Goal: Task Accomplishment & Management: Complete application form

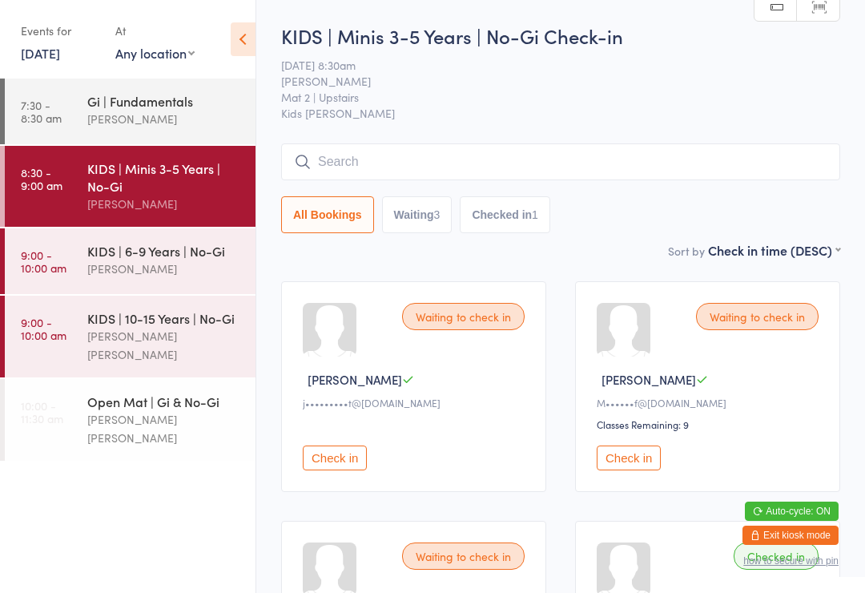
click at [333, 465] on button "Check in" at bounding box center [335, 457] width 64 height 25
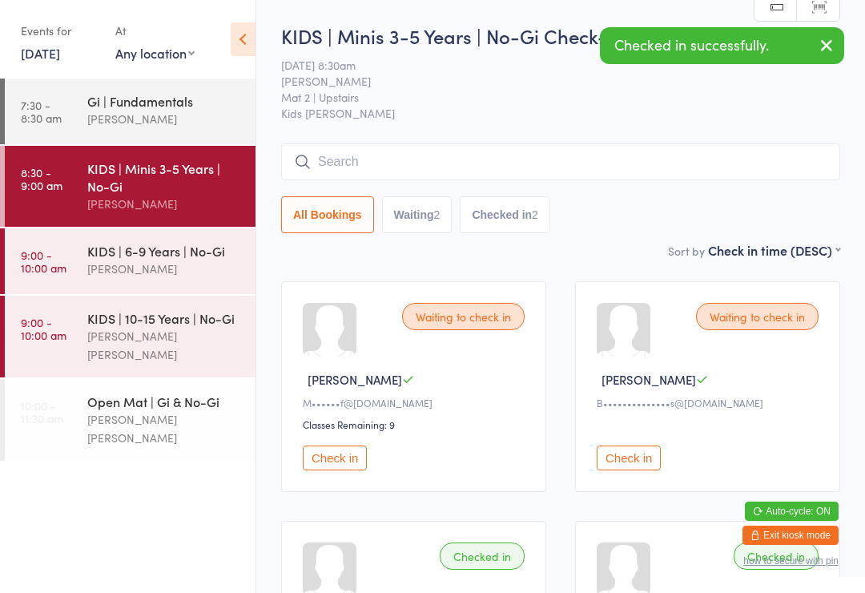
click at [623, 465] on button "Check in" at bounding box center [629, 457] width 64 height 25
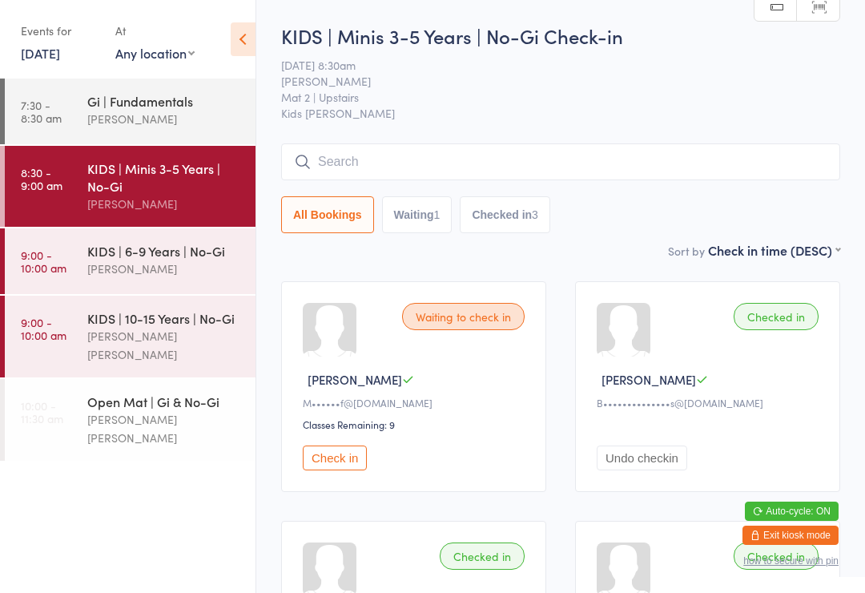
click at [331, 466] on button "Check in" at bounding box center [335, 457] width 64 height 25
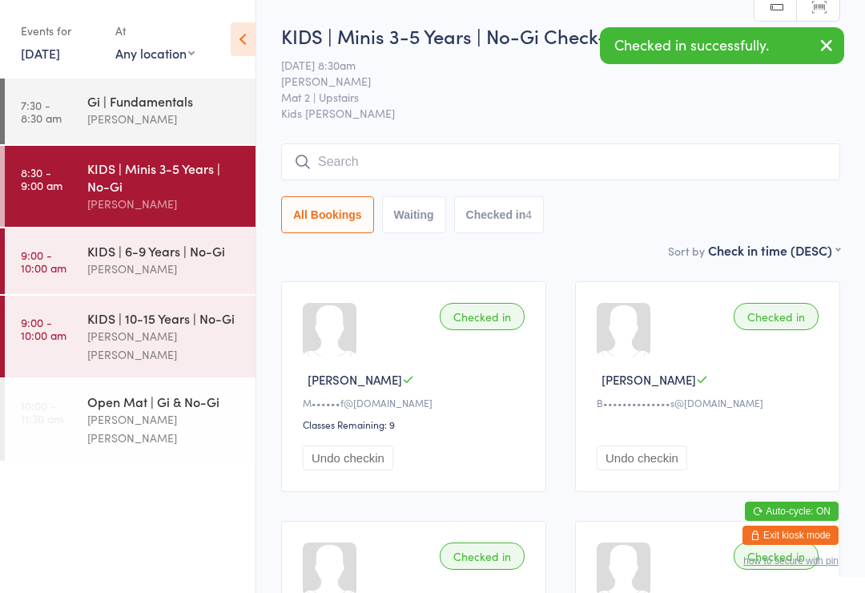
click at [349, 171] on input "search" at bounding box center [560, 161] width 559 height 37
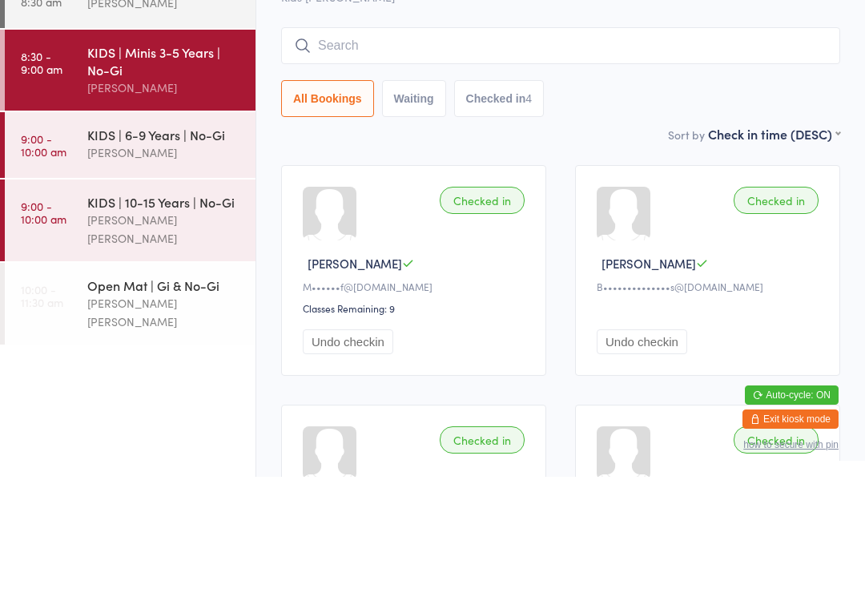
click at [201, 260] on div "[PERSON_NAME]" at bounding box center [164, 269] width 155 height 18
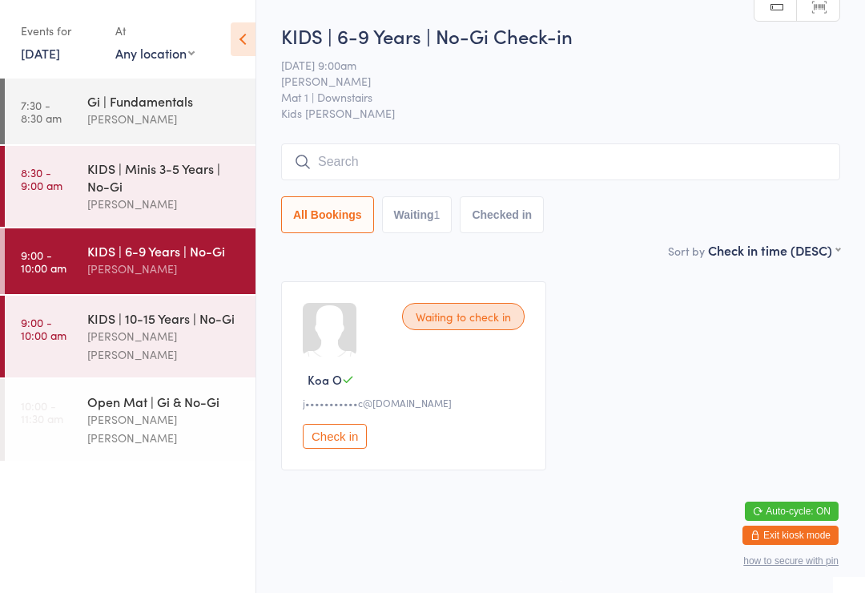
click at [359, 171] on input "search" at bounding box center [560, 161] width 559 height 37
click at [353, 173] on input "search" at bounding box center [560, 161] width 559 height 37
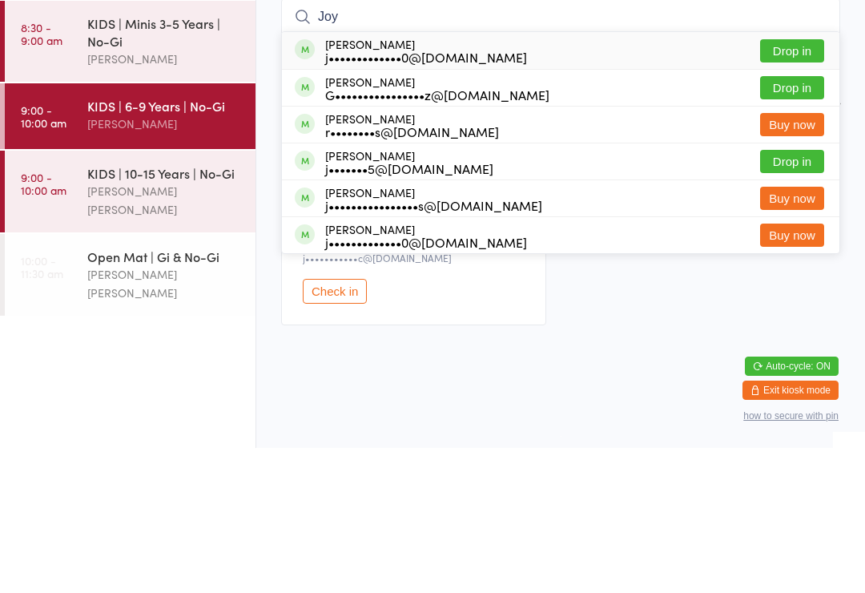
type input "Joy"
click at [766, 184] on button "Drop in" at bounding box center [792, 195] width 64 height 23
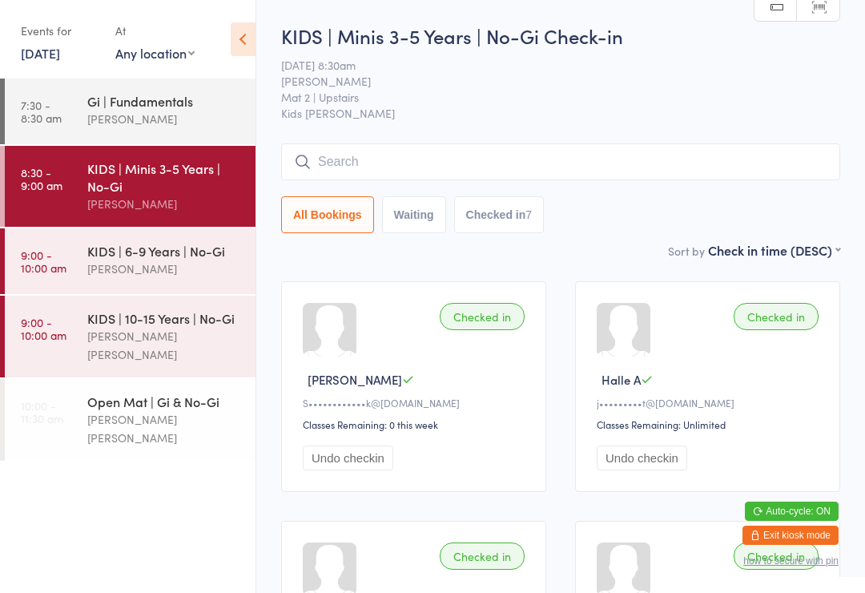
click at [681, 150] on input "search" at bounding box center [560, 161] width 559 height 37
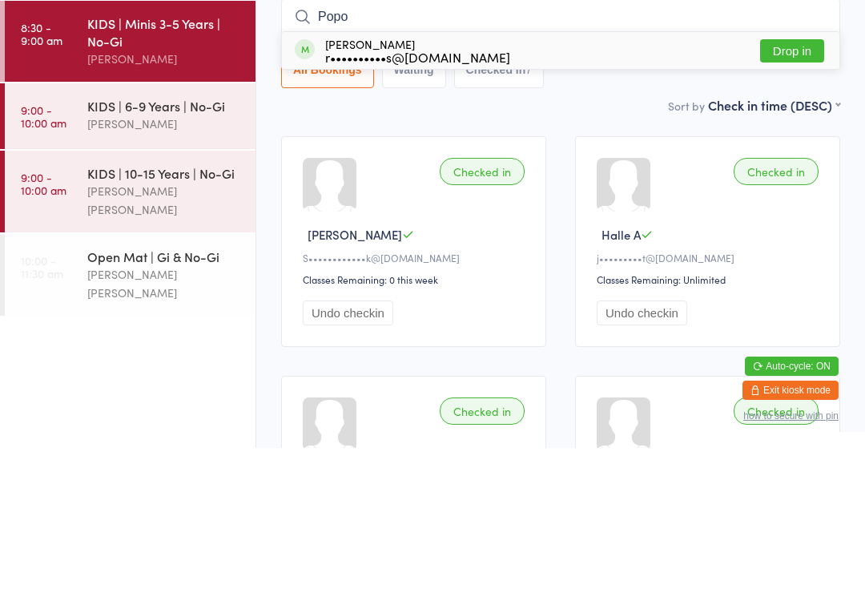
type input "Popo"
click at [782, 184] on button "Drop in" at bounding box center [792, 195] width 64 height 23
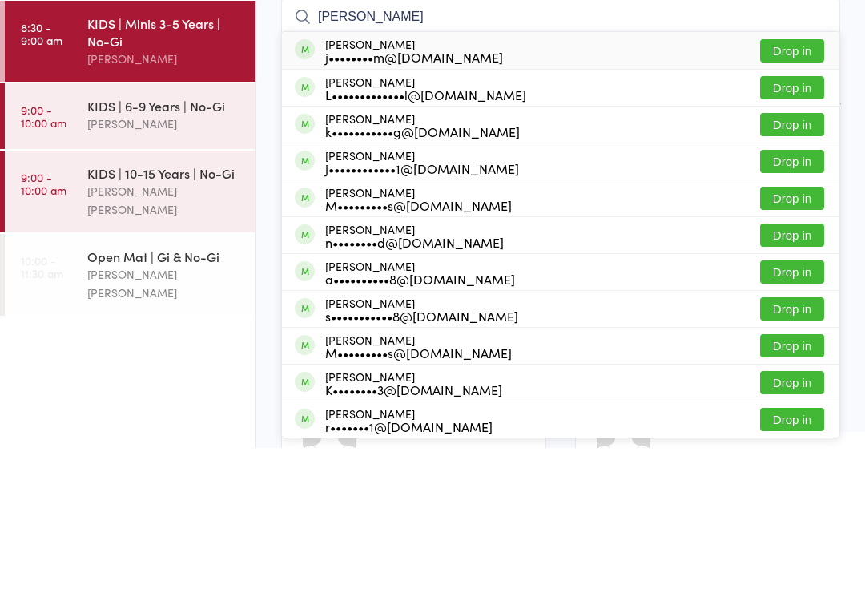
type input "harvey"
click at [796, 221] on button "Drop in" at bounding box center [792, 232] width 64 height 23
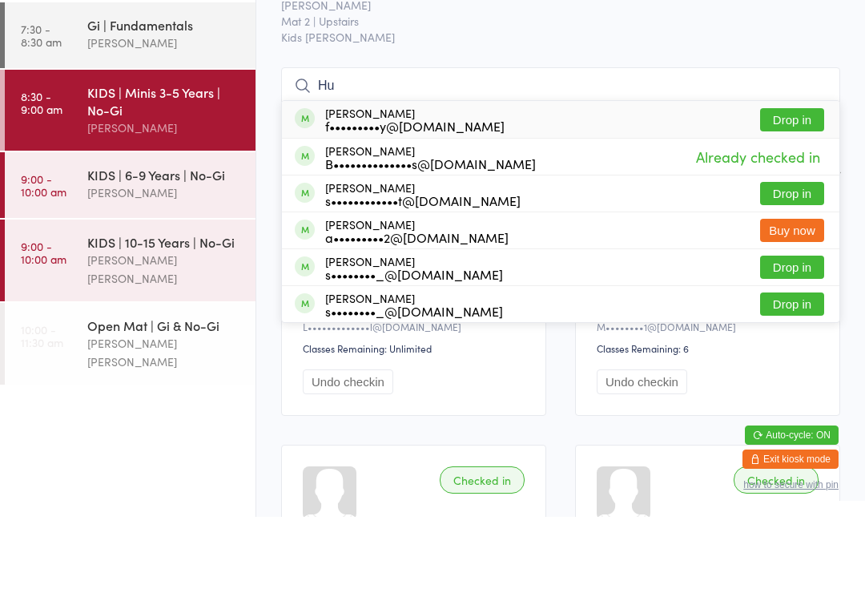
type input "H"
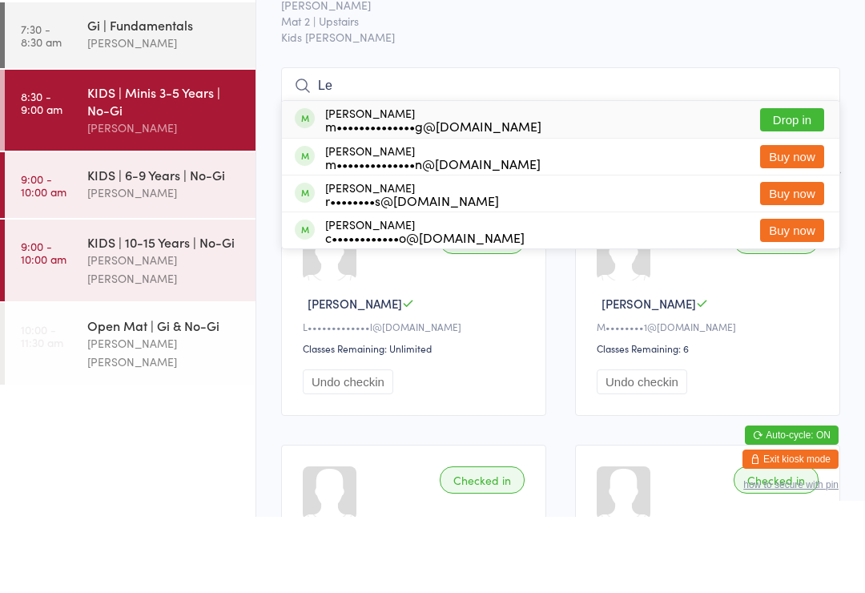
type input "L"
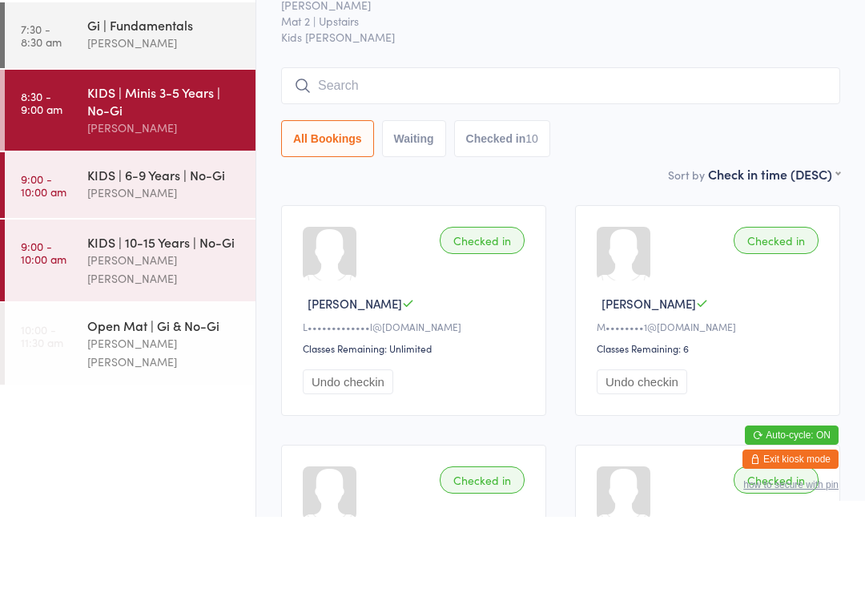
click at [137, 159] on div "KIDS | Minis 3-5 Years | No-Gi" at bounding box center [164, 176] width 155 height 35
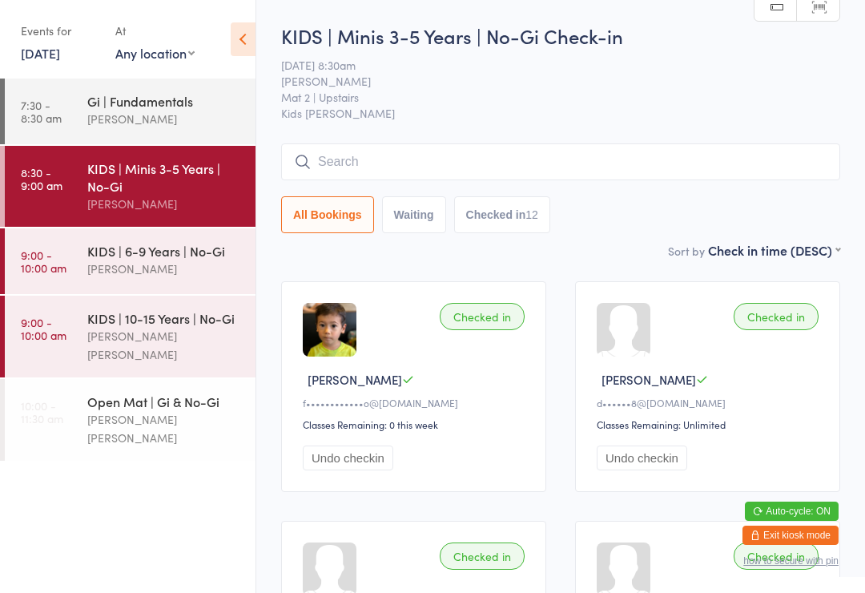
click at [425, 157] on input "search" at bounding box center [560, 161] width 559 height 37
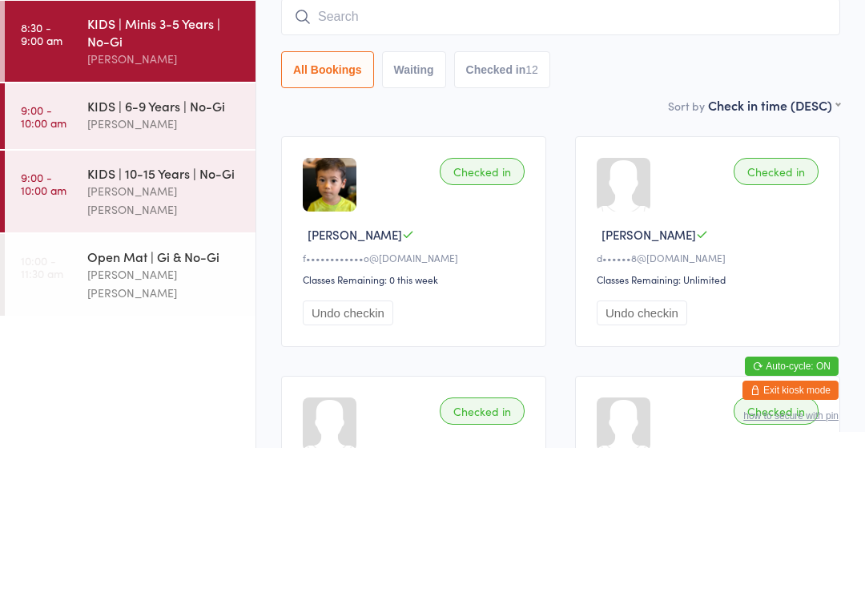
click at [417, 196] on button "Waiting" at bounding box center [414, 214] width 64 height 37
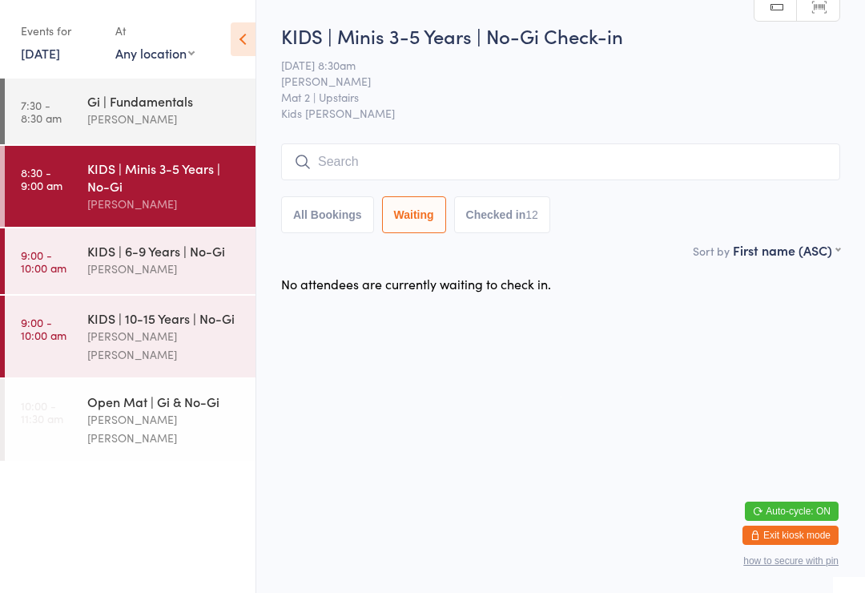
click at [498, 221] on button "Checked in 12" at bounding box center [502, 214] width 96 height 37
select select "5"
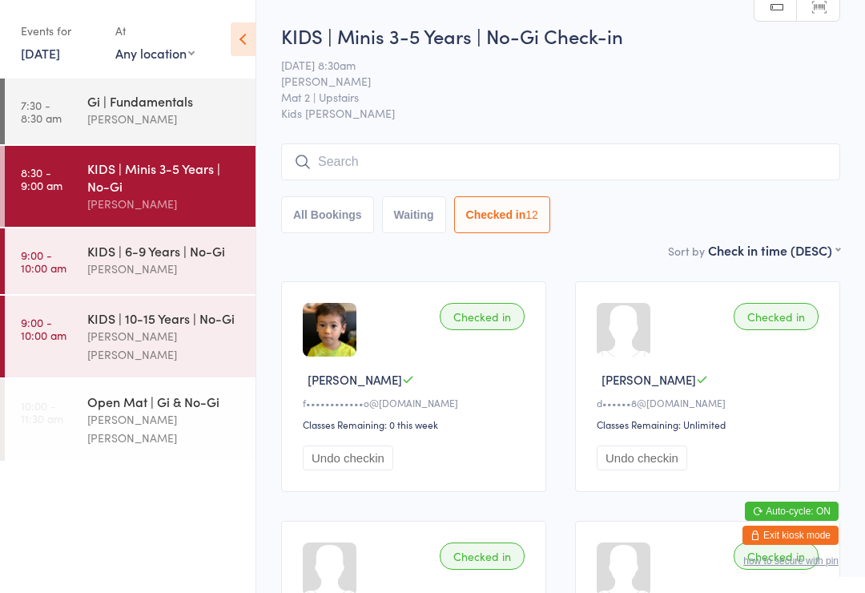
click at [335, 209] on button "All Bookings" at bounding box center [327, 214] width 93 height 37
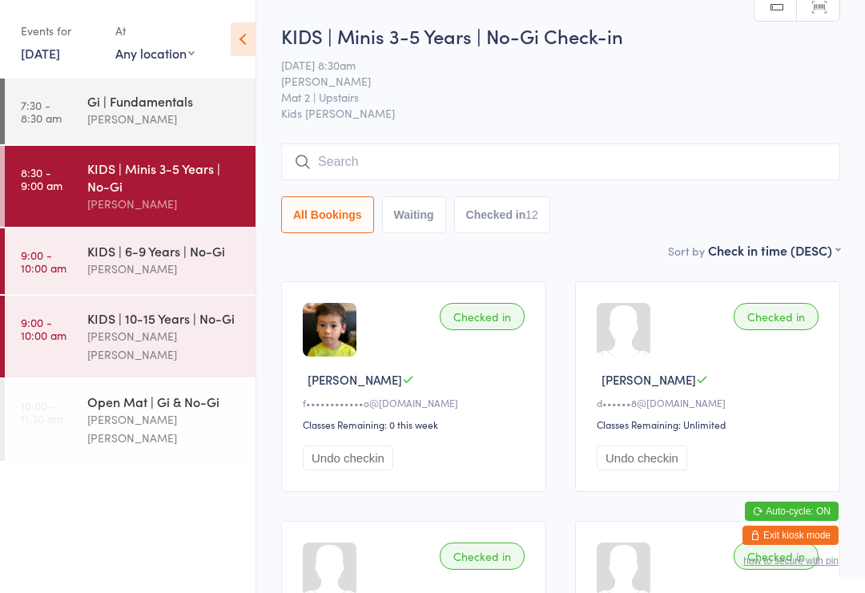
click at [401, 162] on input "search" at bounding box center [560, 161] width 559 height 37
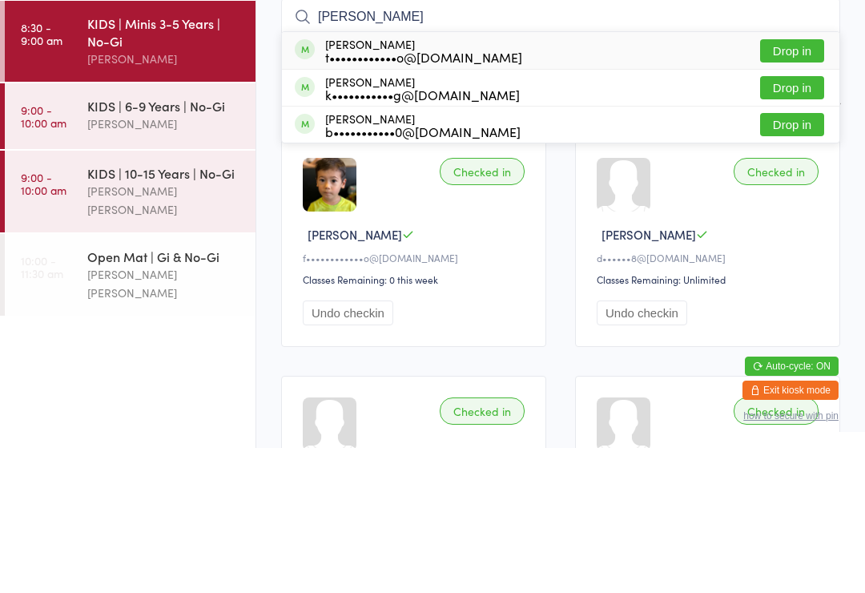
type input "Beckett"
click at [805, 184] on button "Drop in" at bounding box center [792, 195] width 64 height 23
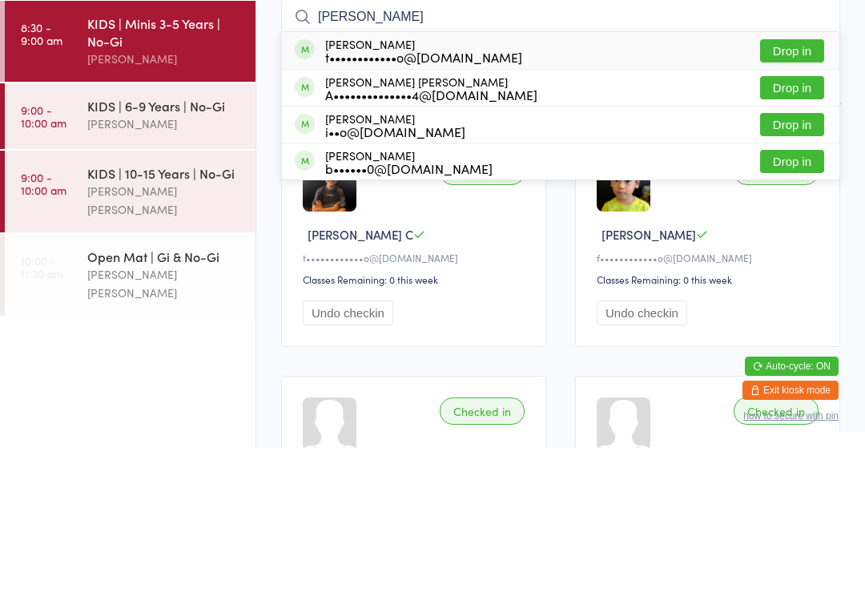
type input "millie"
click at [770, 184] on button "Drop in" at bounding box center [792, 195] width 64 height 23
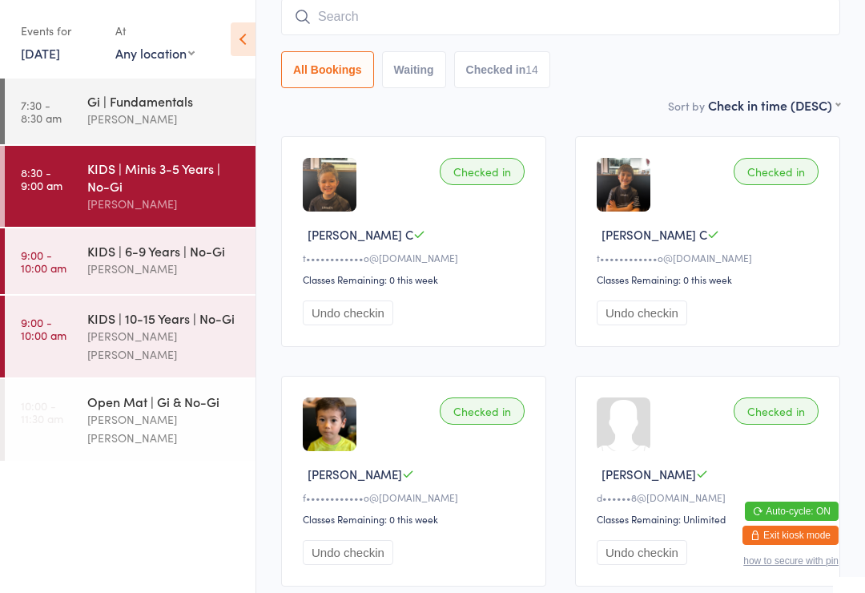
click at [139, 274] on div "[PERSON_NAME]" at bounding box center [164, 269] width 155 height 18
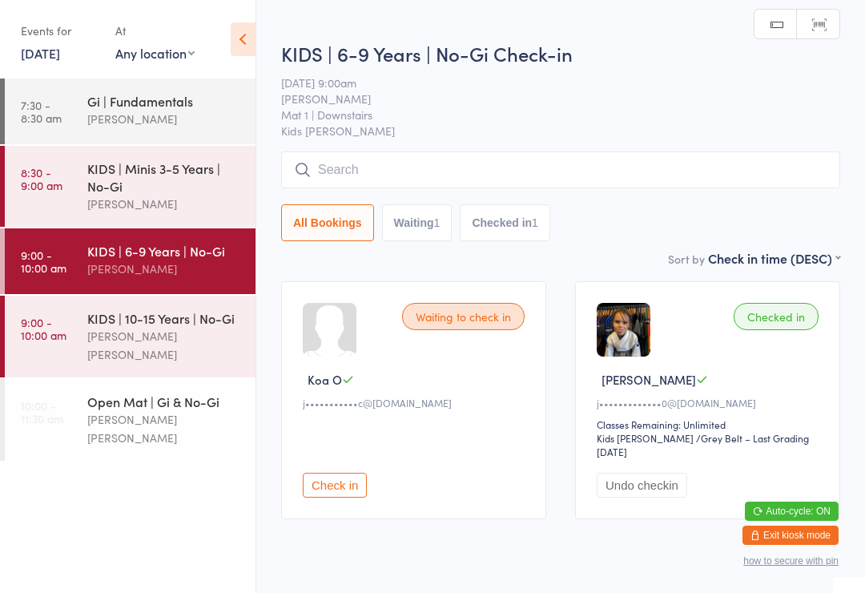
click at [340, 171] on input "search" at bounding box center [560, 169] width 559 height 37
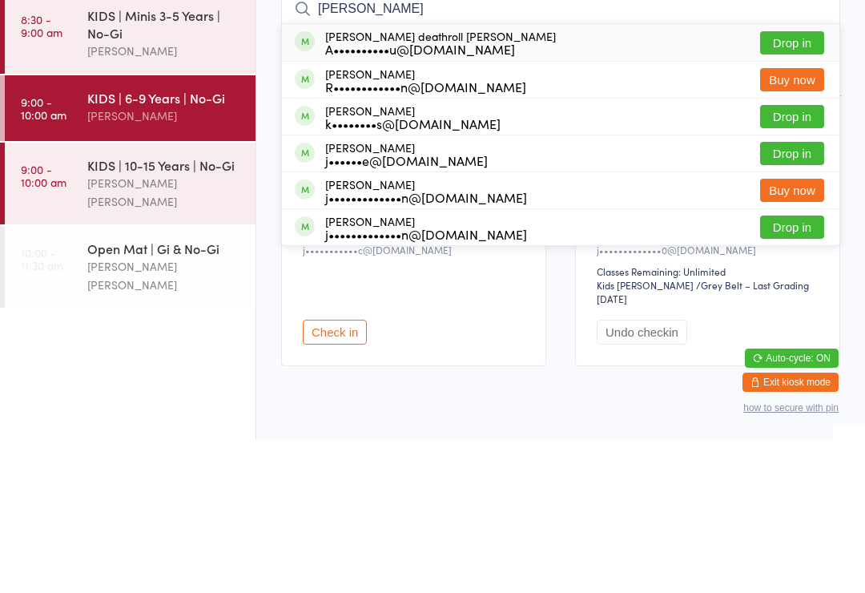
type input "Finley"
click at [805, 184] on button "Drop in" at bounding box center [792, 195] width 64 height 23
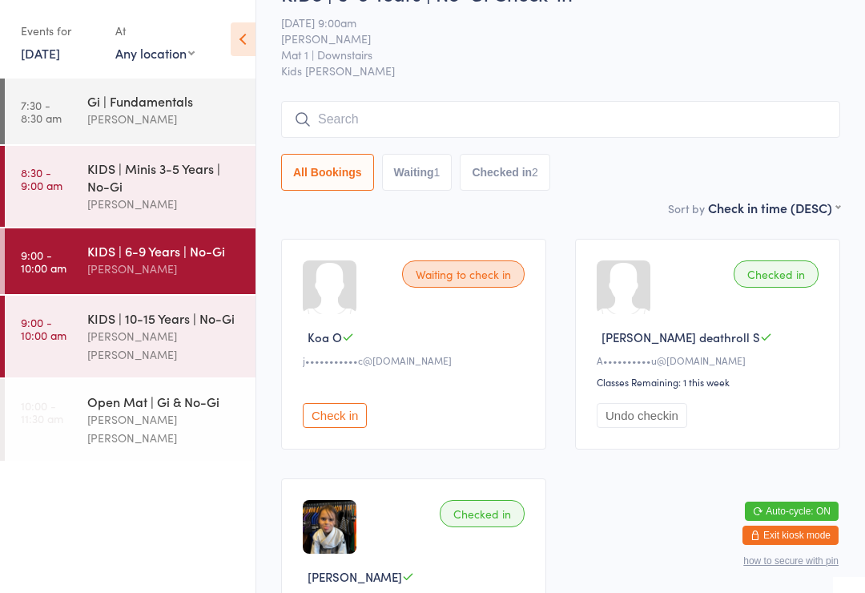
click at [96, 334] on div "[PERSON_NAME] [PERSON_NAME]" at bounding box center [164, 345] width 155 height 37
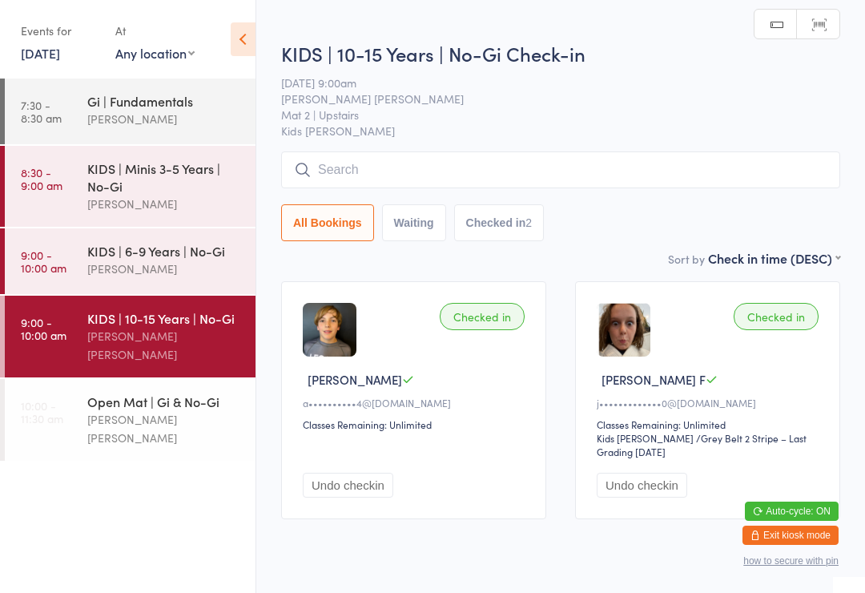
click at [392, 162] on input "search" at bounding box center [560, 169] width 559 height 37
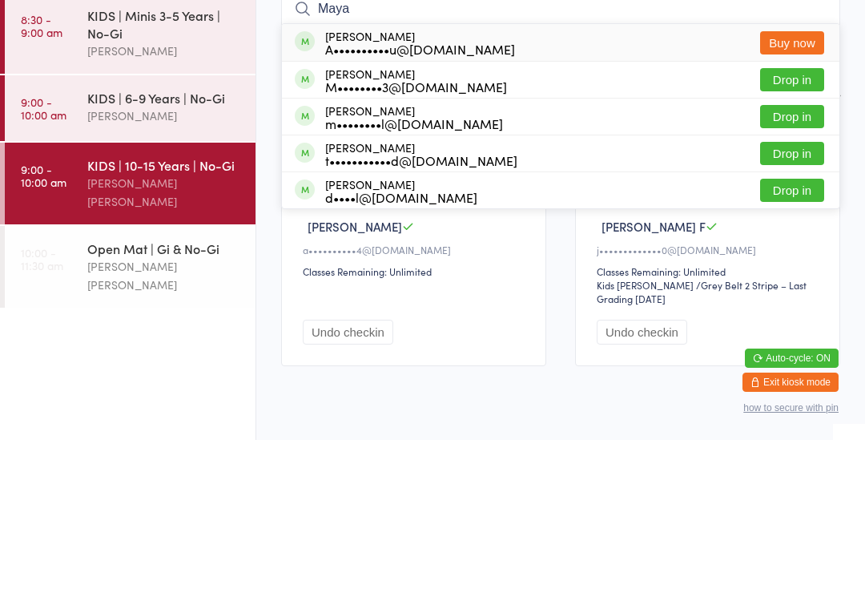
type input "Maya"
click at [424, 195] on div "A••••••••••u@[DOMAIN_NAME]" at bounding box center [420, 201] width 190 height 13
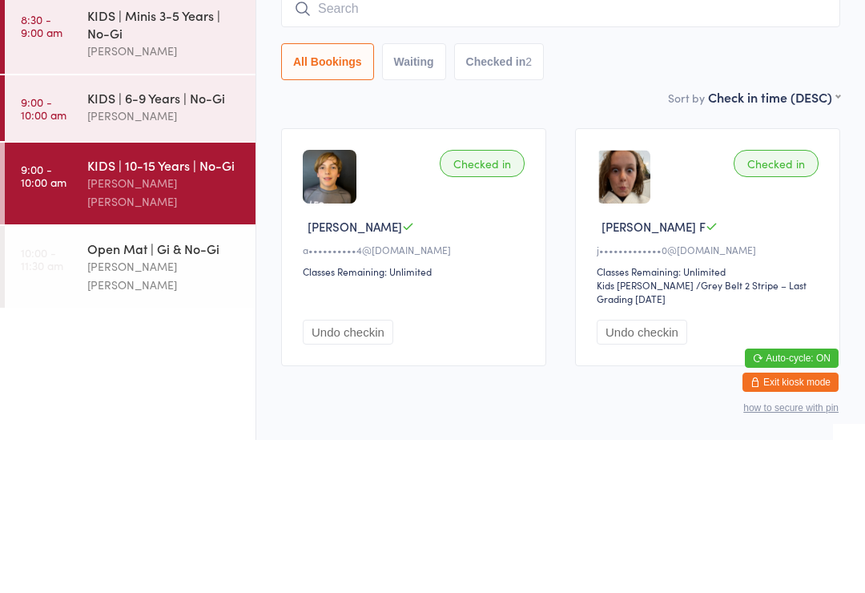
scroll to position [56, 0]
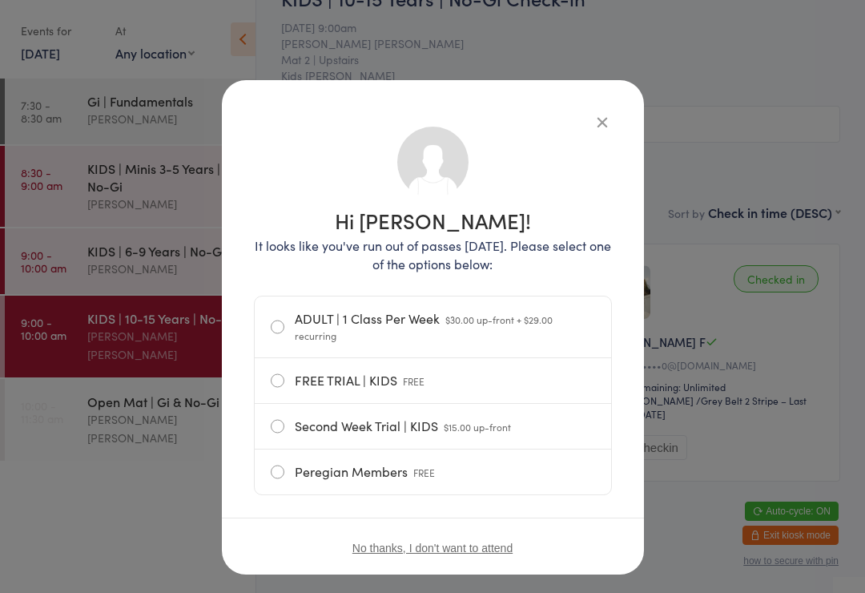
click at [594, 119] on icon "button" at bounding box center [603, 122] width 18 height 18
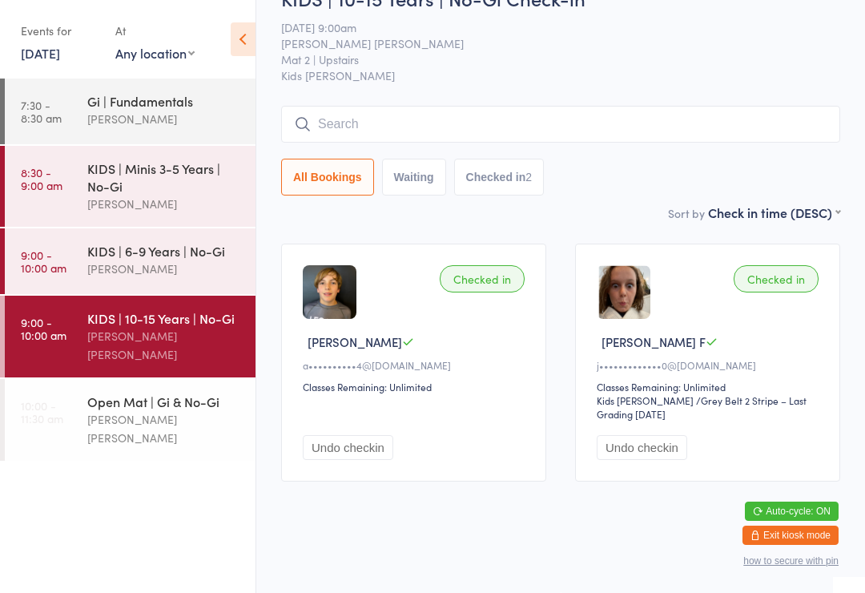
click at [348, 112] on input "search" at bounding box center [560, 124] width 559 height 37
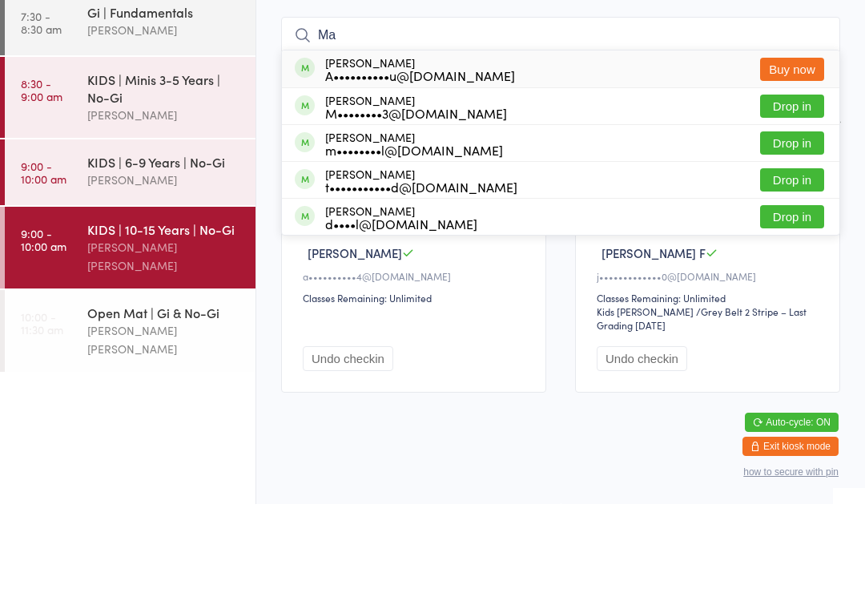
type input "M"
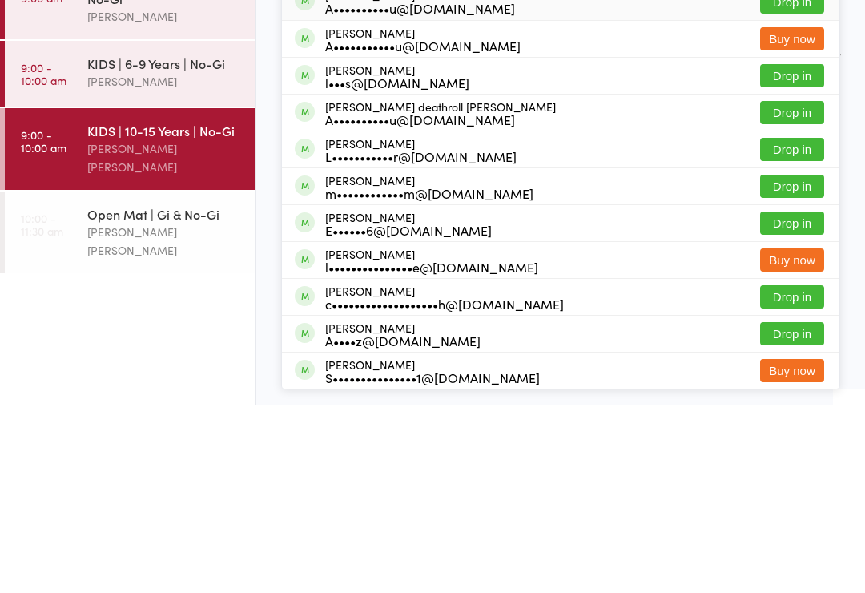
scroll to position [0, 0]
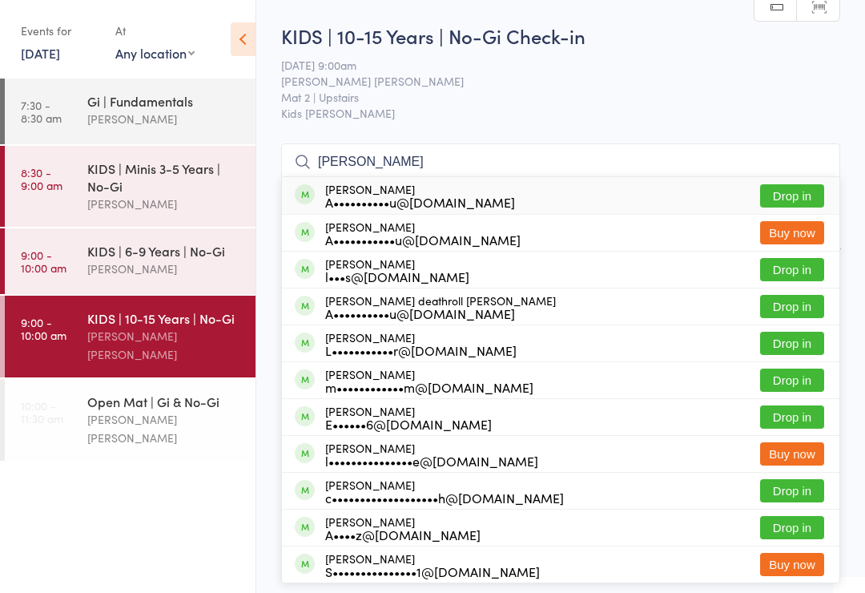
type input "Luca sandberg"
click at [711, 86] on span "[PERSON_NAME] [PERSON_NAME]" at bounding box center [548, 81] width 534 height 16
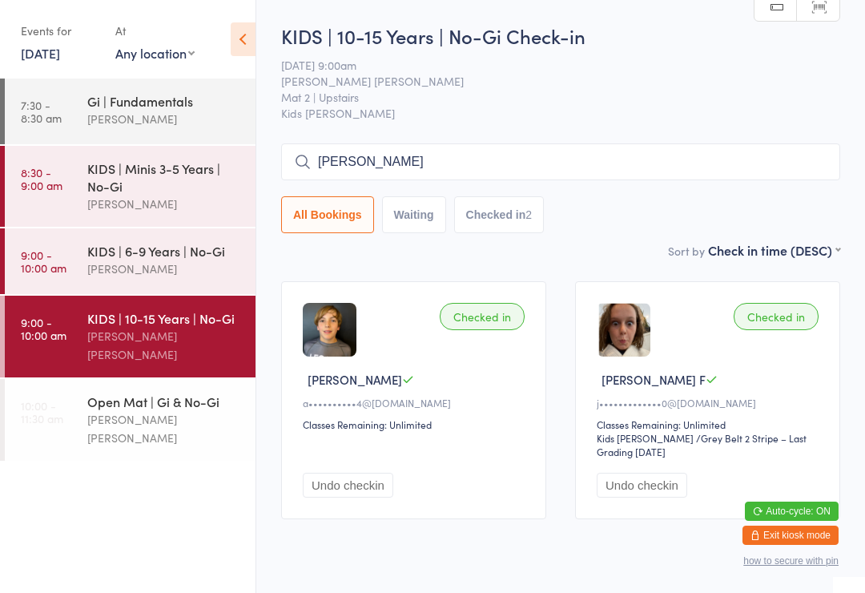
click at [171, 268] on div "[PERSON_NAME]" at bounding box center [164, 269] width 155 height 18
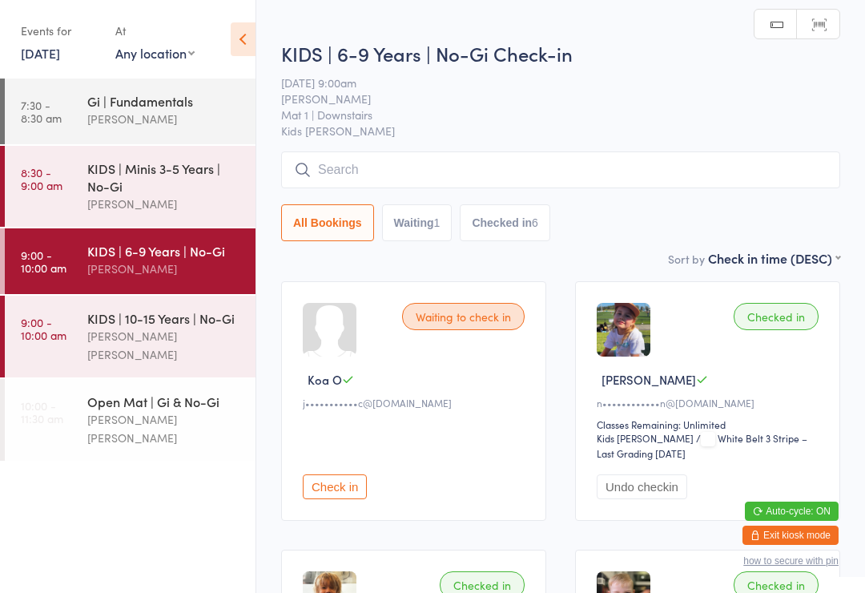
click at [381, 164] on input "search" at bounding box center [560, 169] width 559 height 37
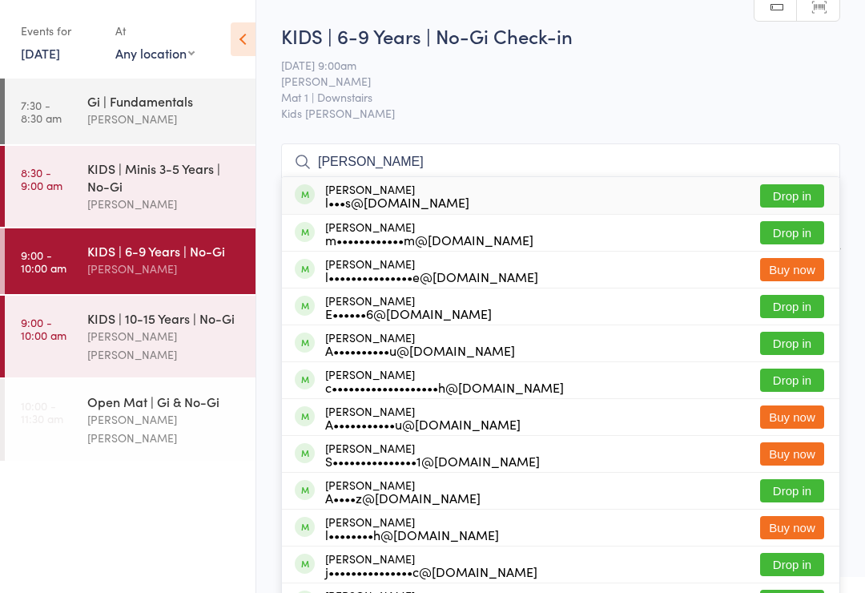
type input "Luca sand"
click at [705, 72] on span "[DATE] 9:00am" at bounding box center [548, 65] width 534 height 16
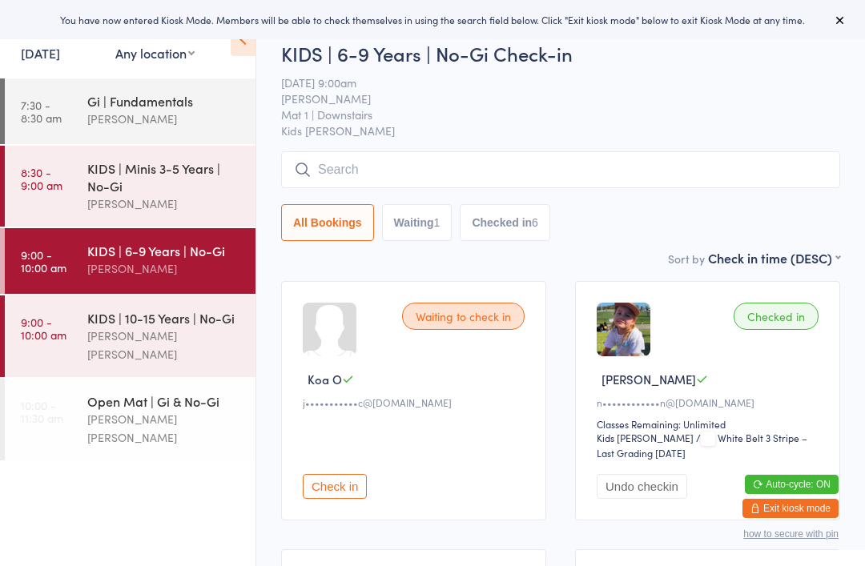
click at [832, 19] on button at bounding box center [840, 19] width 19 height 19
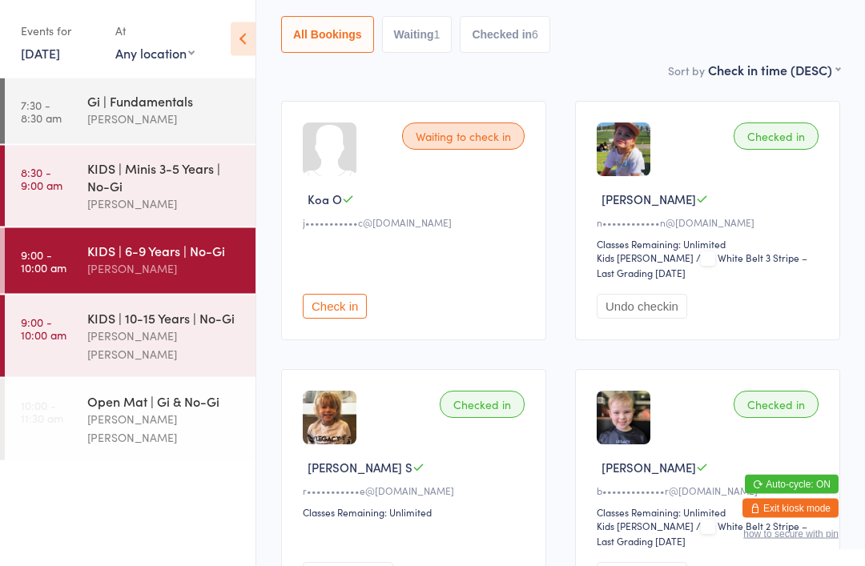
scroll to position [113, 0]
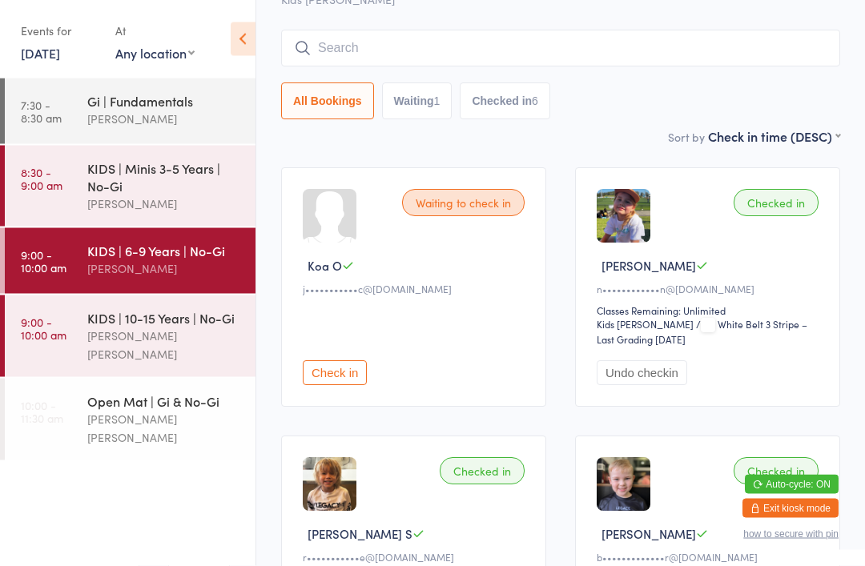
click at [772, 502] on button "Exit kiosk mode" at bounding box center [791, 508] width 96 height 19
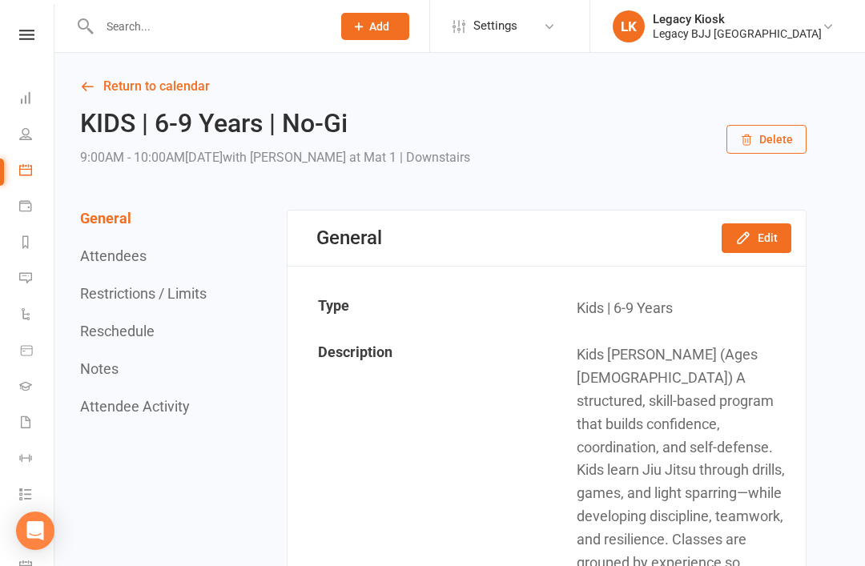
click at [159, 21] on input "text" at bounding box center [208, 26] width 226 height 22
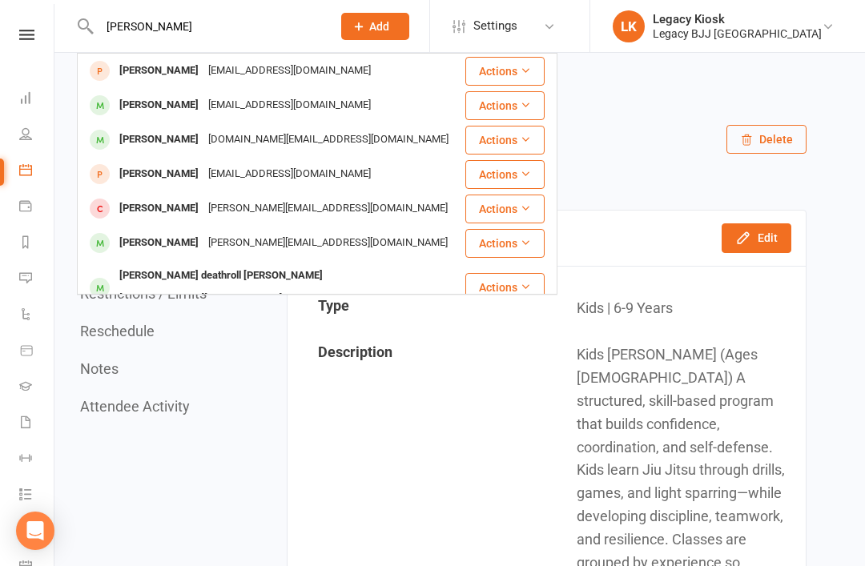
type input "Luca sandberg"
click at [174, 71] on div "Luca Sandberg" at bounding box center [159, 70] width 89 height 23
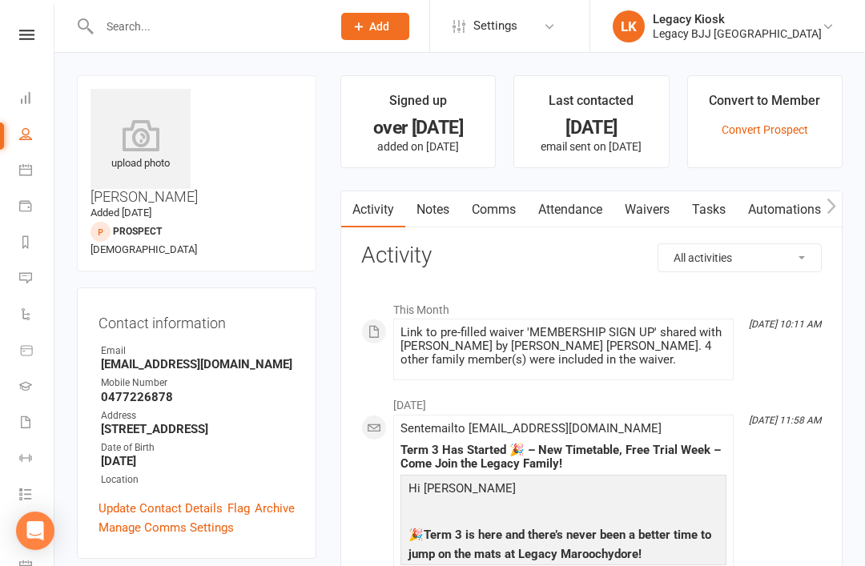
click at [654, 208] on link "Waivers" at bounding box center [647, 209] width 67 height 37
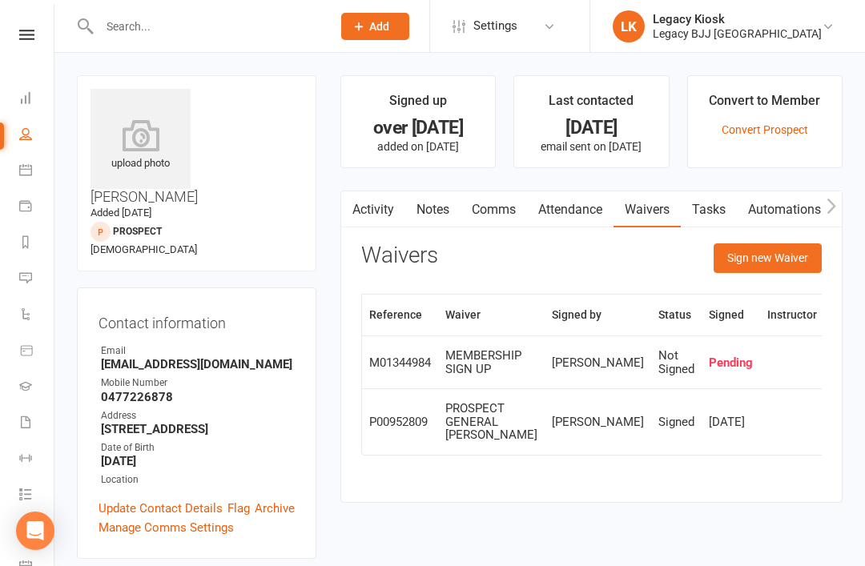
click at [705, 359] on td "Pending" at bounding box center [731, 362] width 58 height 53
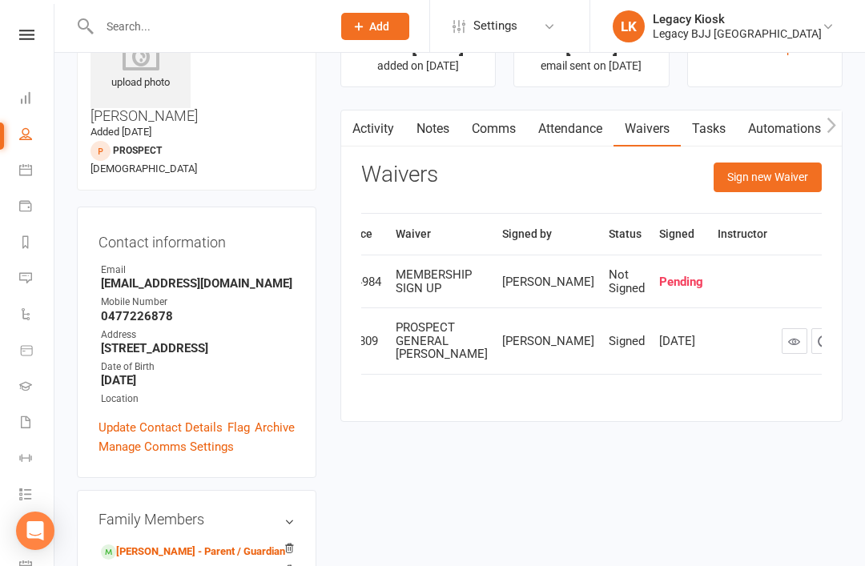
scroll to position [0, 48]
click at [848, 276] on icon "button" at bounding box center [855, 282] width 14 height 14
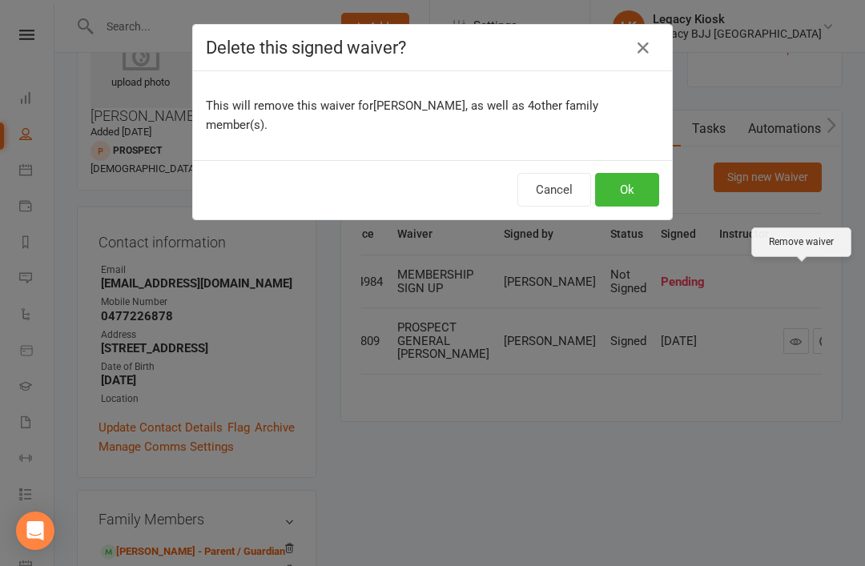
click at [635, 173] on button "Ok" at bounding box center [627, 190] width 64 height 34
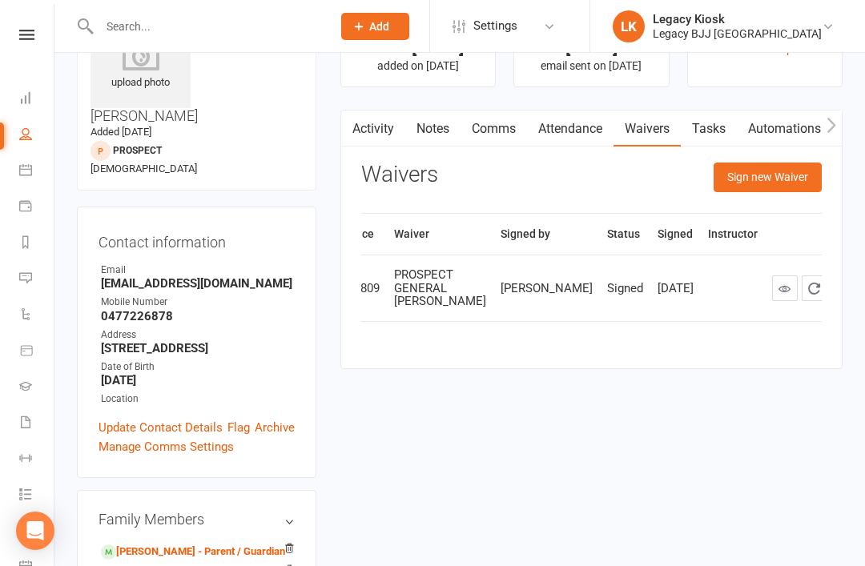
scroll to position [0, 19]
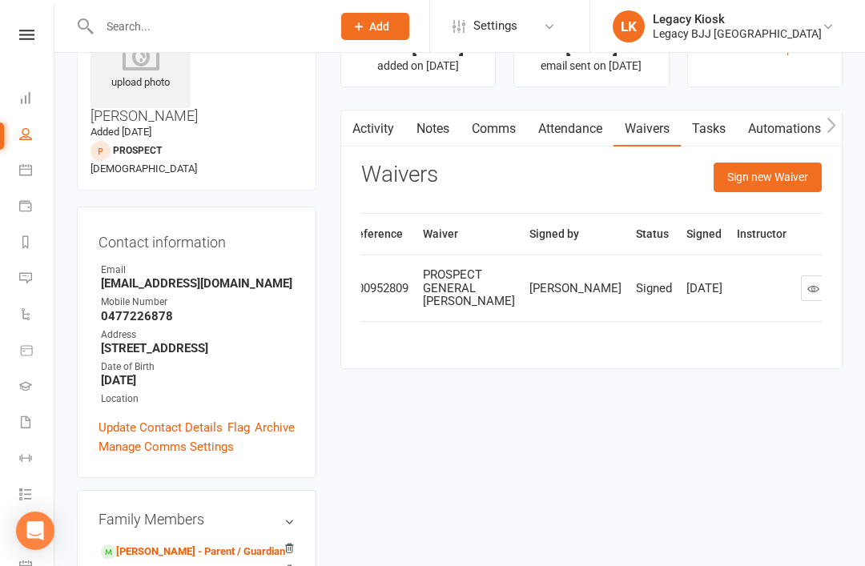
click at [788, 165] on button "Sign new Waiver" at bounding box center [768, 177] width 108 height 29
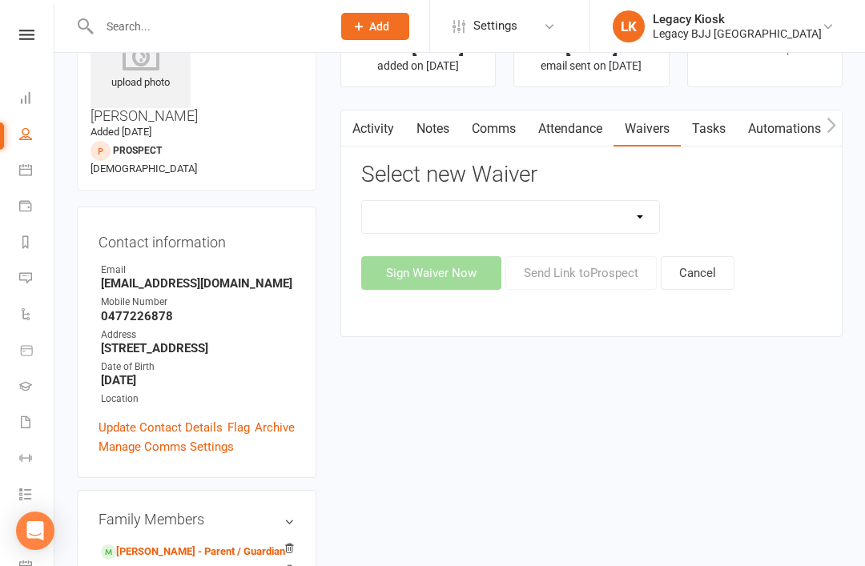
click at [546, 210] on select "Cancellation Form Collect Payment Details Discounted Member Sign Up FREE TRIAL …" at bounding box center [511, 217] width 298 height 32
select select "10622"
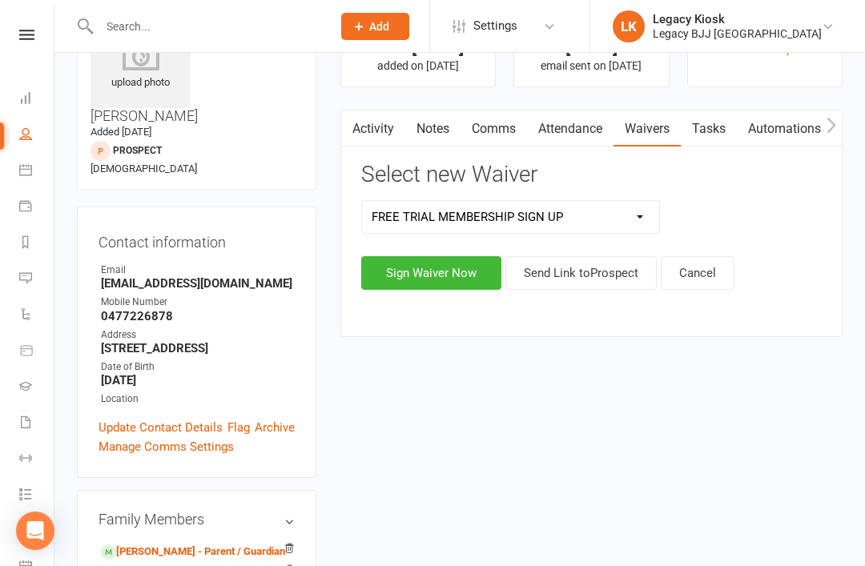
click at [453, 269] on button "Sign Waiver Now" at bounding box center [431, 273] width 140 height 34
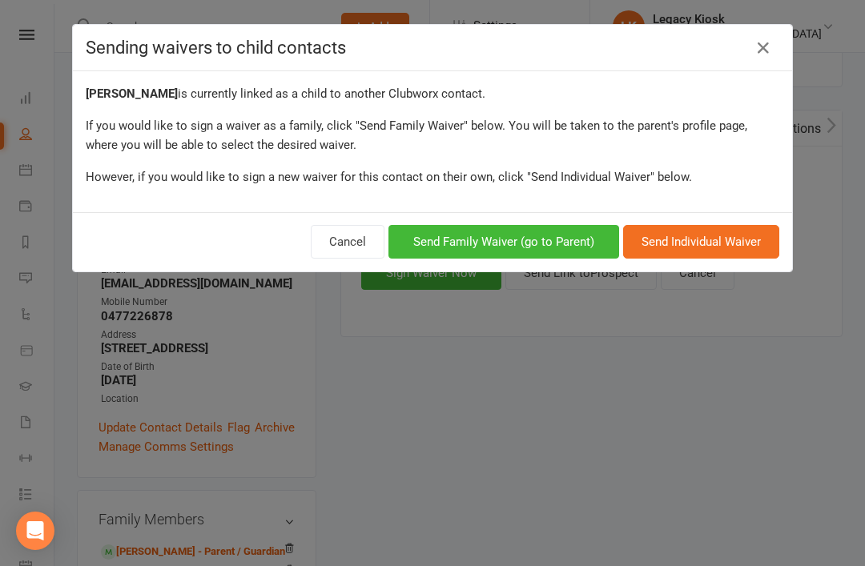
click at [499, 236] on button "Send Family Waiver (go to Parent)" at bounding box center [504, 242] width 231 height 34
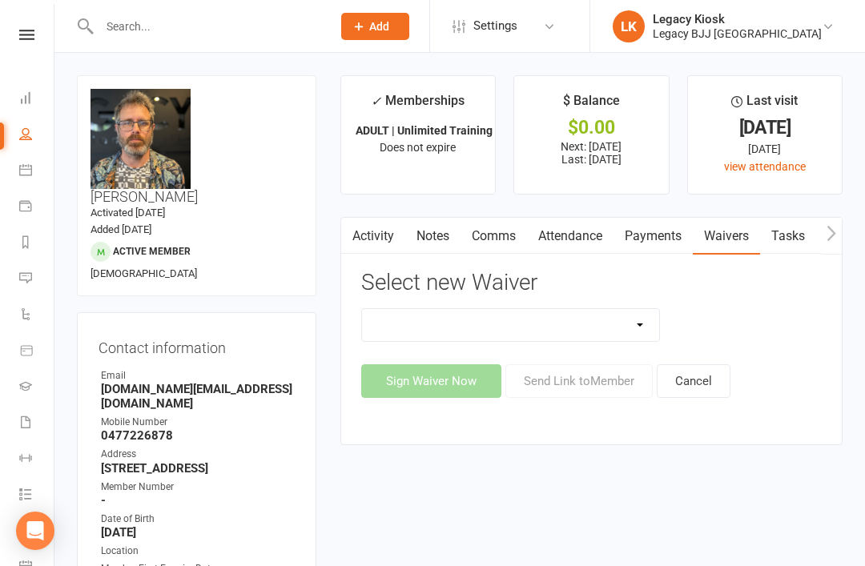
click at [635, 334] on select "Cancellation Form Collect Payment Details Discounted Member Sign Up FREE TRIAL …" at bounding box center [511, 325] width 298 height 32
select select "10622"
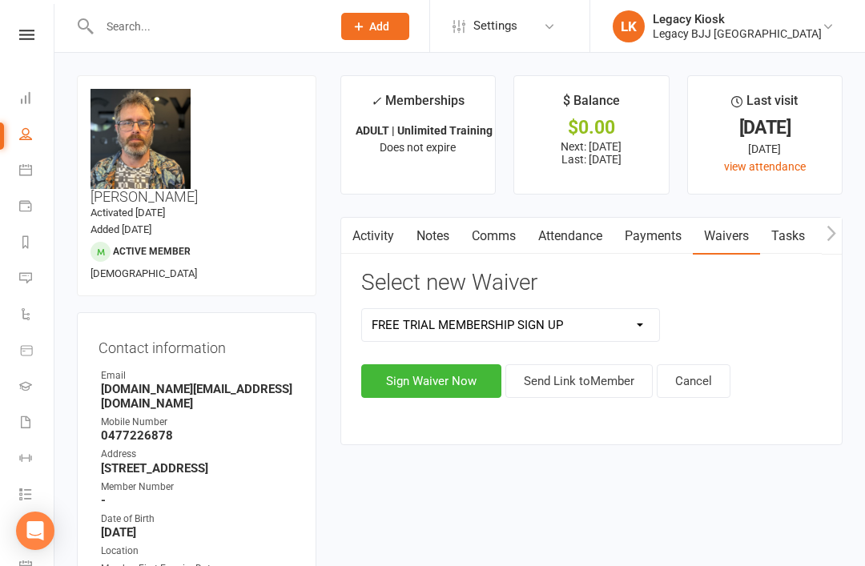
click at [409, 380] on button "Sign Waiver Now" at bounding box center [431, 382] width 140 height 34
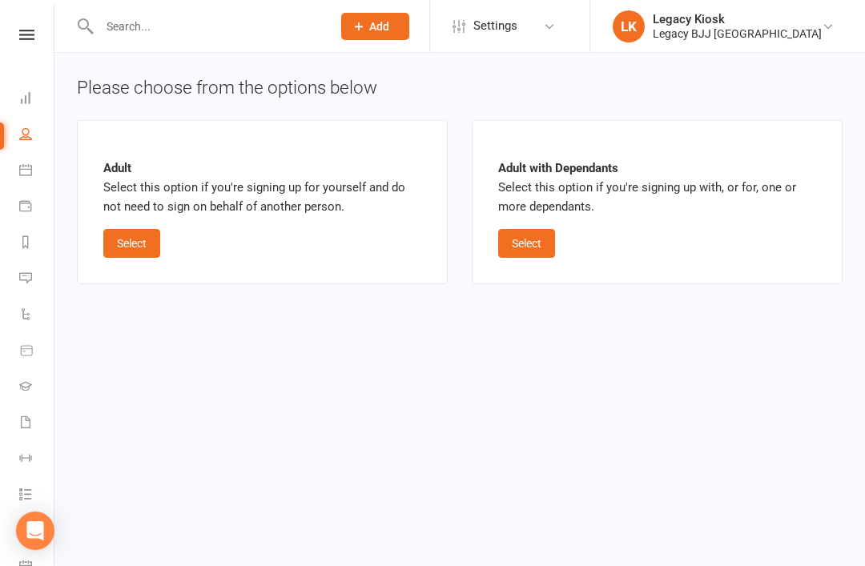
click at [529, 245] on button "Select" at bounding box center [526, 243] width 57 height 29
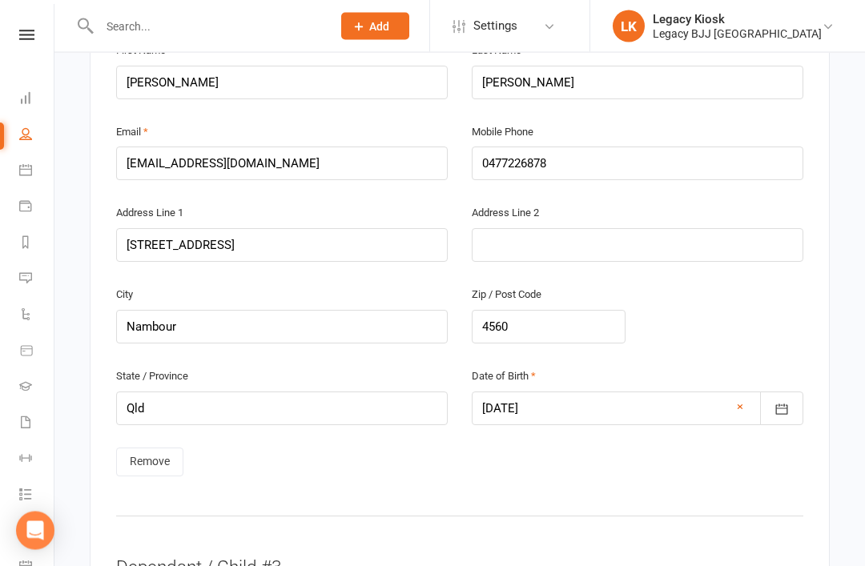
scroll to position [1597, 0]
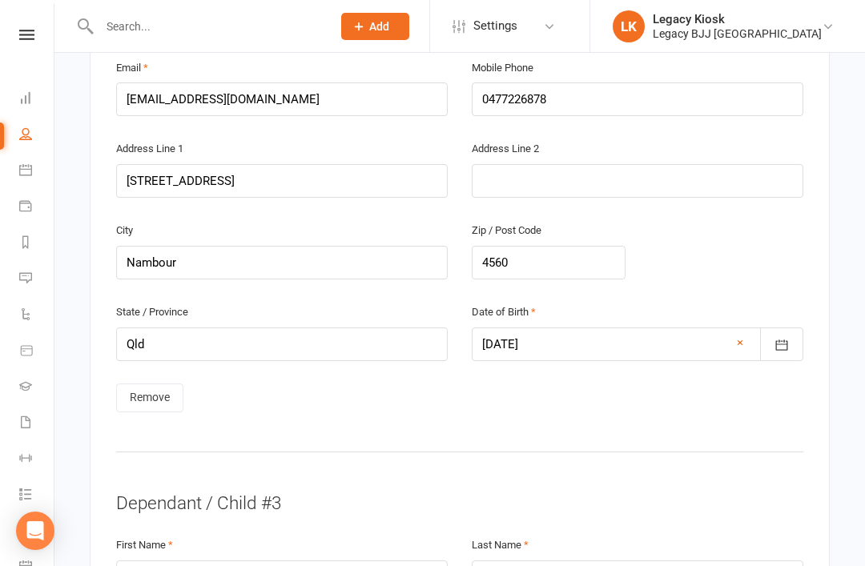
click at [145, 389] on link "Remove" at bounding box center [149, 398] width 67 height 29
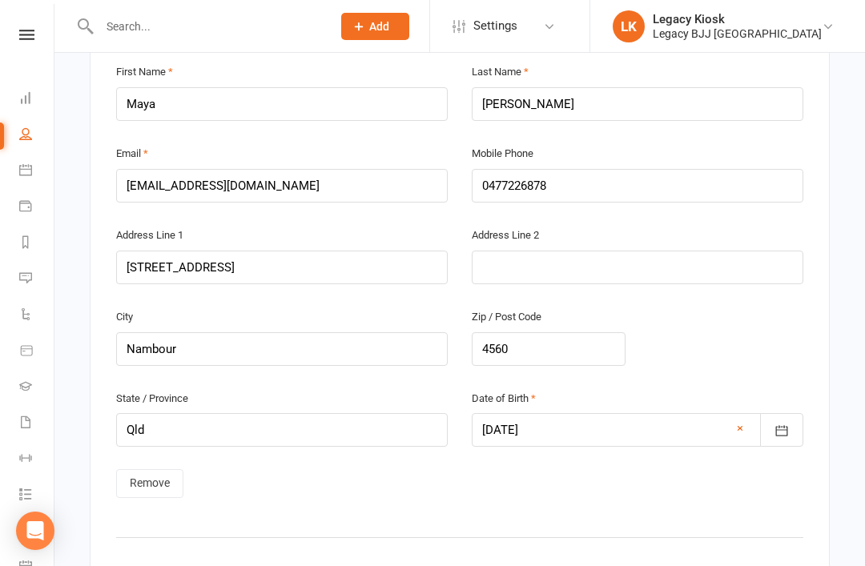
scroll to position [950, 0]
click at [167, 470] on link "Remove" at bounding box center [149, 484] width 67 height 29
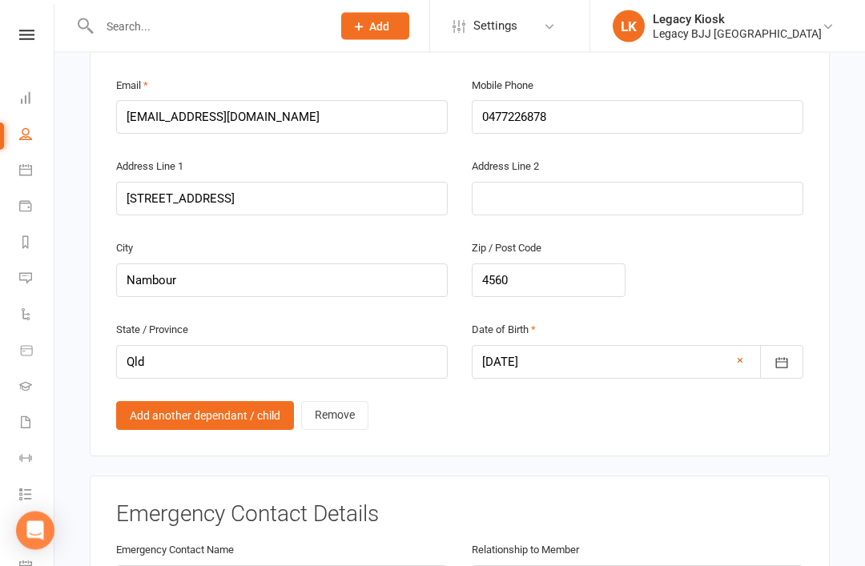
scroll to position [1583, 0]
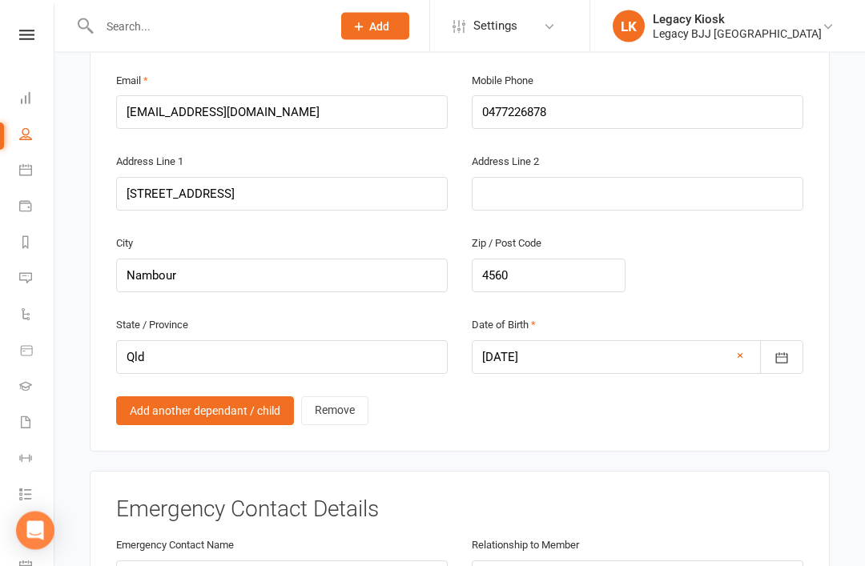
click at [333, 403] on link "Remove" at bounding box center [334, 411] width 67 height 29
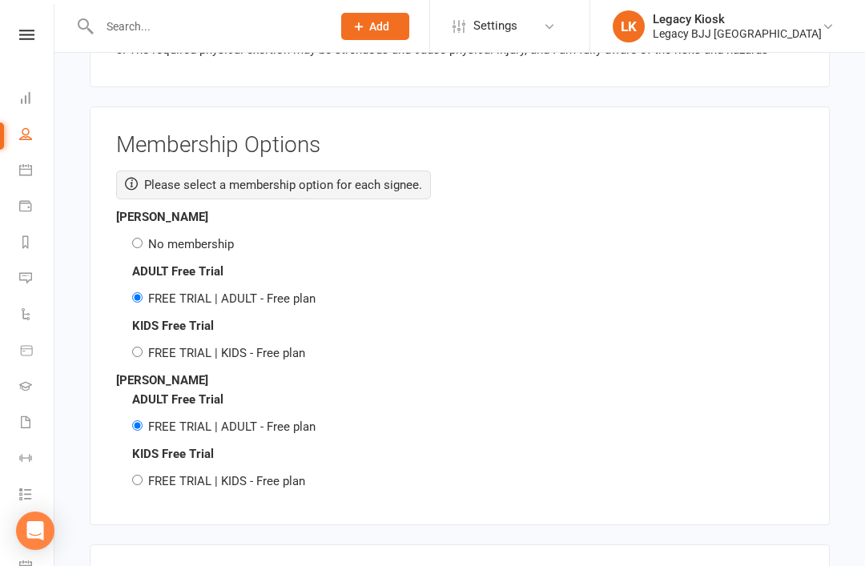
scroll to position [2014, 0]
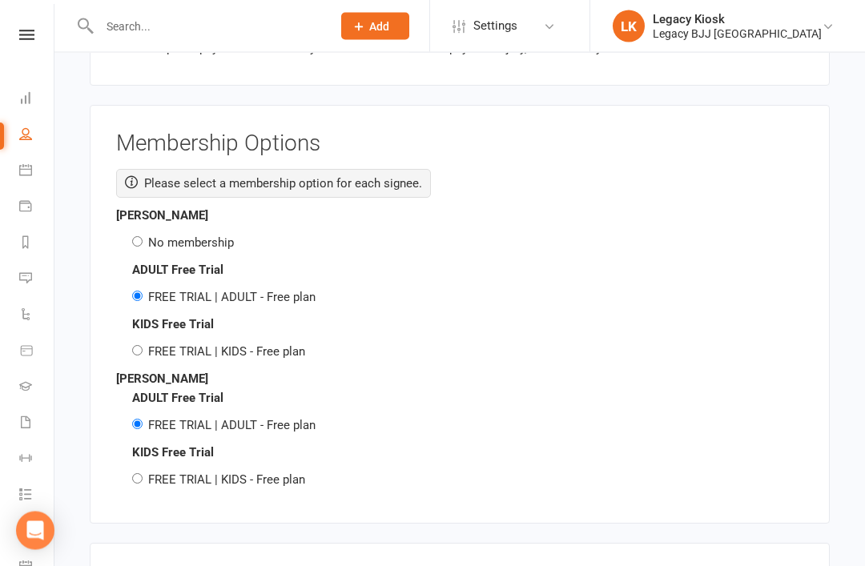
click at [140, 237] on input "No membership" at bounding box center [137, 242] width 10 height 10
radio input "true"
radio input "false"
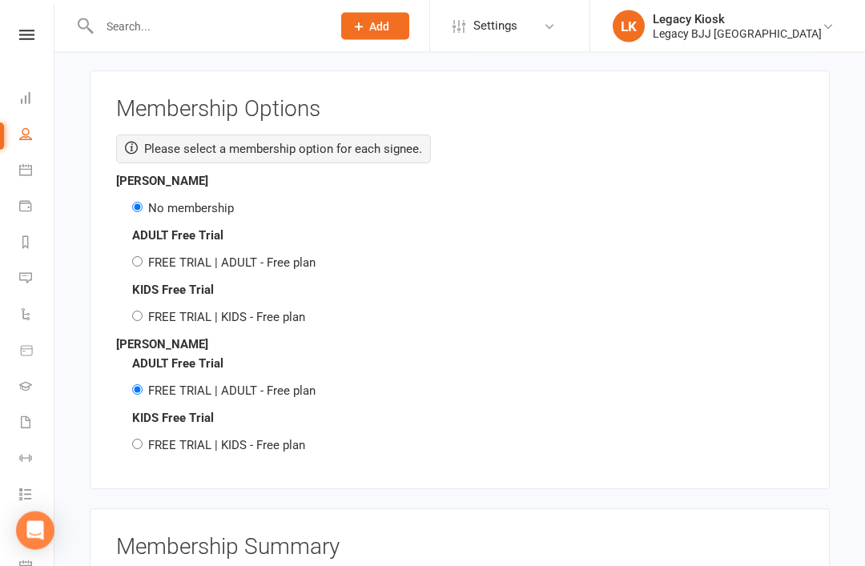
scroll to position [2074, 0]
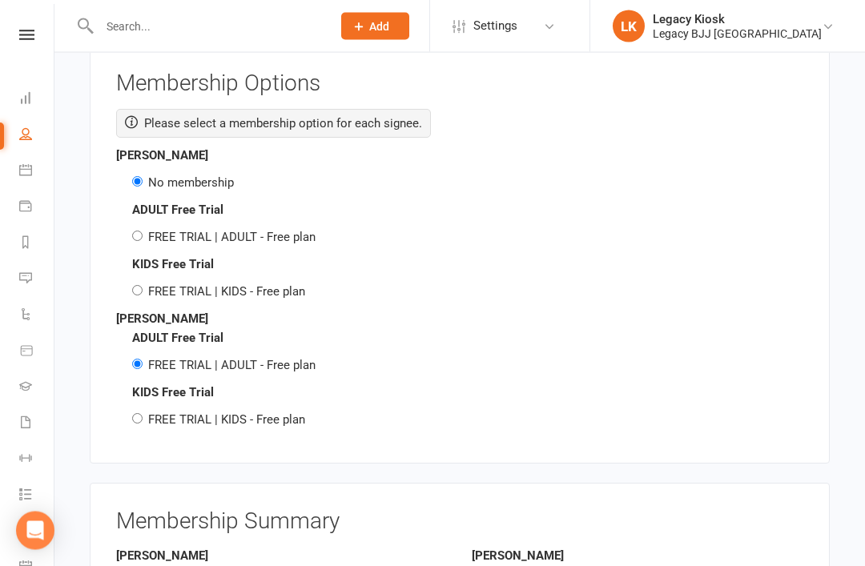
click at [138, 414] on input "FREE TRIAL | KIDS - Free plan" at bounding box center [137, 419] width 10 height 10
radio input "true"
radio input "false"
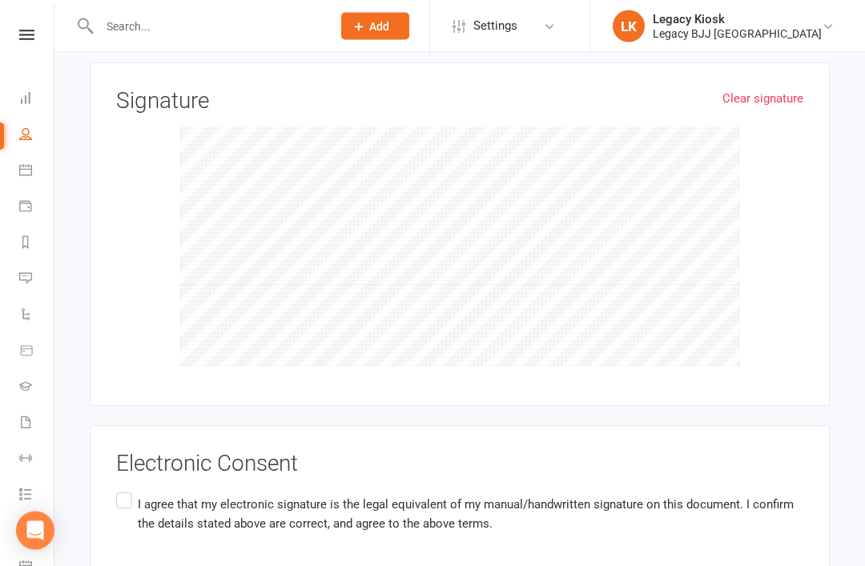
scroll to position [2792, 0]
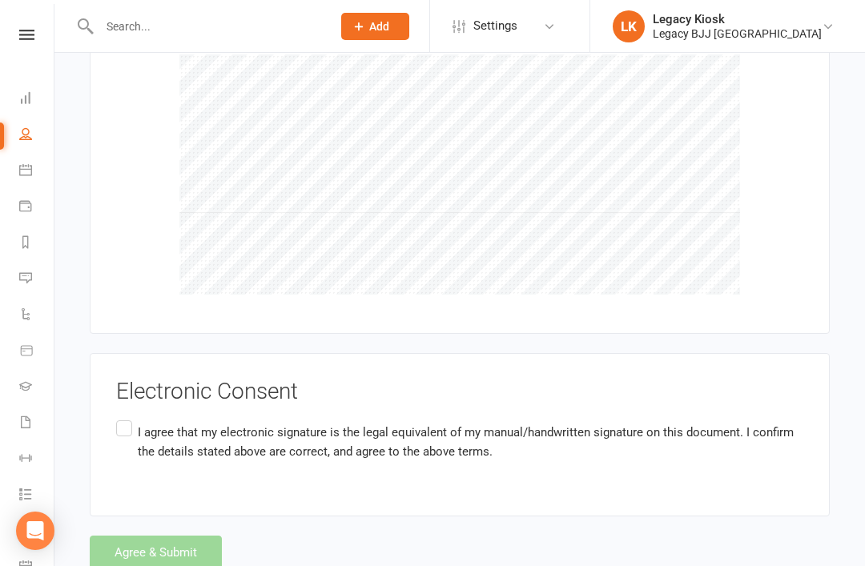
click at [166, 539] on div "Agree & Submit" at bounding box center [460, 553] width 740 height 34
click at [123, 423] on label "I agree that my electronic signature is the legal equivalent of my manual/handw…" at bounding box center [459, 442] width 687 height 50
click at [123, 417] on input "I agree that my electronic signature is the legal equivalent of my manual/handw…" at bounding box center [121, 417] width 10 height 0
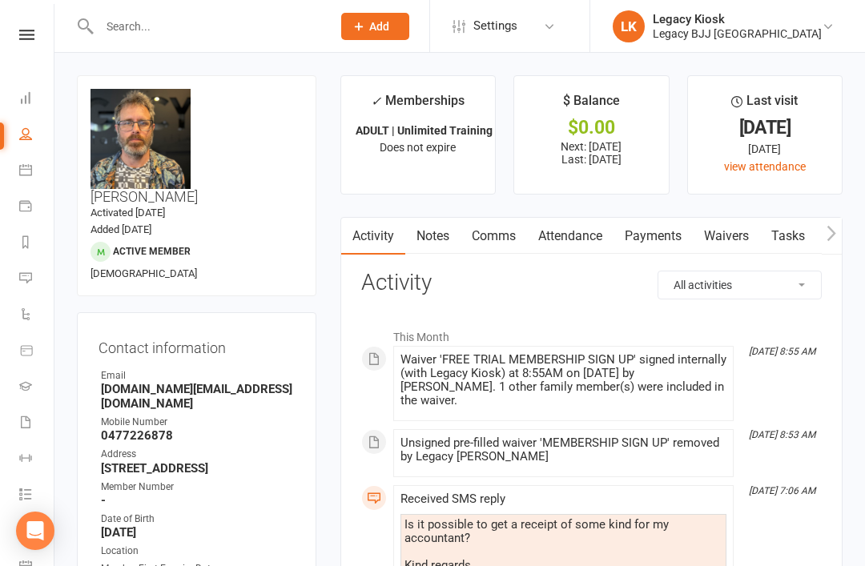
click at [727, 22] on div "Legacy Kiosk" at bounding box center [737, 19] width 169 height 14
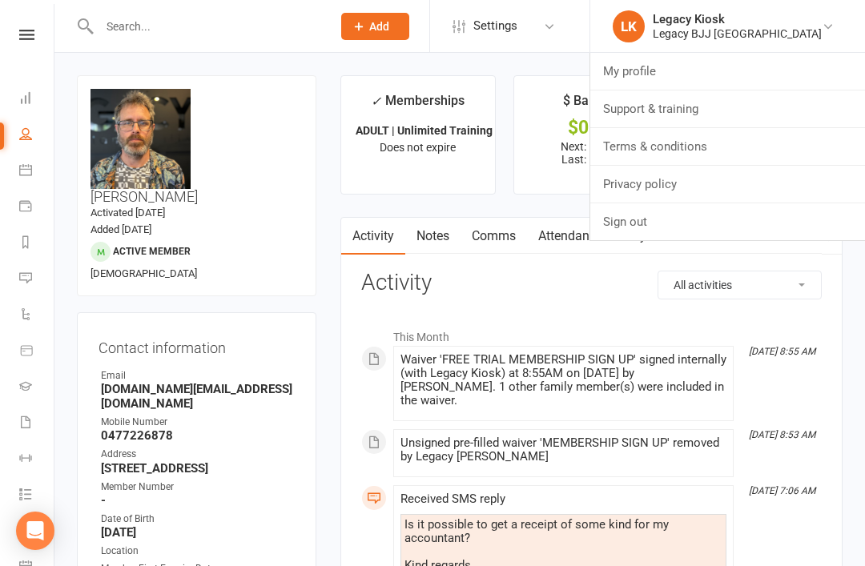
click at [812, 23] on div "Legacy Kiosk" at bounding box center [737, 19] width 169 height 14
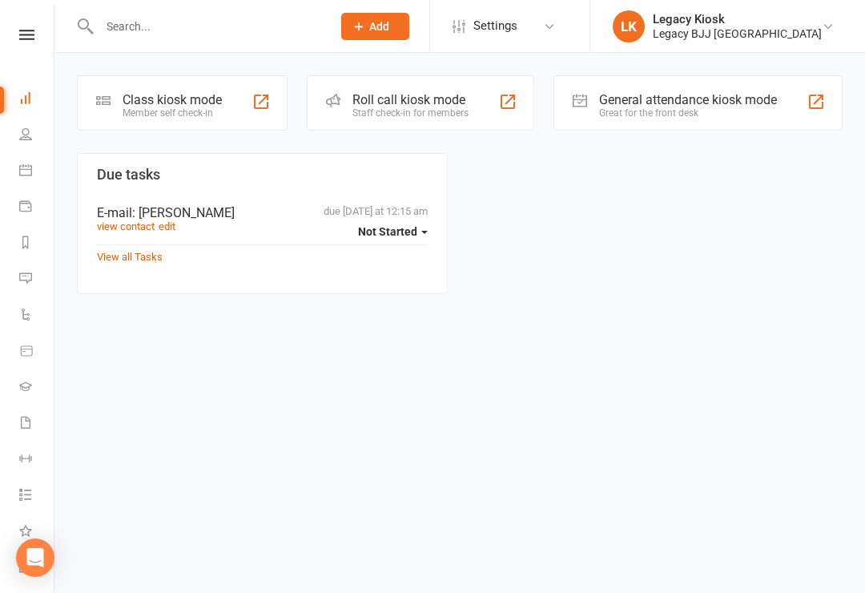
click at [184, 106] on div "Class kiosk mode" at bounding box center [172, 99] width 99 height 15
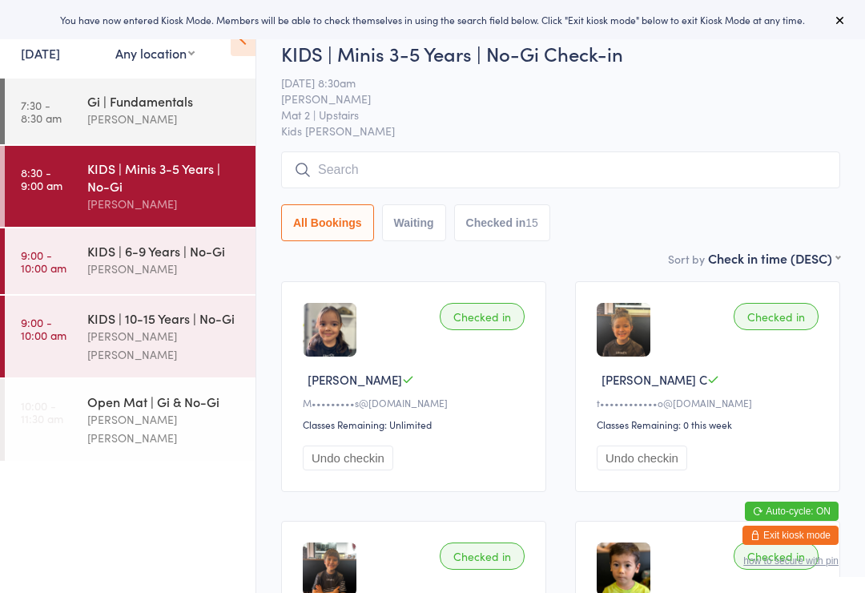
click at [181, 257] on div "KIDS | 6-9 Years | No-Gi" at bounding box center [164, 251] width 155 height 18
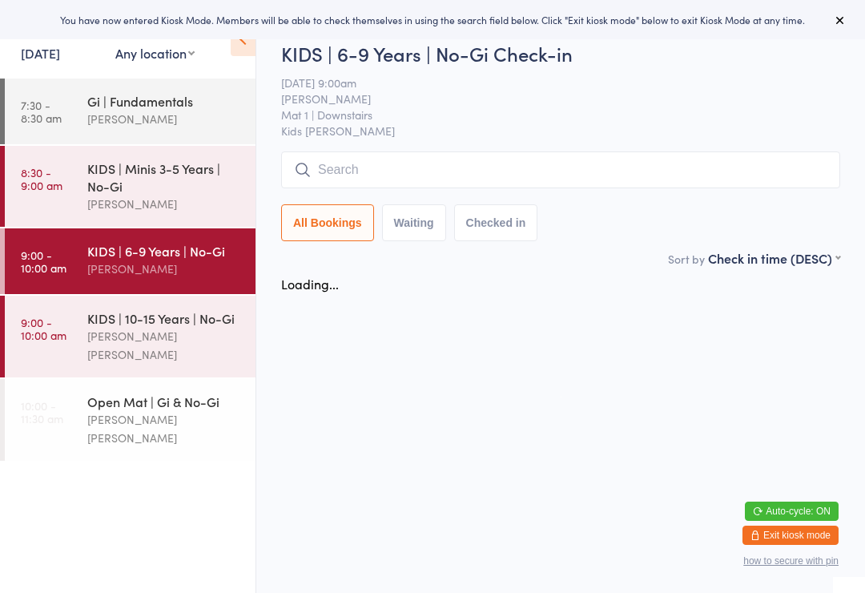
click at [399, 164] on input "search" at bounding box center [560, 169] width 559 height 37
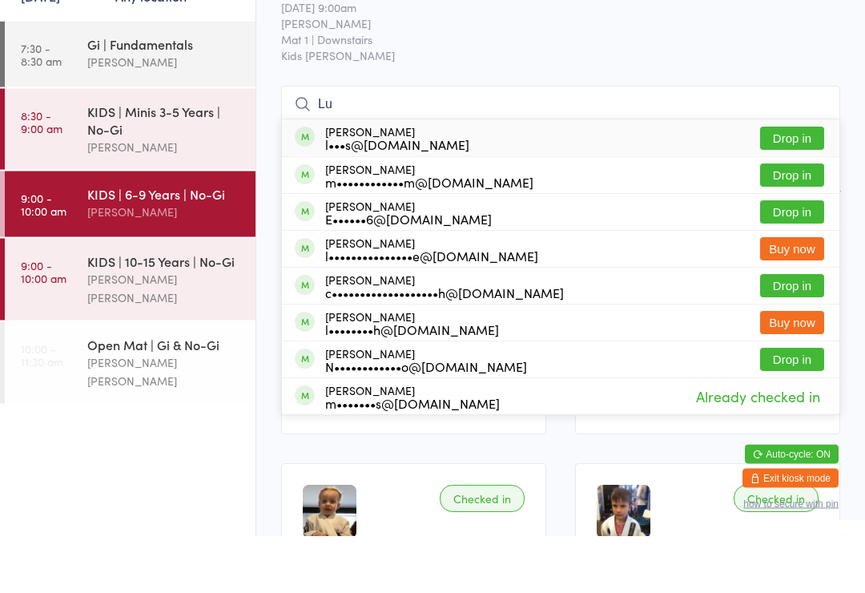
type input "L"
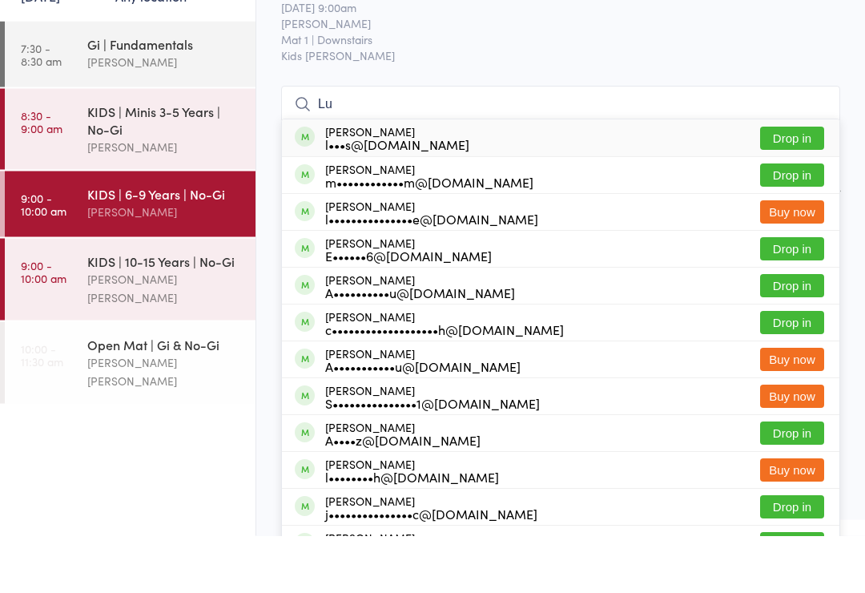
type input "L"
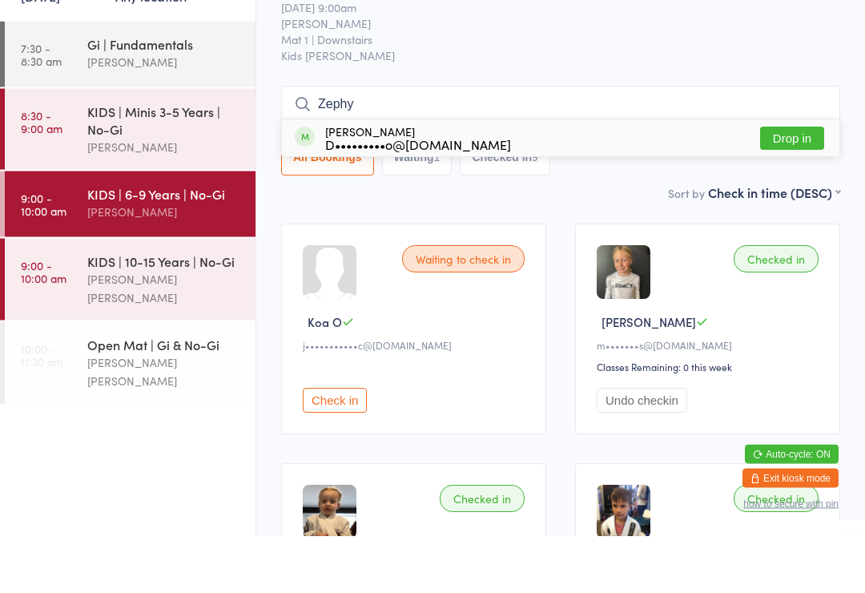
type input "Zephy"
click at [800, 184] on button "Drop in" at bounding box center [792, 195] width 64 height 23
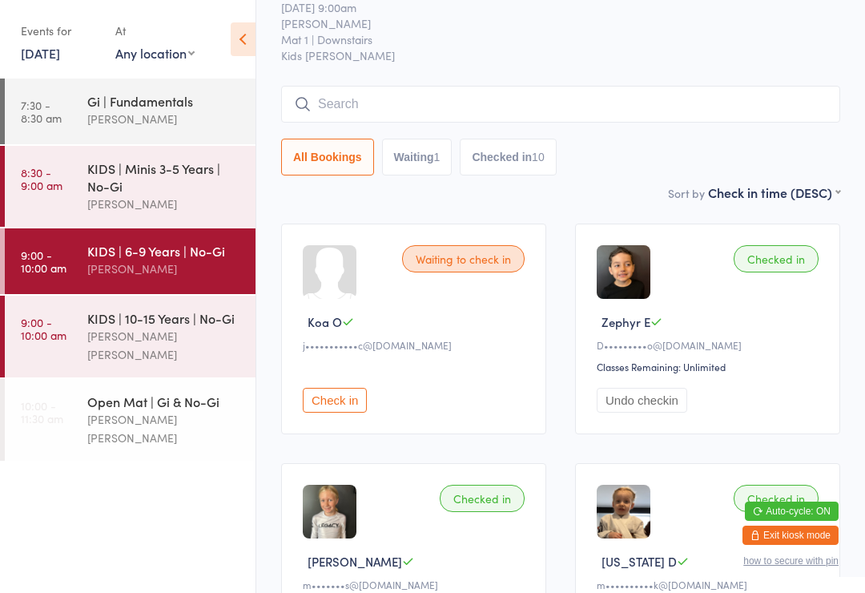
click at [360, 106] on input "search" at bounding box center [560, 104] width 559 height 37
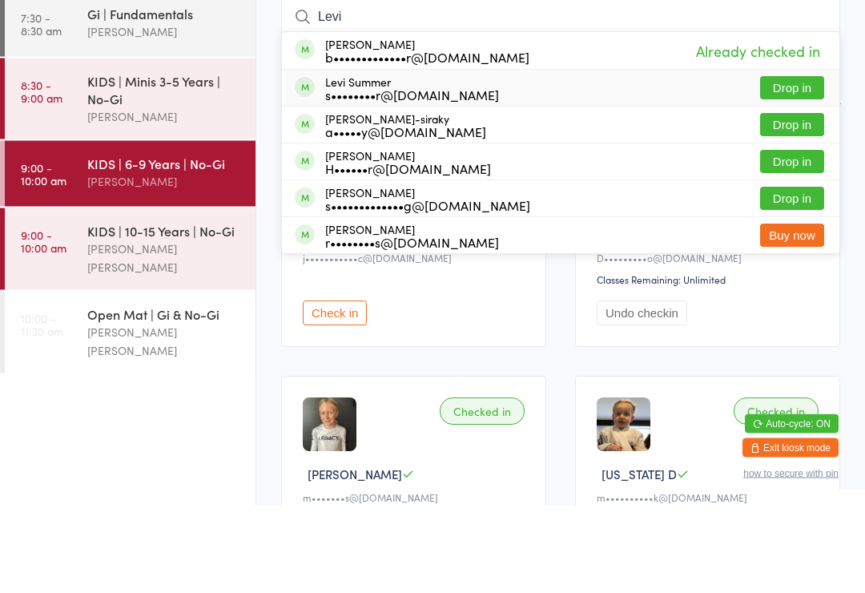
type input "Levi"
click at [449, 176] on div "s••••••••r@hotmail.com" at bounding box center [412, 182] width 174 height 13
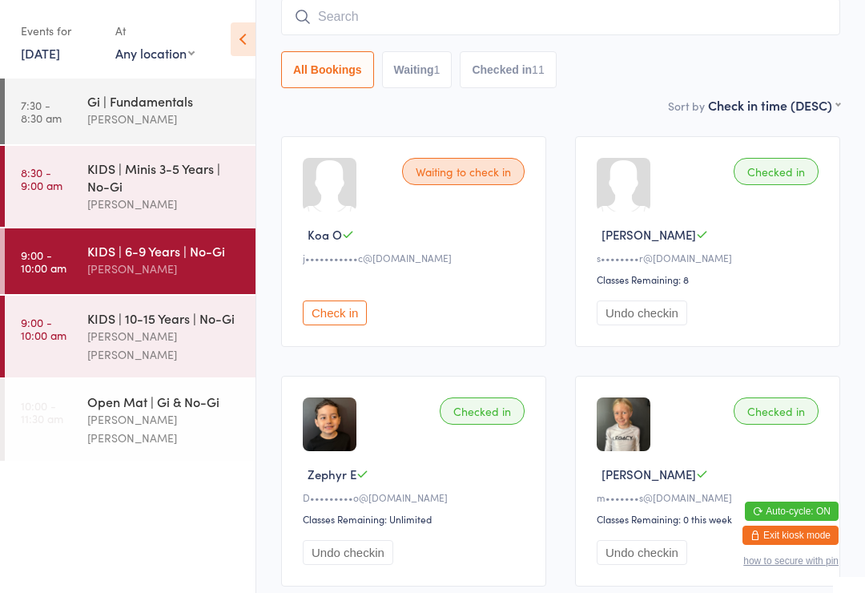
click at [346, 307] on button "Check in" at bounding box center [335, 312] width 64 height 25
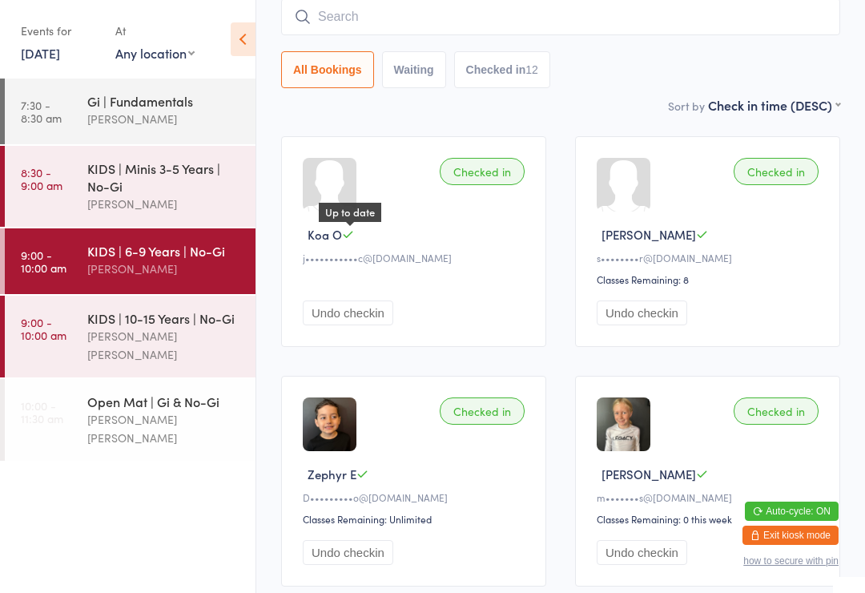
click at [345, 234] on icon at bounding box center [348, 234] width 12 height 12
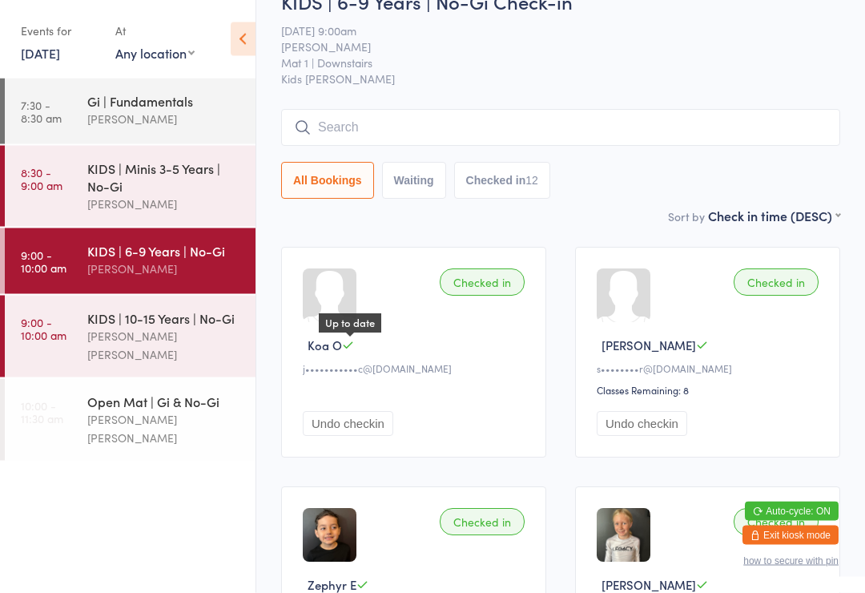
scroll to position [0, 0]
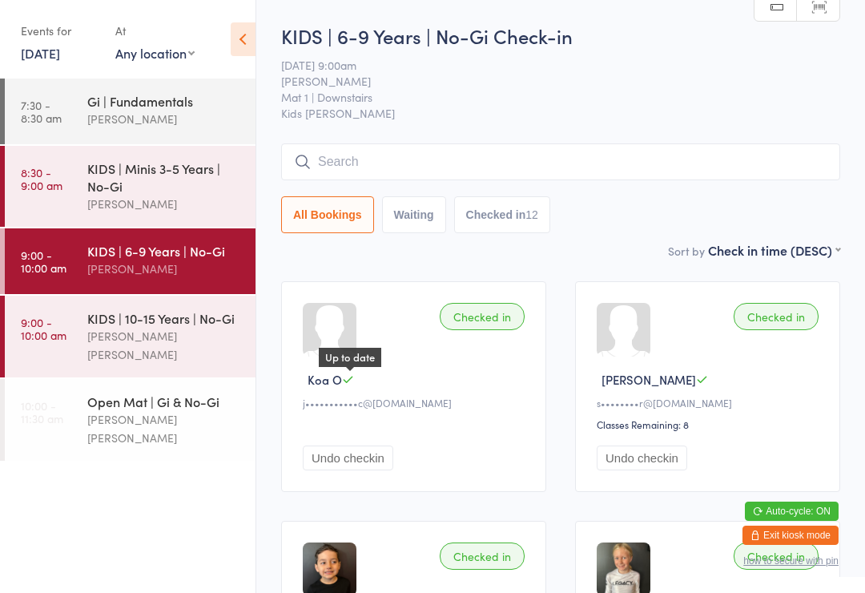
click at [789, 537] on button "Exit kiosk mode" at bounding box center [791, 535] width 96 height 19
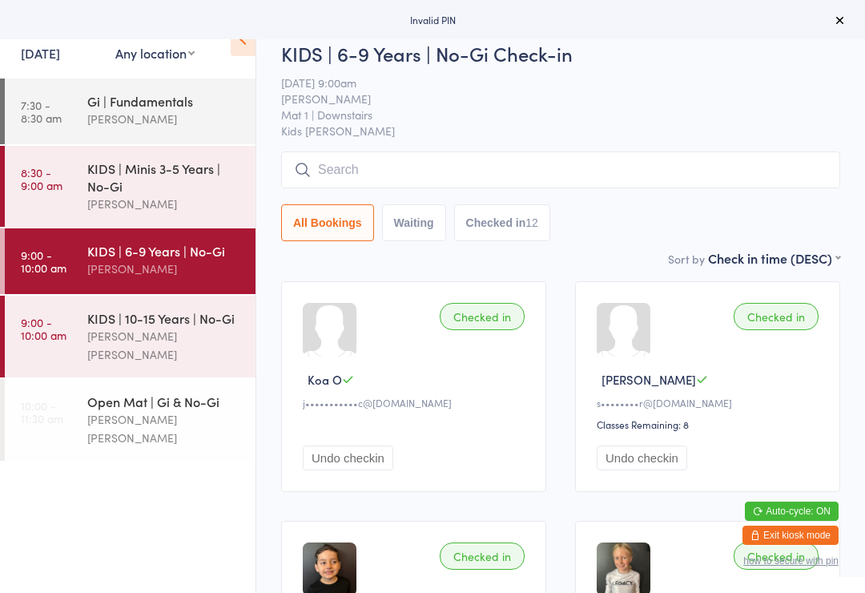
click at [784, 540] on button "Exit kiosk mode" at bounding box center [791, 535] width 96 height 19
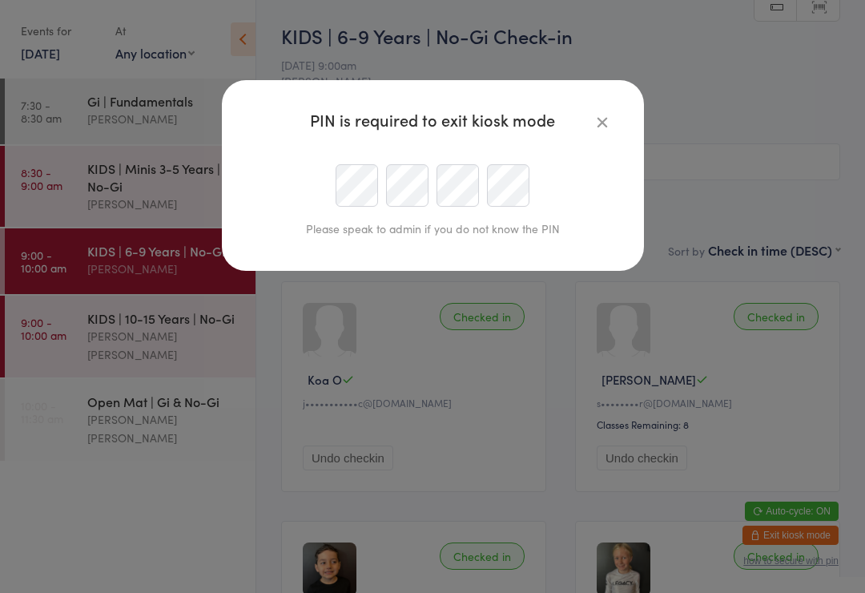
click at [594, 114] on icon "button" at bounding box center [603, 122] width 18 height 18
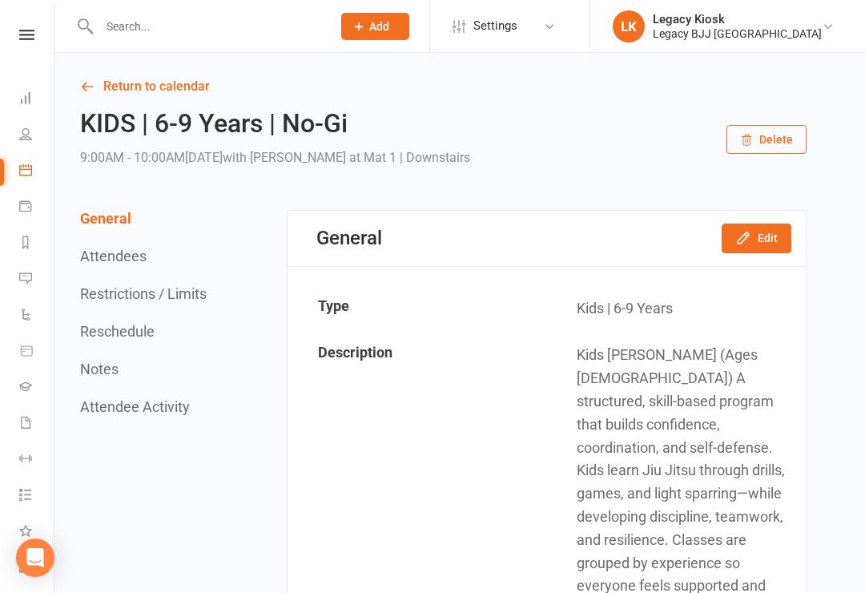
click at [220, 30] on input "text" at bounding box center [208, 26] width 226 height 22
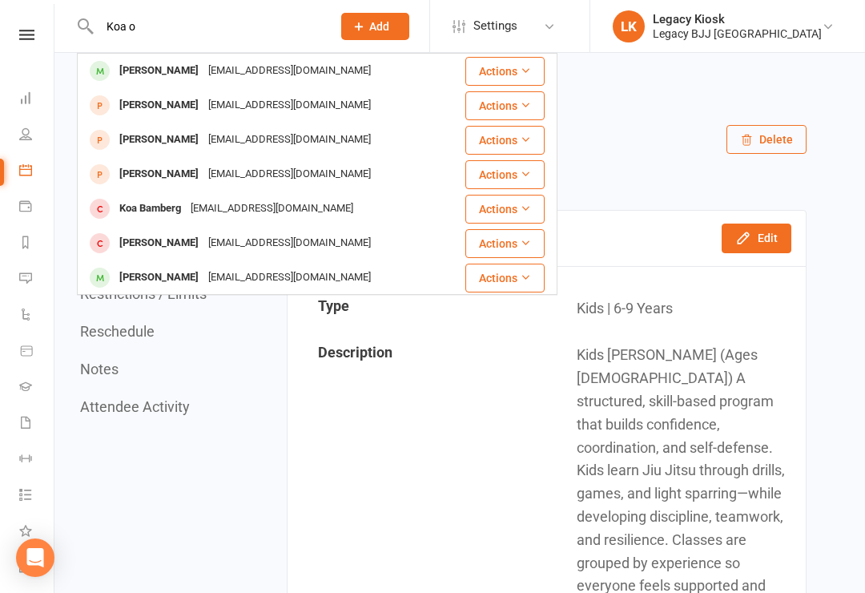
type input "Koa o"
click at [282, 137] on div "[EMAIL_ADDRESS][DOMAIN_NAME]" at bounding box center [290, 139] width 172 height 23
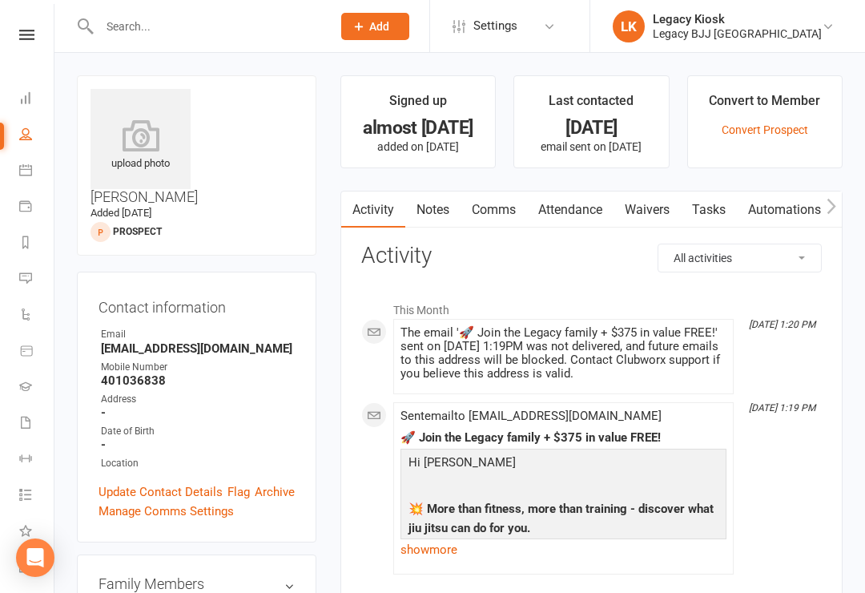
click at [161, 26] on input "text" at bounding box center [208, 26] width 226 height 22
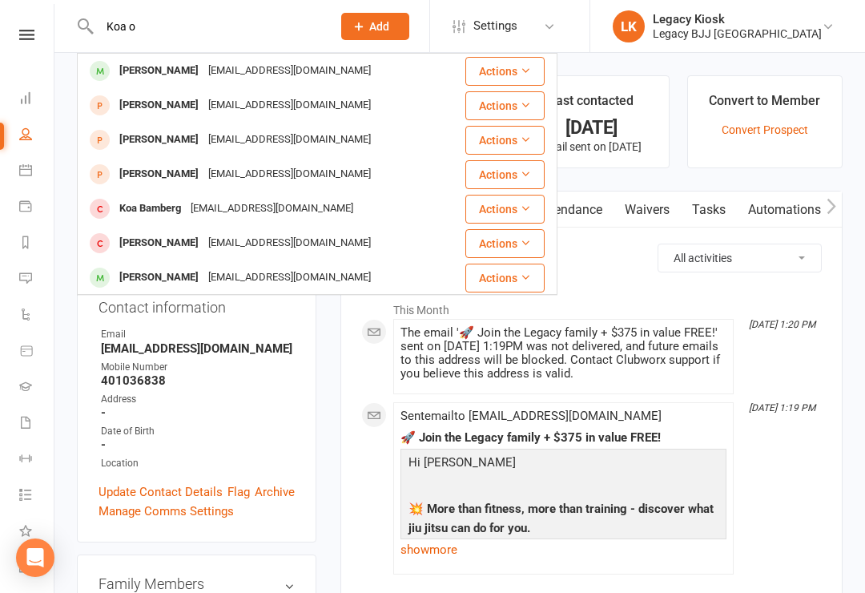
type input "Koa o"
click at [204, 115] on div "[EMAIL_ADDRESS][DOMAIN_NAME]" at bounding box center [290, 105] width 172 height 23
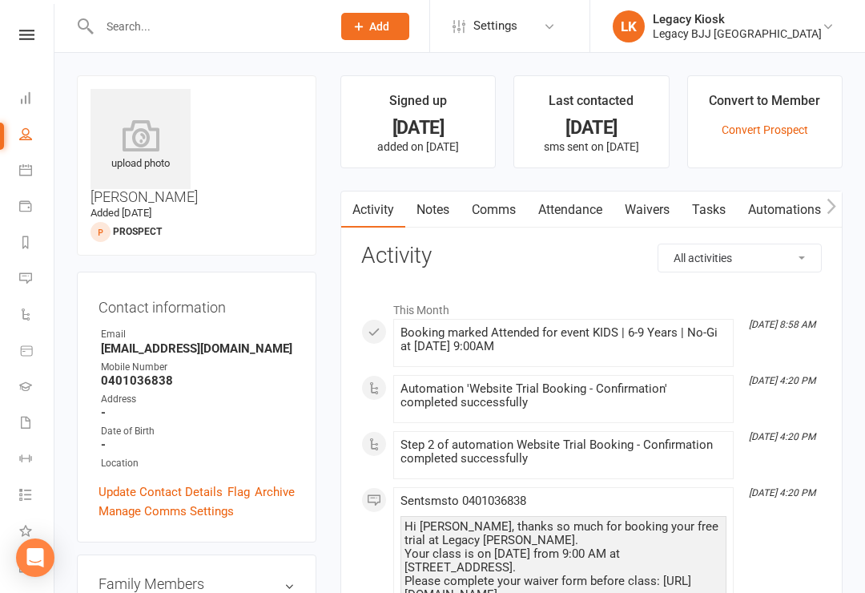
click at [651, 208] on link "Waivers" at bounding box center [647, 209] width 67 height 37
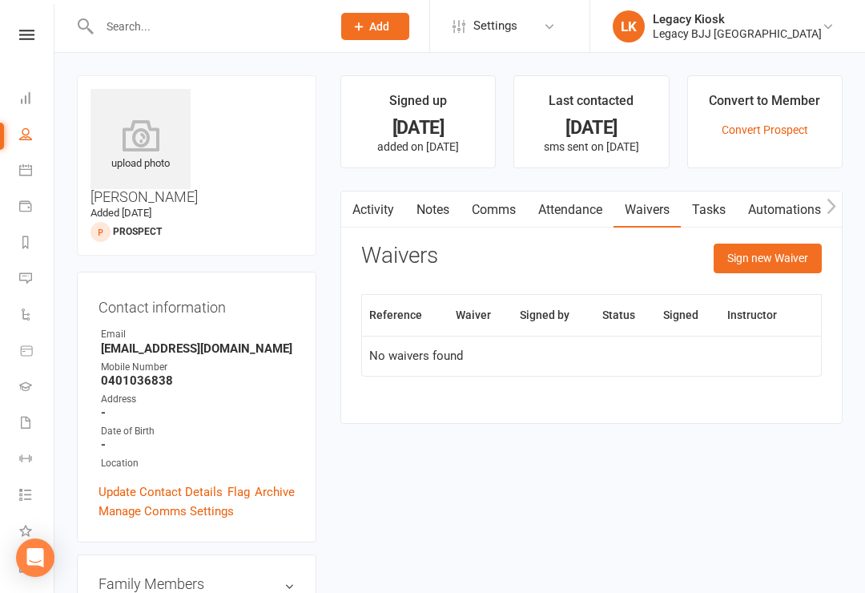
click at [768, 256] on button "Sign new Waiver" at bounding box center [768, 258] width 108 height 29
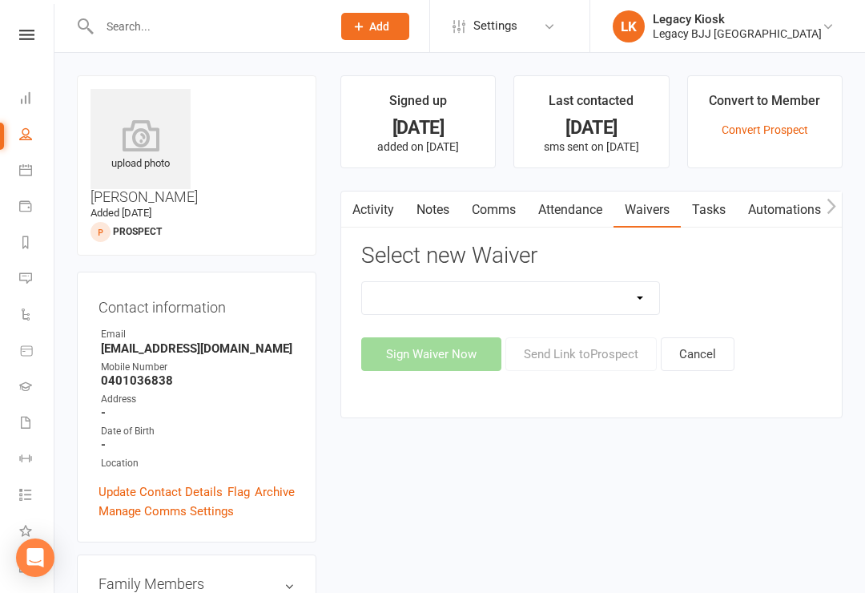
click at [609, 289] on select "Cancellation Form Collect Payment Details Discounted Member Sign Up FREE TRIAL …" at bounding box center [511, 298] width 298 height 32
select select "10622"
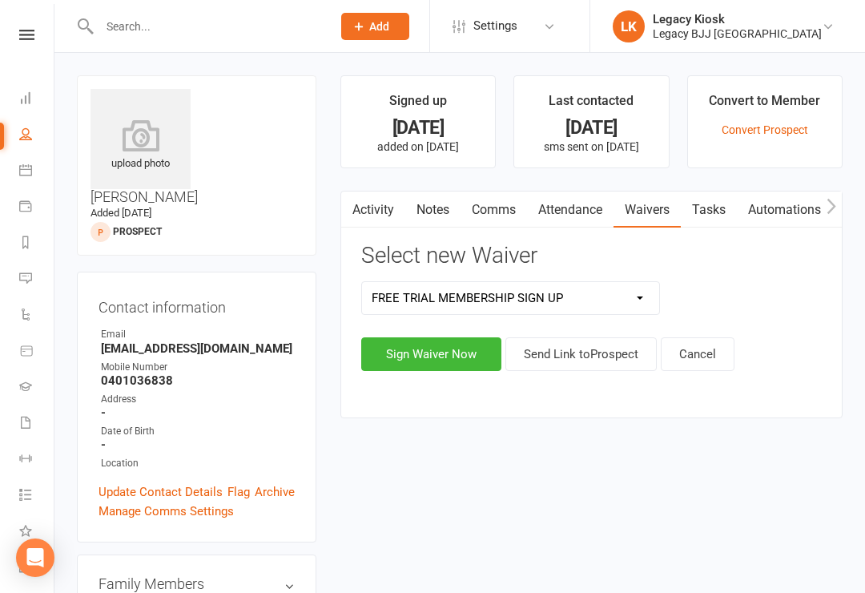
click at [424, 359] on button "Sign Waiver Now" at bounding box center [431, 354] width 140 height 34
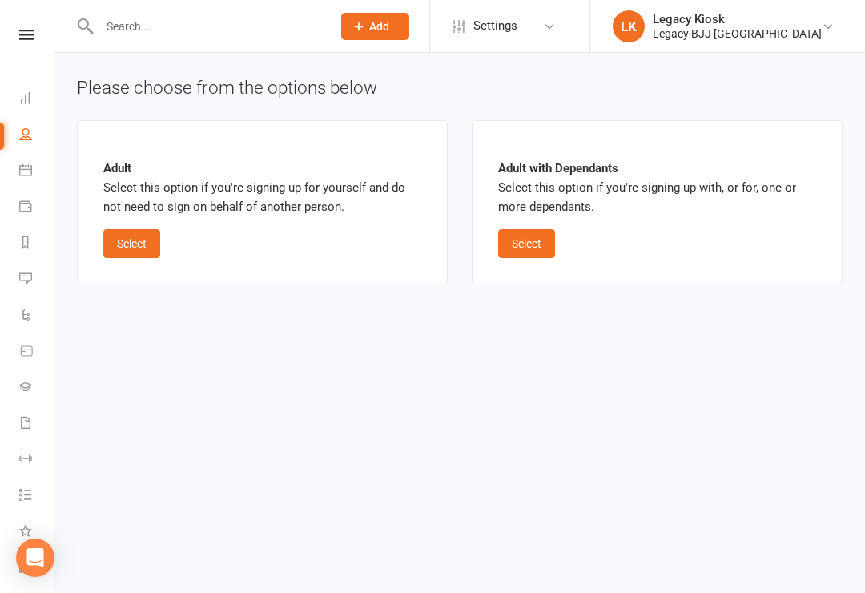
click at [537, 251] on button "Select" at bounding box center [526, 243] width 57 height 29
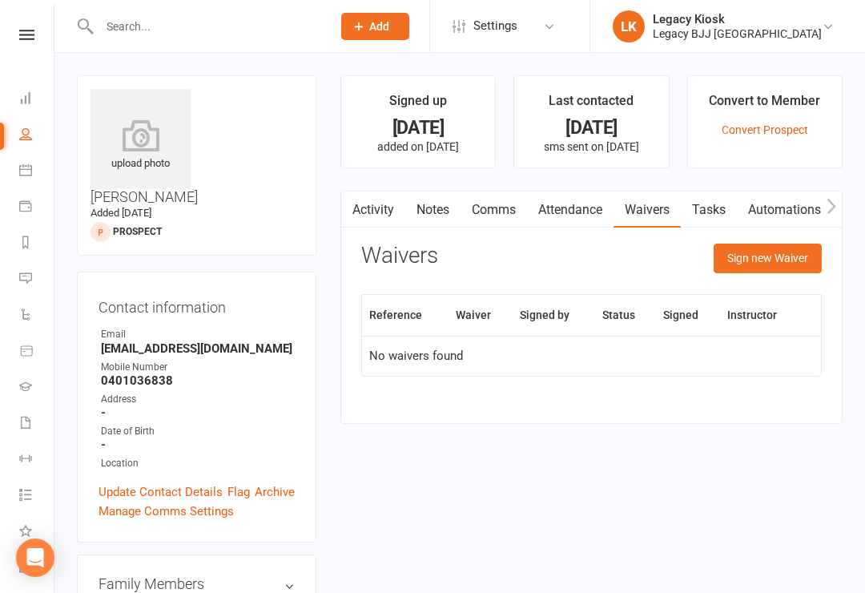
click at [148, 23] on input "text" at bounding box center [208, 26] width 226 height 22
click at [784, 25] on div "Legacy Kiosk" at bounding box center [737, 19] width 169 height 14
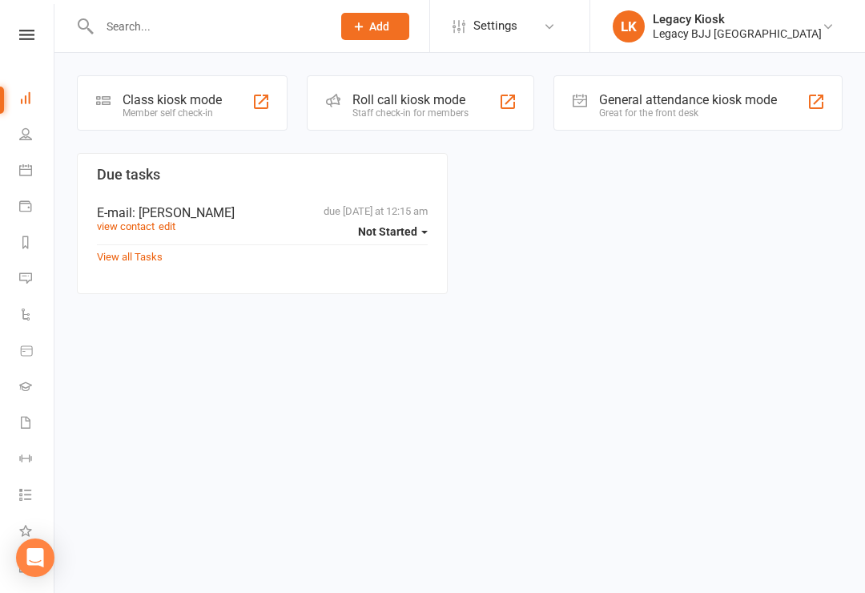
click at [151, 15] on input "text" at bounding box center [208, 26] width 226 height 22
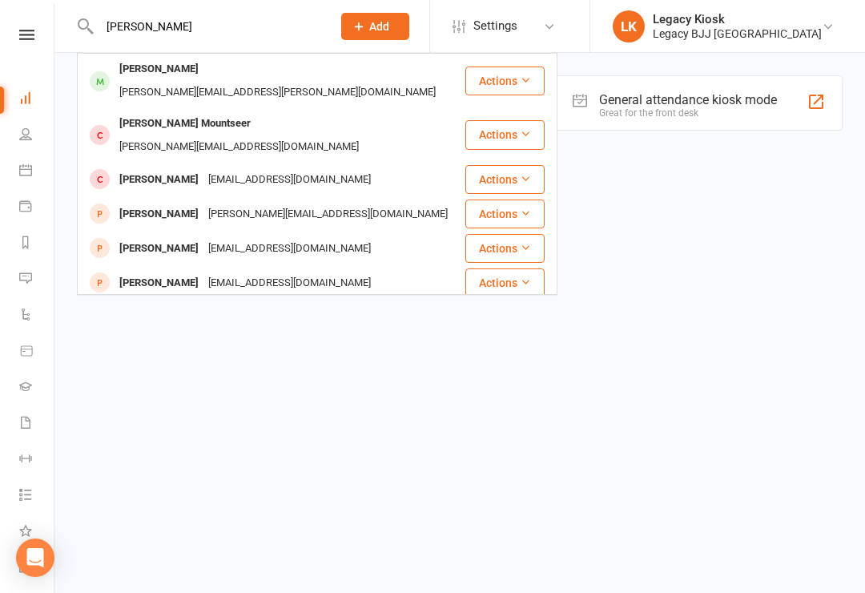
type input "[PERSON_NAME]"
click at [357, 75] on div "[PERSON_NAME] [PERSON_NAME][EMAIL_ADDRESS][PERSON_NAME][DOMAIN_NAME]" at bounding box center [271, 80] width 385 height 53
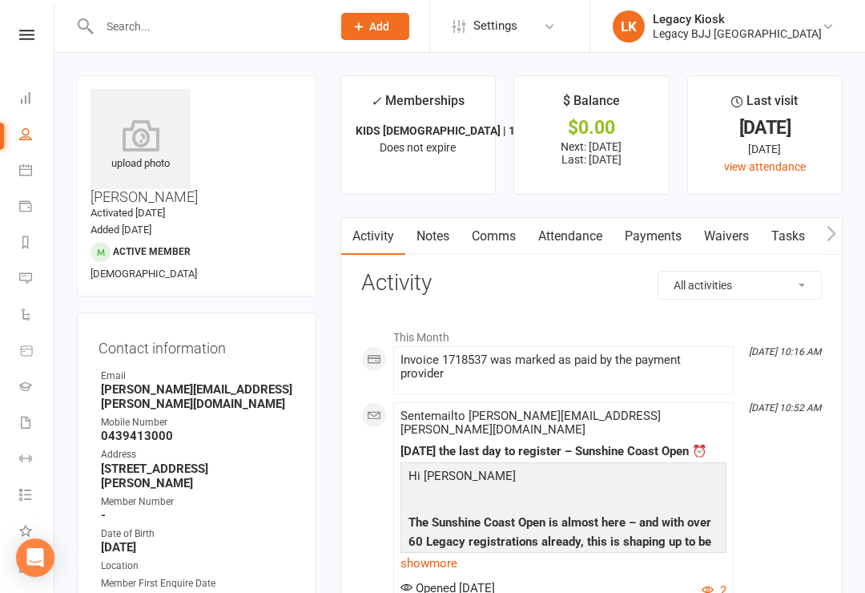
click at [776, 166] on link "view attendance" at bounding box center [765, 166] width 82 height 13
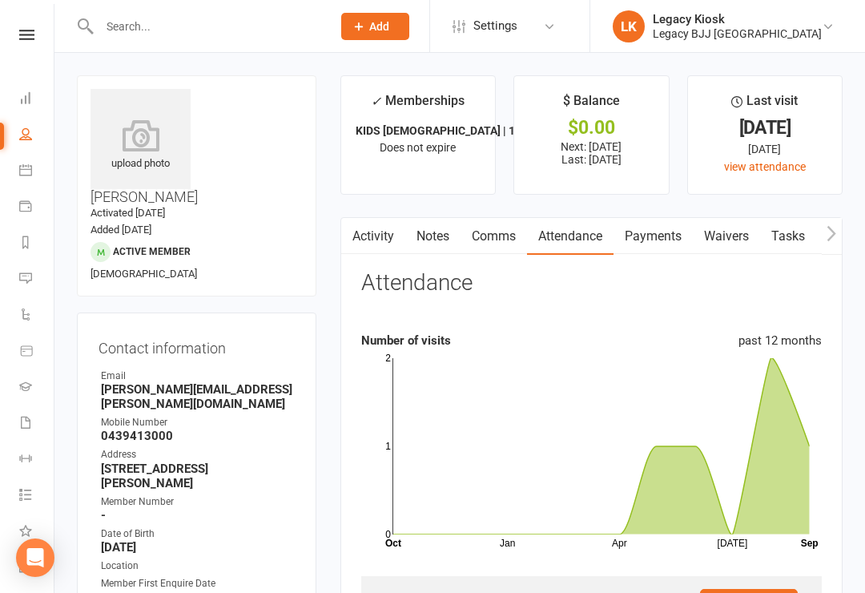
click at [170, 26] on input "text" at bounding box center [208, 26] width 226 height 22
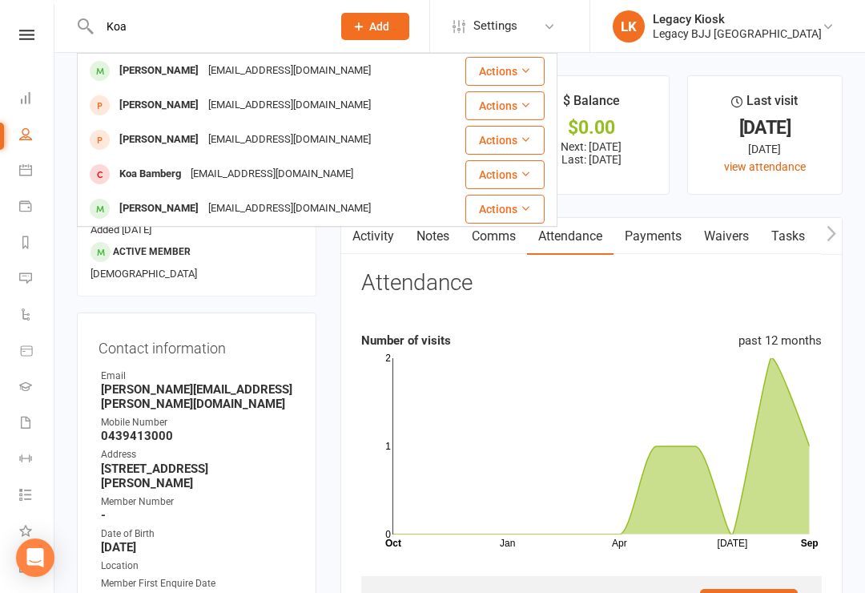
type input "Koa"
click at [171, 139] on div "Koa Ormston" at bounding box center [159, 139] width 89 height 23
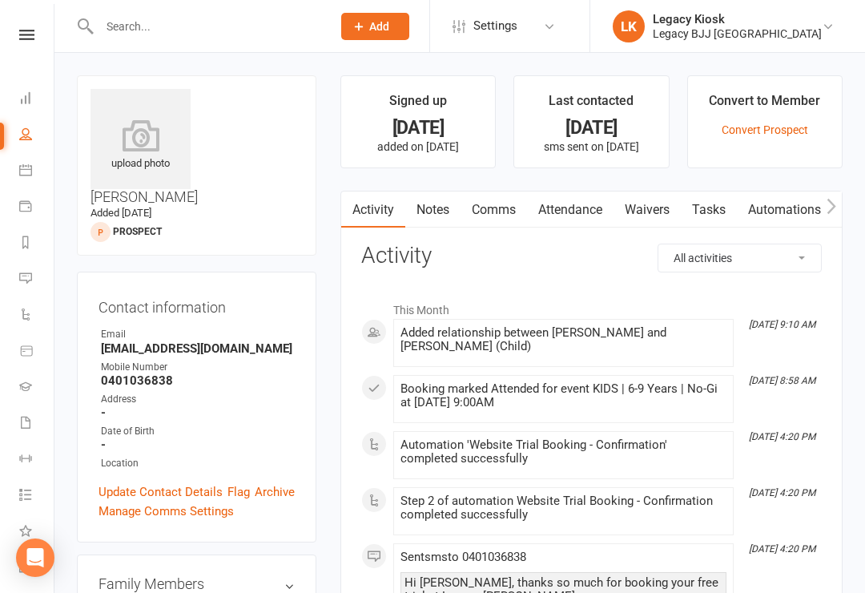
click at [647, 216] on link "Waivers" at bounding box center [647, 209] width 67 height 37
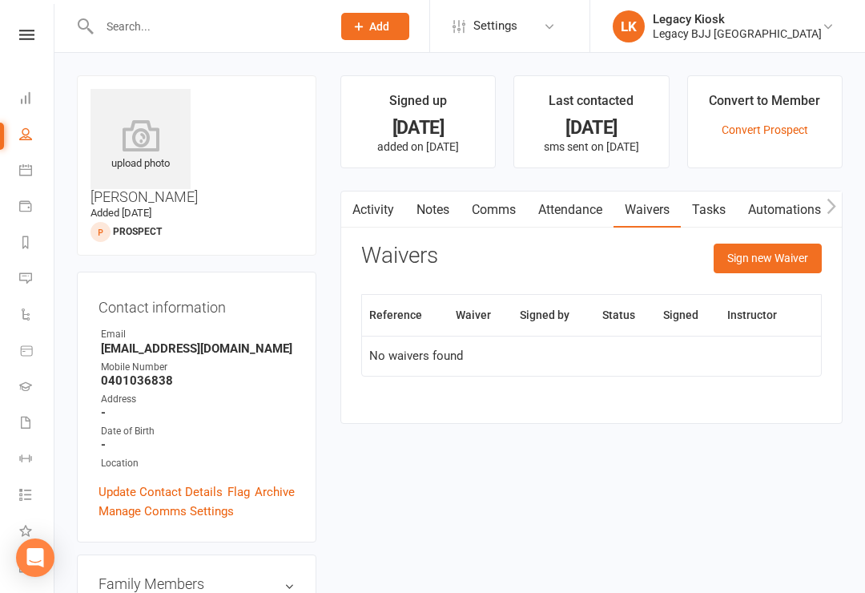
click at [774, 264] on button "Sign new Waiver" at bounding box center [768, 258] width 108 height 29
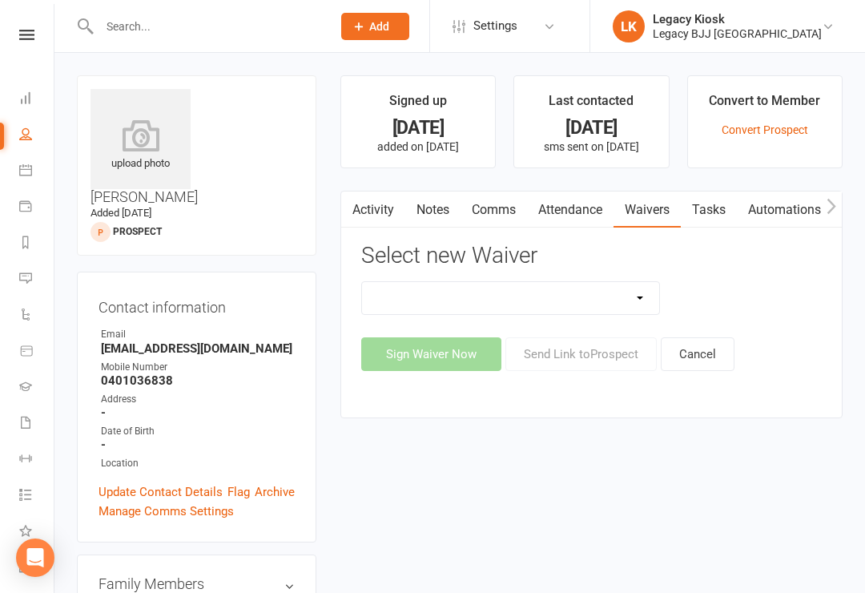
click at [599, 289] on select "Cancellation Form Collect Payment Details Discounted Member Sign Up FREE TRIAL …" at bounding box center [511, 298] width 298 height 32
select select "10622"
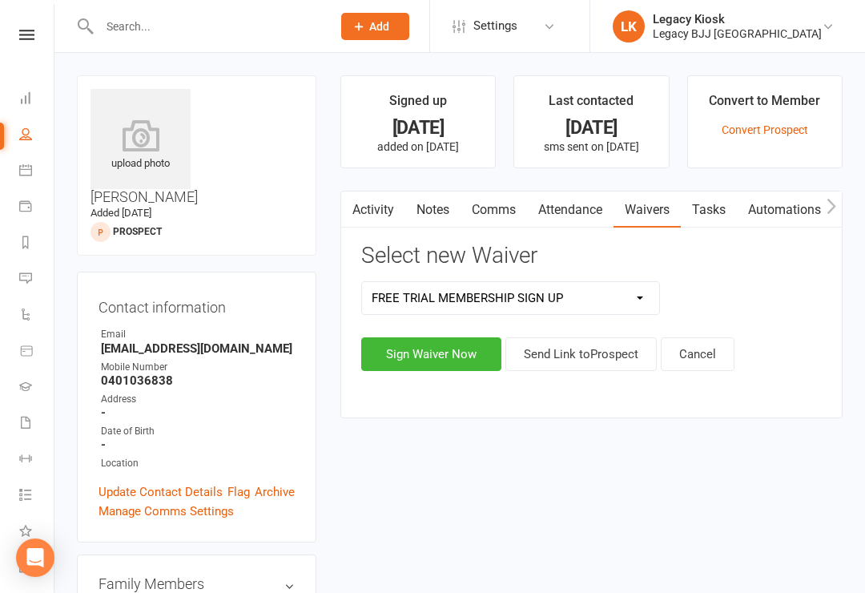
click at [416, 349] on button "Sign Waiver Now" at bounding box center [431, 354] width 140 height 34
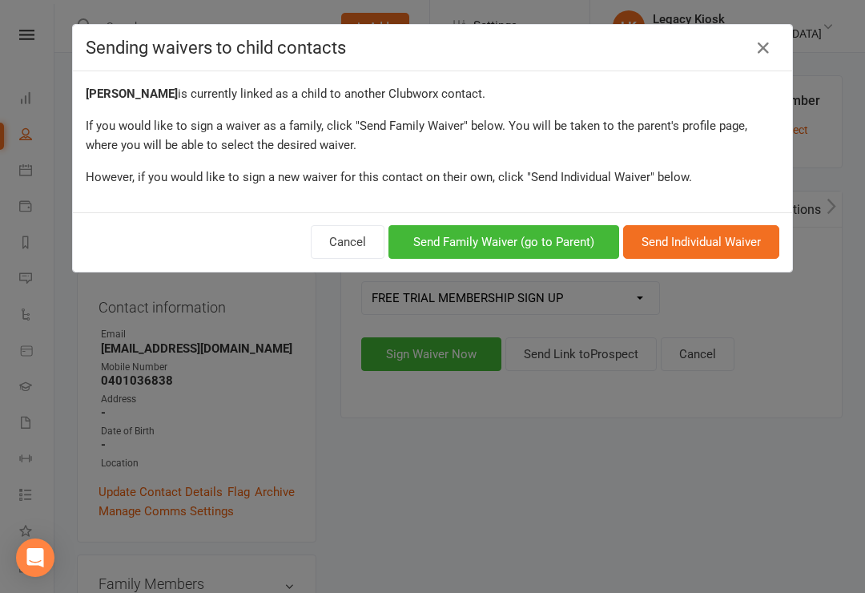
click at [507, 234] on button "Send Family Waiver (go to Parent)" at bounding box center [504, 242] width 231 height 34
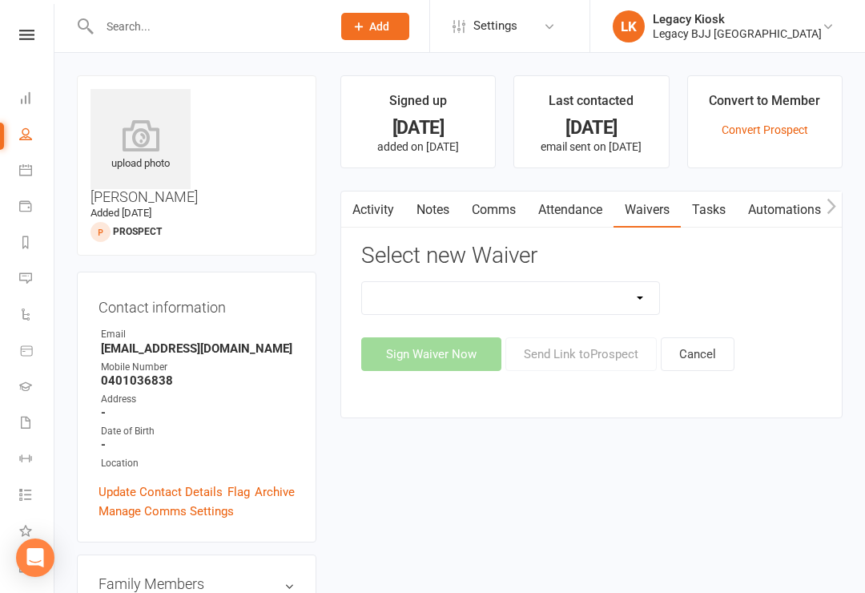
click at [507, 293] on select "Cancellation Form Collect Payment Details Discounted Member Sign Up FREE TRIAL …" at bounding box center [511, 298] width 298 height 32
select select "10622"
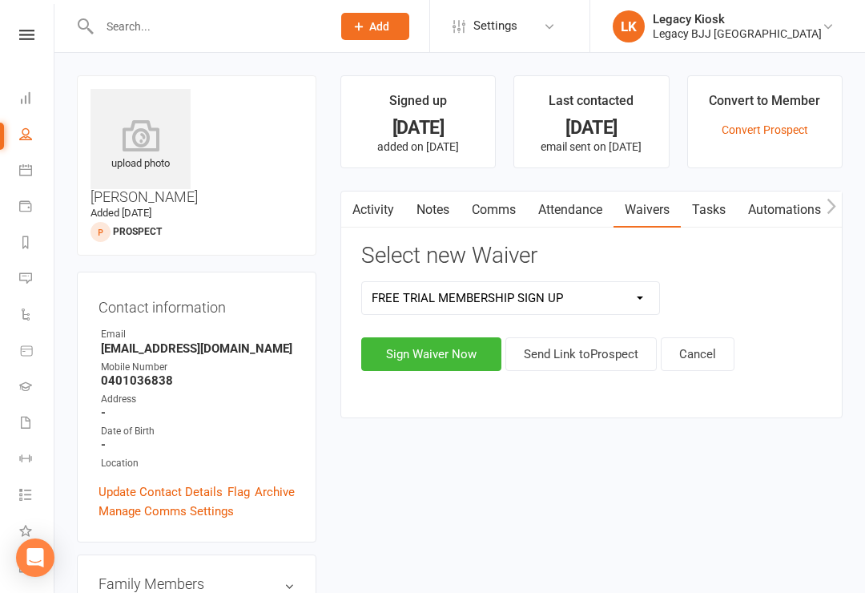
click at [428, 364] on button "Sign Waiver Now" at bounding box center [431, 354] width 140 height 34
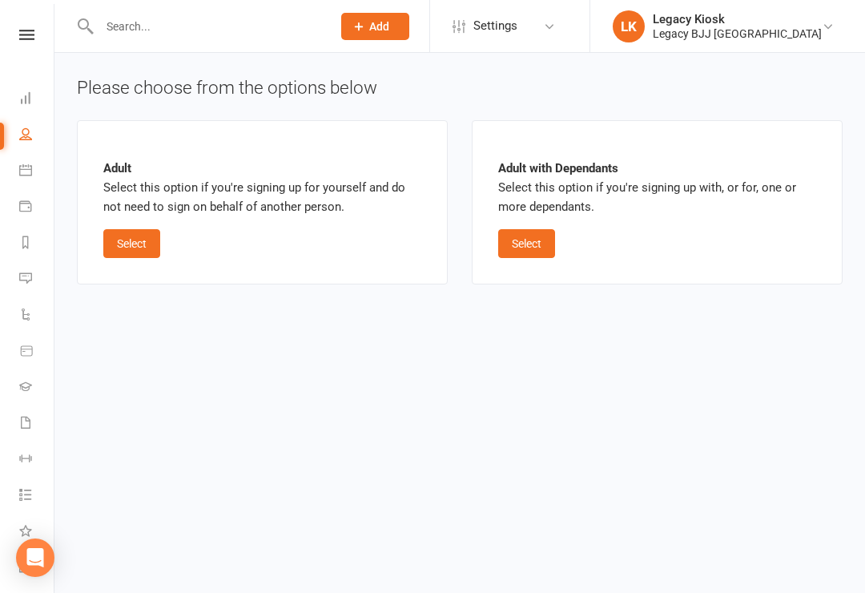
click at [523, 229] on button "Select" at bounding box center [526, 243] width 57 height 29
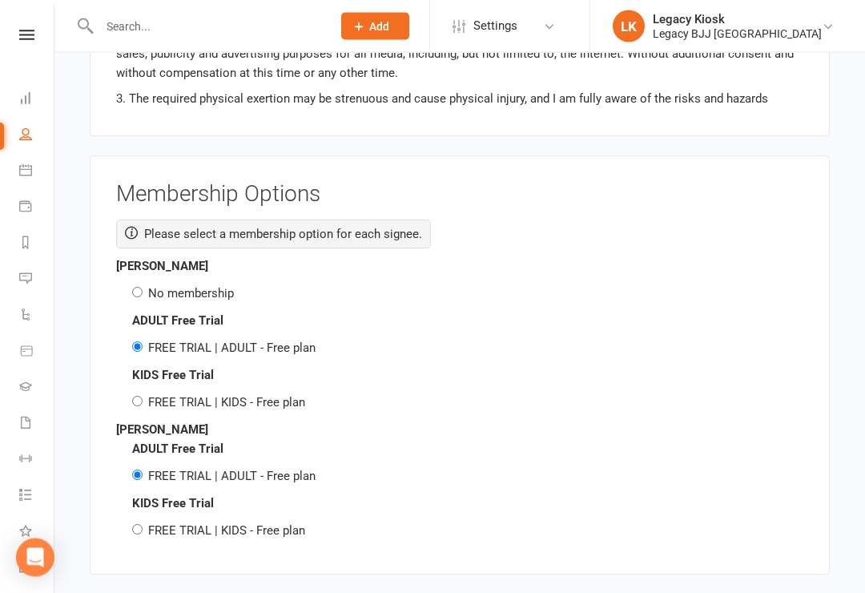
click at [143, 288] on input "No membership" at bounding box center [137, 293] width 10 height 10
radio input "true"
radio input "false"
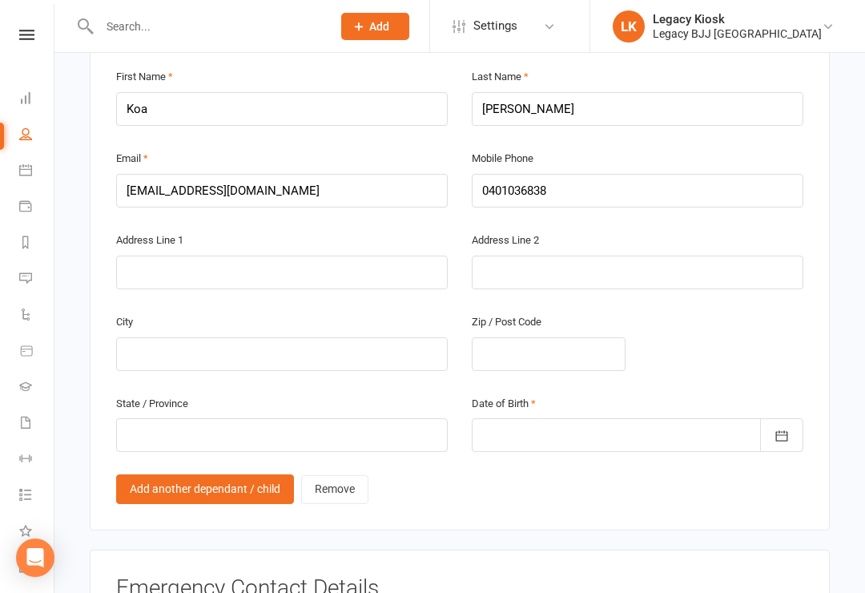
scroll to position [934, 0]
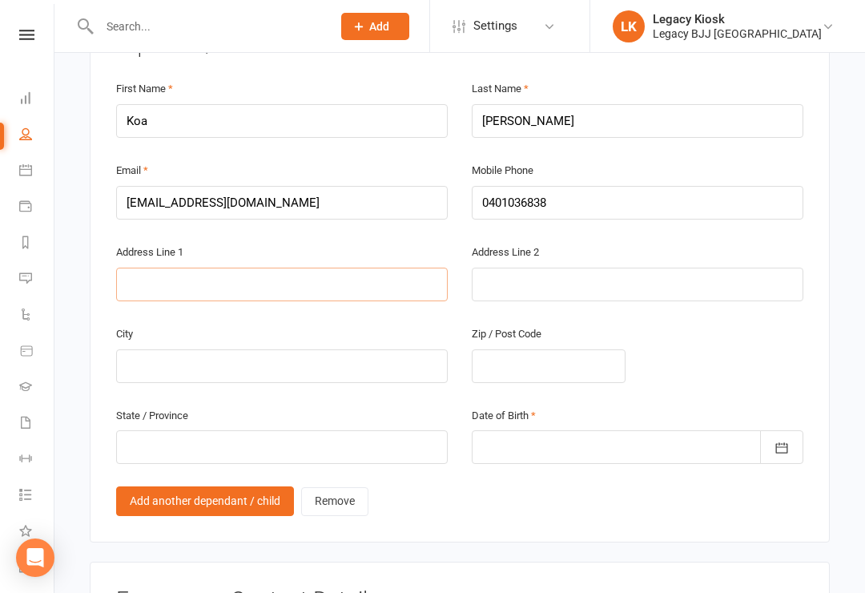
click at [285, 269] on input "text" at bounding box center [282, 285] width 332 height 34
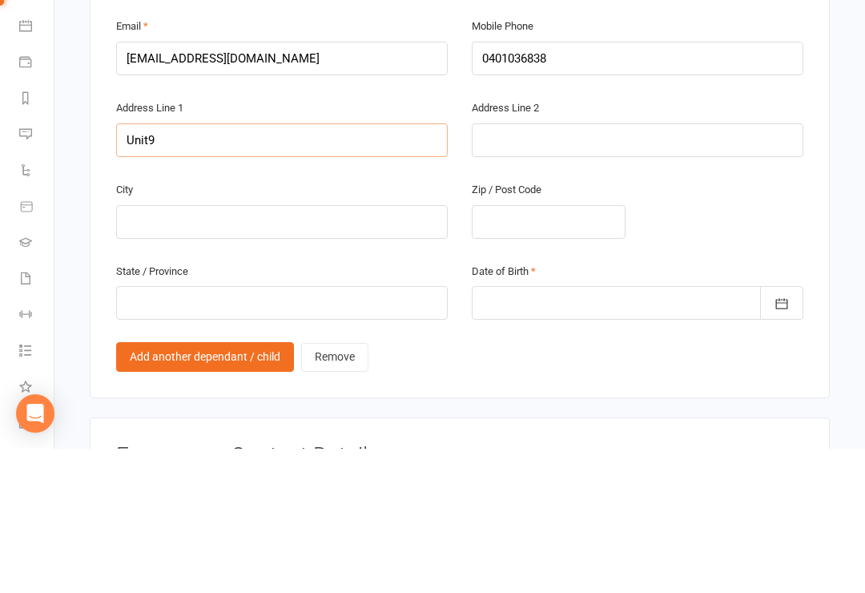
type input "Unit9"
click at [567, 268] on input "text" at bounding box center [638, 285] width 332 height 34
type input "38 Dalton drive"
click at [289, 349] on input "text" at bounding box center [282, 366] width 332 height 34
type input "Maroochydore"
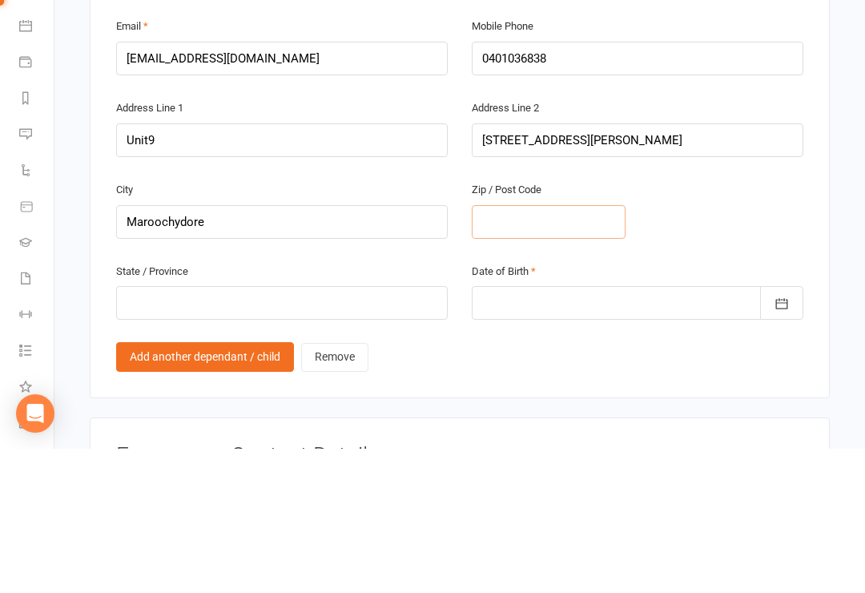
click at [557, 349] on input "text" at bounding box center [549, 366] width 154 height 34
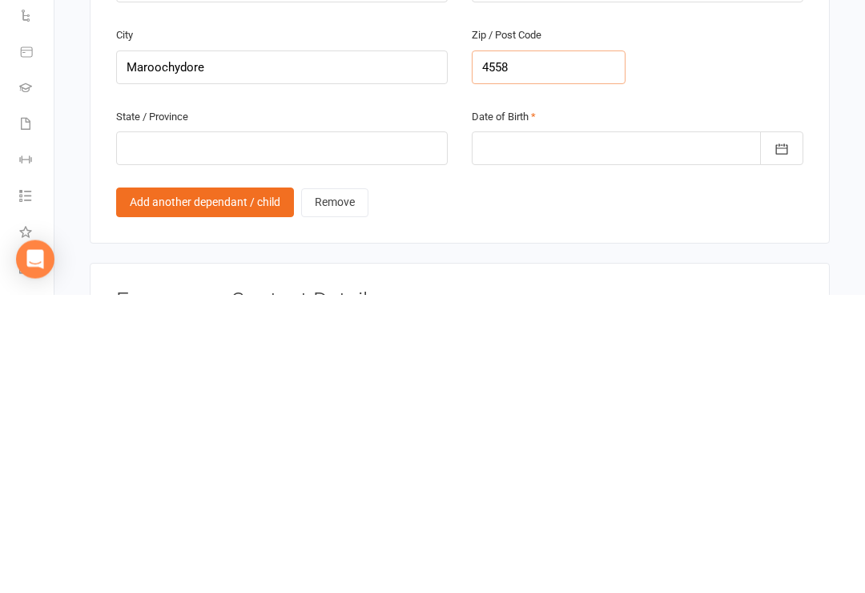
type input "4558"
click at [331, 430] on input "text" at bounding box center [282, 447] width 332 height 34
type input "Qld"
click at [592, 430] on div at bounding box center [638, 447] width 332 height 34
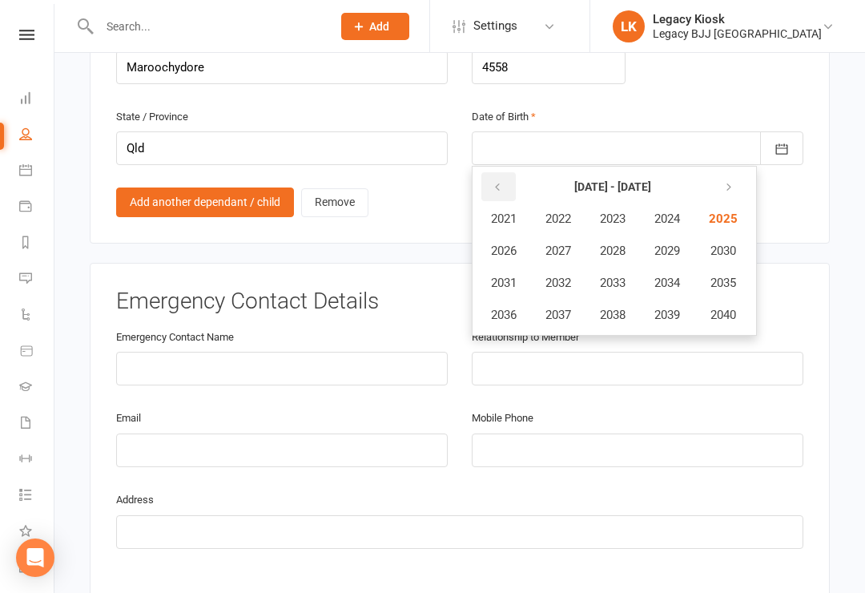
click at [500, 181] on icon "button" at bounding box center [497, 187] width 11 height 13
click at [671, 308] on span "2019" at bounding box center [668, 315] width 26 height 14
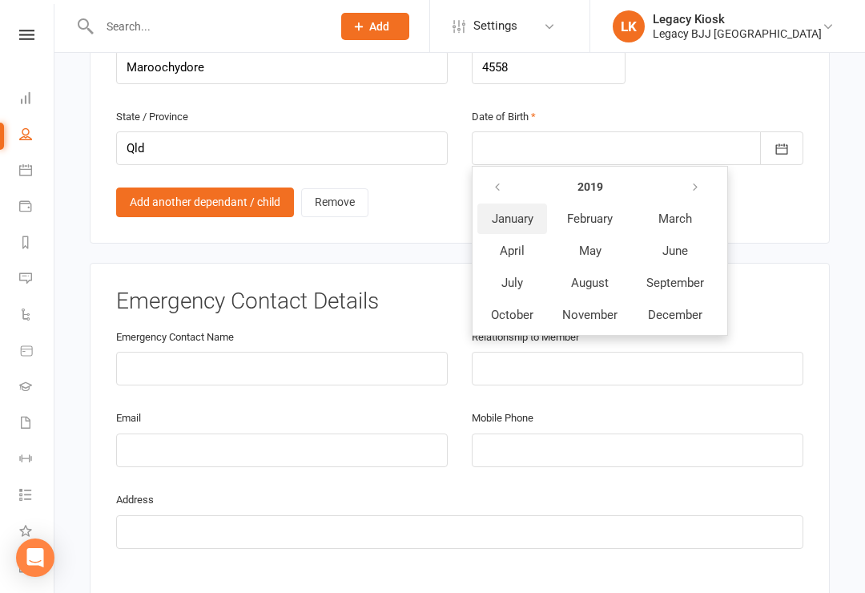
click at [520, 212] on span "January" at bounding box center [513, 219] width 42 height 14
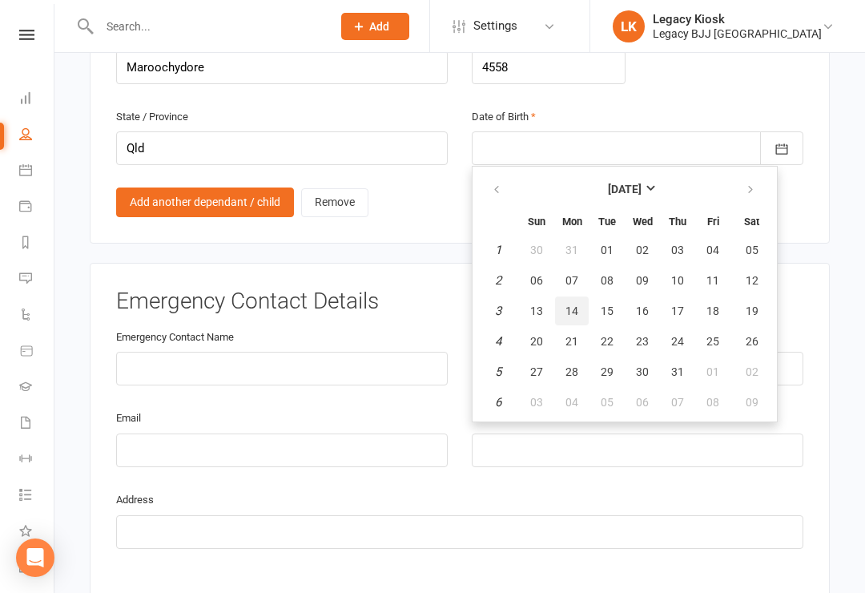
click at [578, 304] on span "14" at bounding box center [572, 310] width 13 height 13
type input "14 Jan 2019"
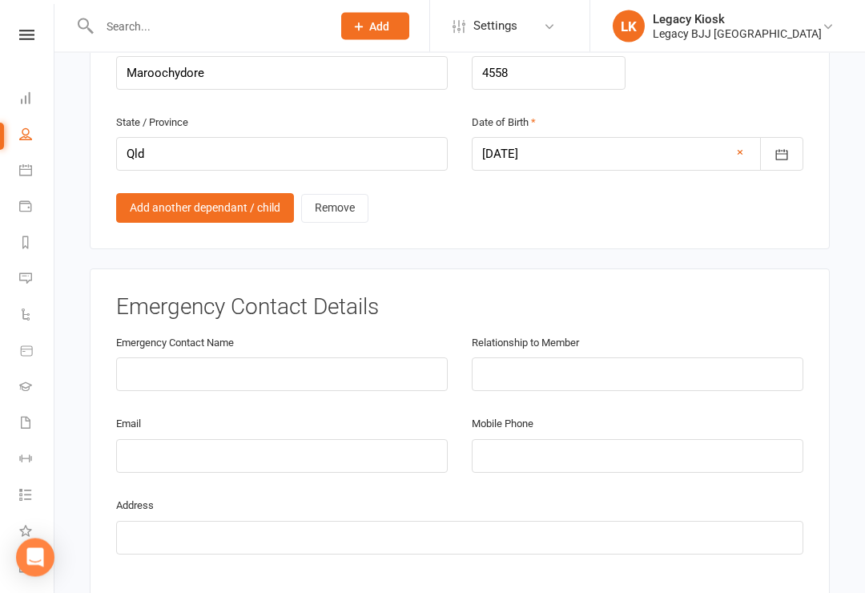
scroll to position [1238, 0]
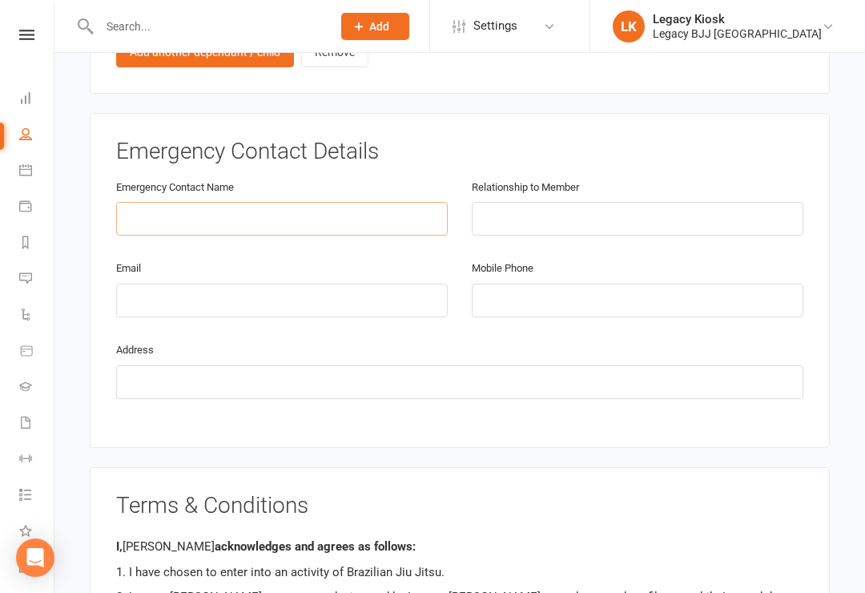
click at [370, 206] on input "text" at bounding box center [282, 219] width 332 height 34
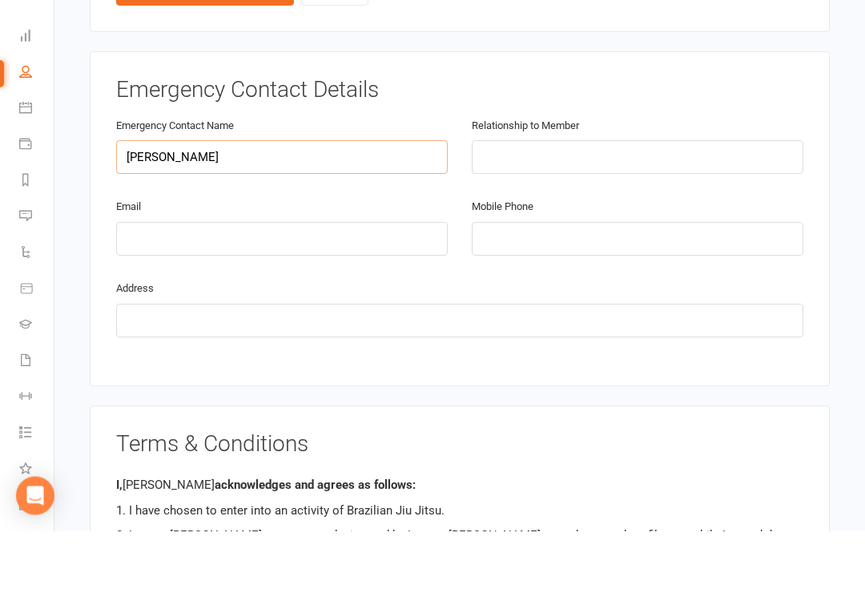
type input "Gavin Ormston"
click at [658, 203] on input "text" at bounding box center [638, 220] width 332 height 34
type input "Father"
click at [361, 284] on input "email" at bounding box center [282, 301] width 332 height 34
type input "j"
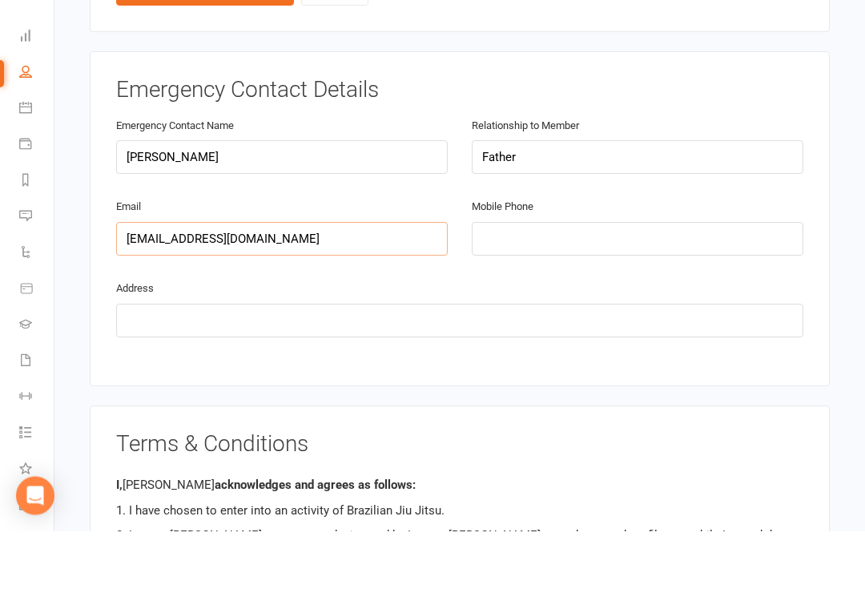
type input "gavo13@live.com.au"
click at [586, 284] on input "tel" at bounding box center [638, 301] width 332 height 34
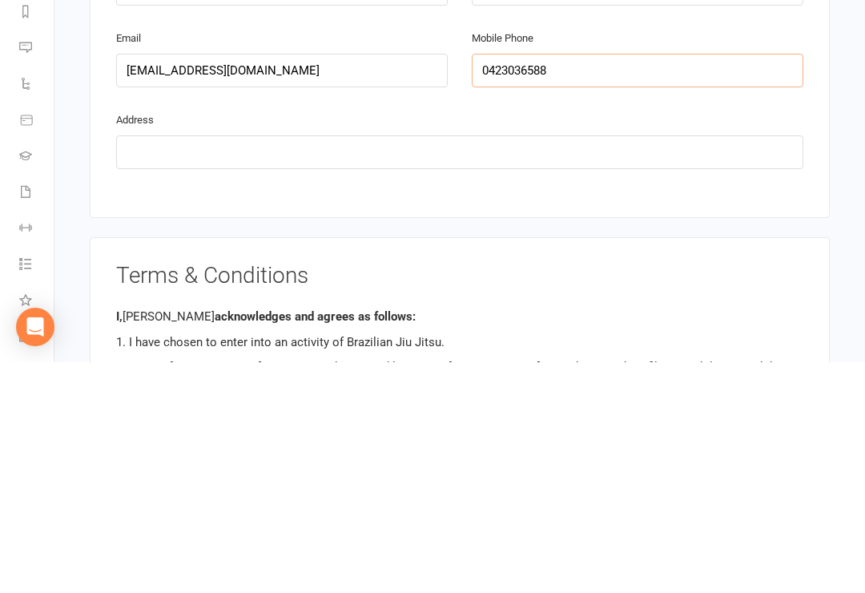
type input "0423036588"
click at [739, 366] on input "text" at bounding box center [459, 383] width 687 height 34
type input "A"
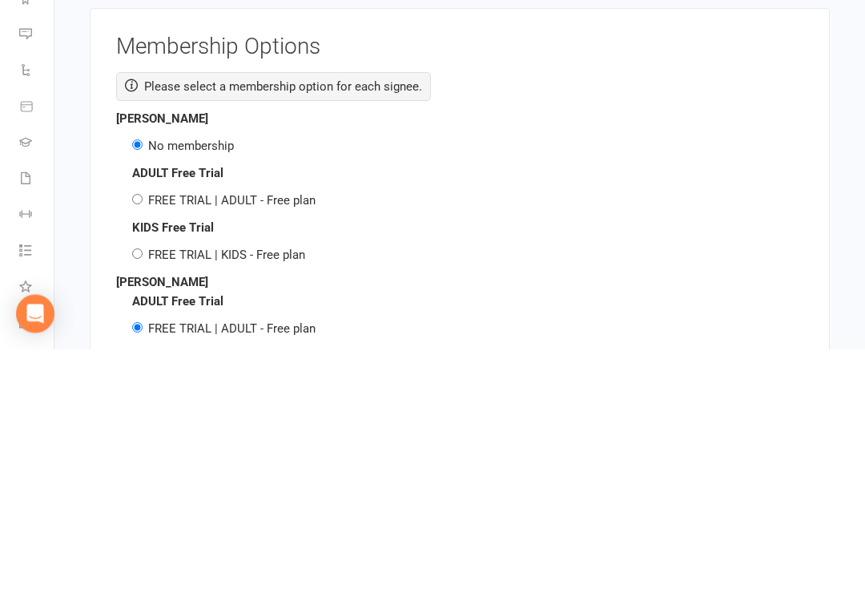
scroll to position [1874, 0]
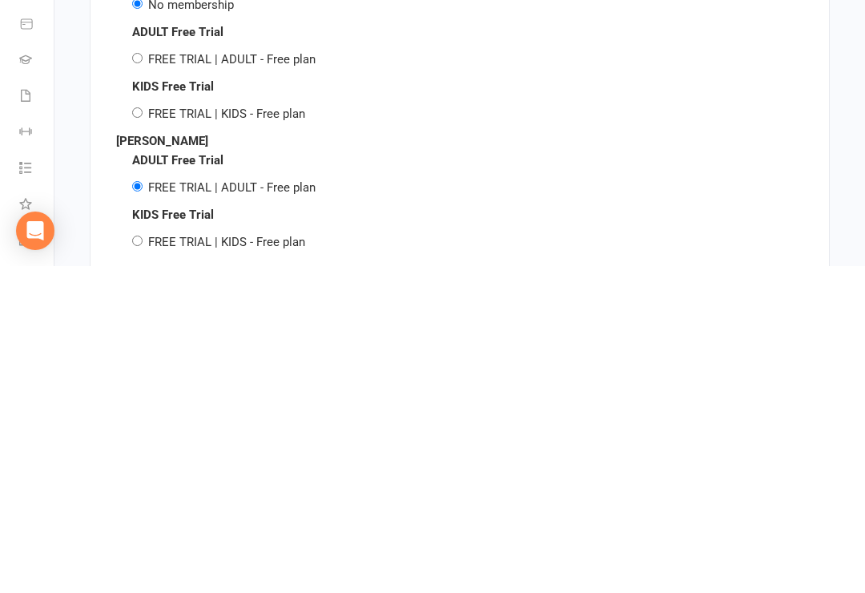
type input "Unit9,38 Dalton drive Maroochydore"
click at [139, 562] on input "FREE TRIAL | KIDS - Free plan" at bounding box center [137, 567] width 10 height 10
radio input "true"
radio input "false"
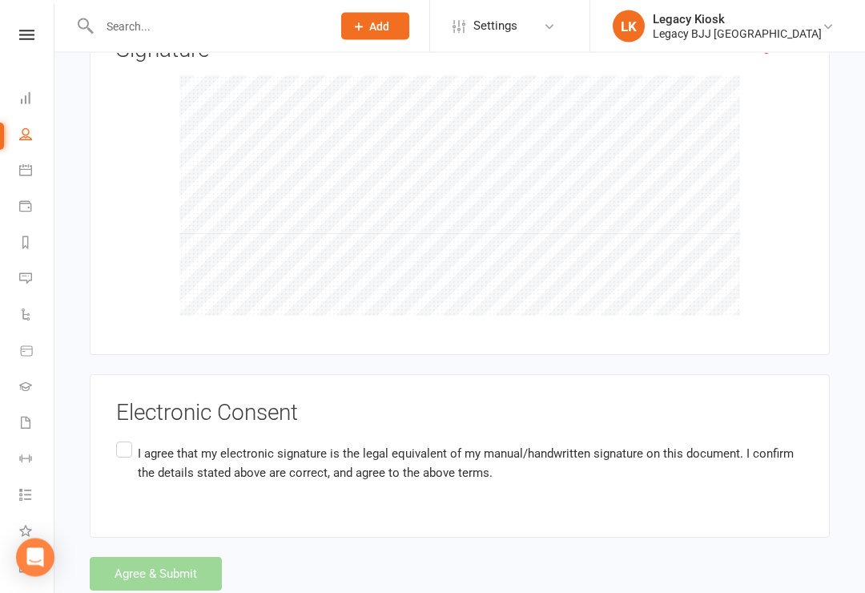
scroll to position [2771, 0]
click at [130, 417] on div "Electronic Consent I agree that my electronic signature is the legal equivalent…" at bounding box center [459, 456] width 687 height 111
click at [123, 453] on label "I agree that my electronic signature is the legal equivalent of my manual/handw…" at bounding box center [459, 463] width 687 height 50
click at [123, 438] on input "I agree that my electronic signature is the legal equivalent of my manual/handw…" at bounding box center [121, 438] width 10 height 0
click at [186, 562] on button "Agree & Submit" at bounding box center [156, 574] width 132 height 34
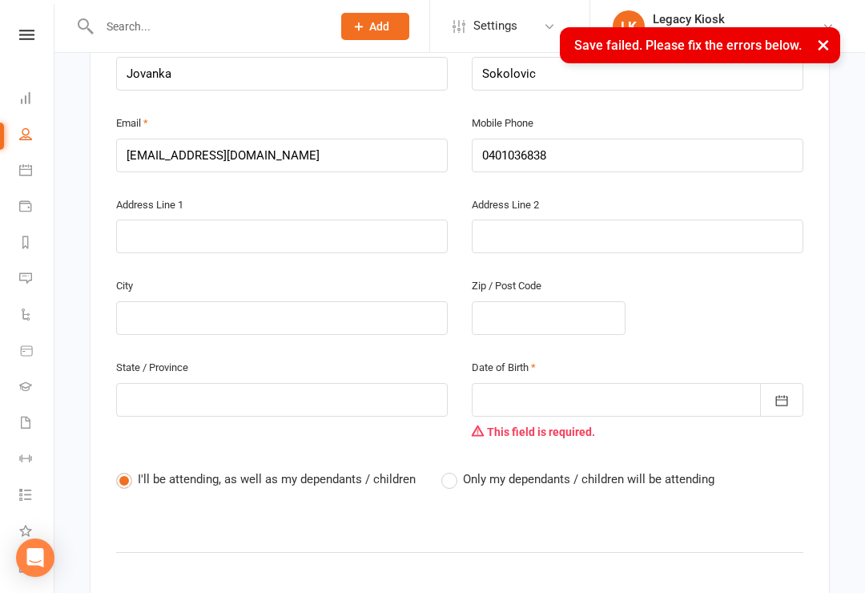
scroll to position [412, 0]
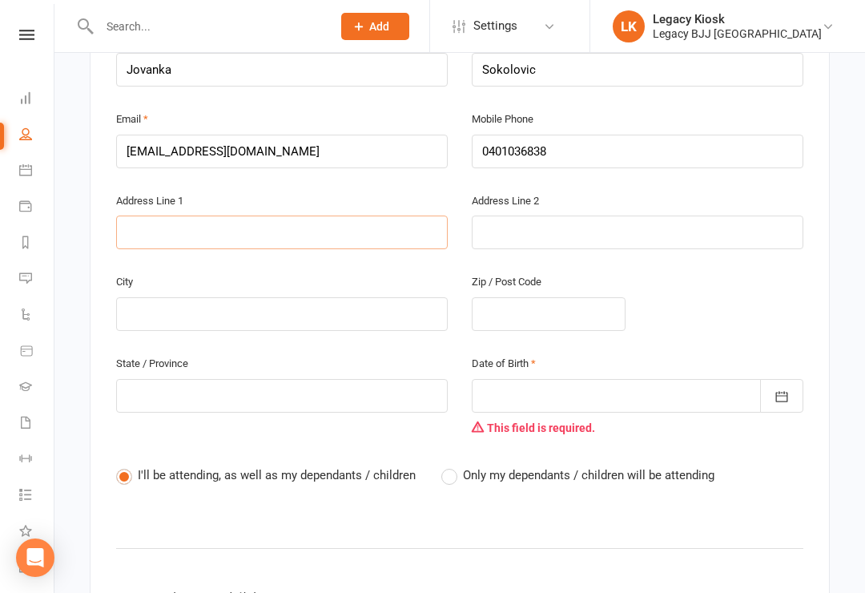
click at [308, 220] on input "text" at bounding box center [282, 233] width 332 height 34
type input "Unit9"
click at [587, 225] on input "text" at bounding box center [638, 233] width 332 height 34
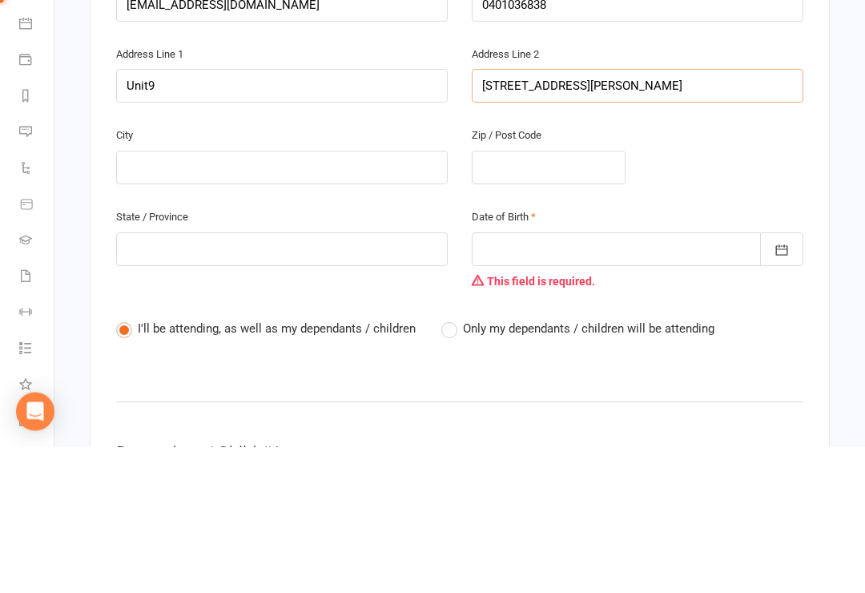
type input "38 Dalton drive"
click at [328, 297] on input "text" at bounding box center [282, 314] width 332 height 34
type input "Maroochydore"
click at [570, 297] on input "text" at bounding box center [549, 314] width 154 height 34
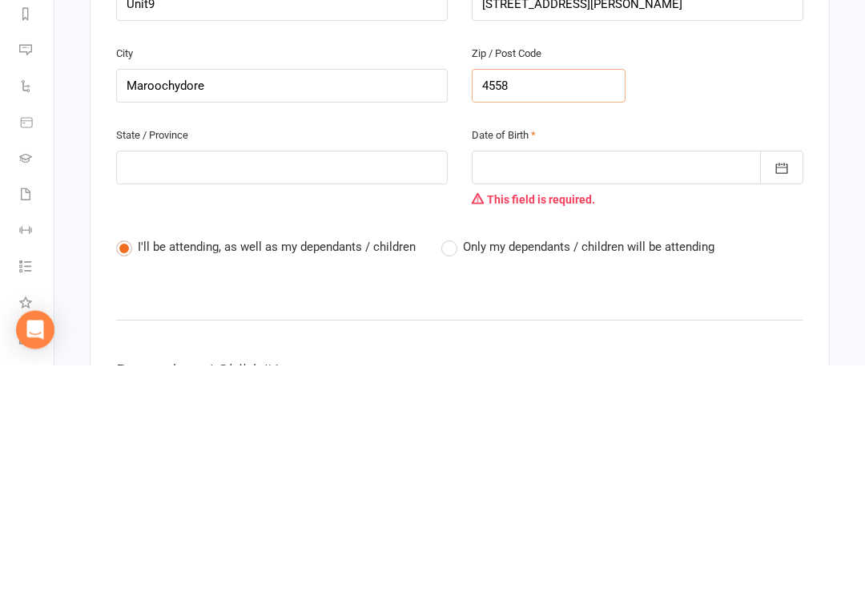
type input "4558"
click at [365, 379] on input "text" at bounding box center [282, 396] width 332 height 34
type input "QLD"
click at [649, 379] on div at bounding box center [638, 396] width 332 height 34
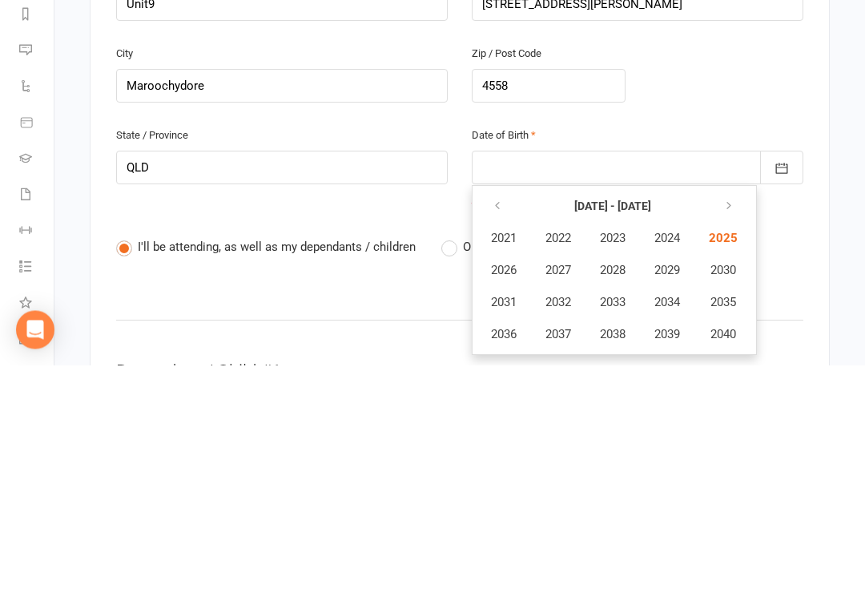
scroll to position [695, 0]
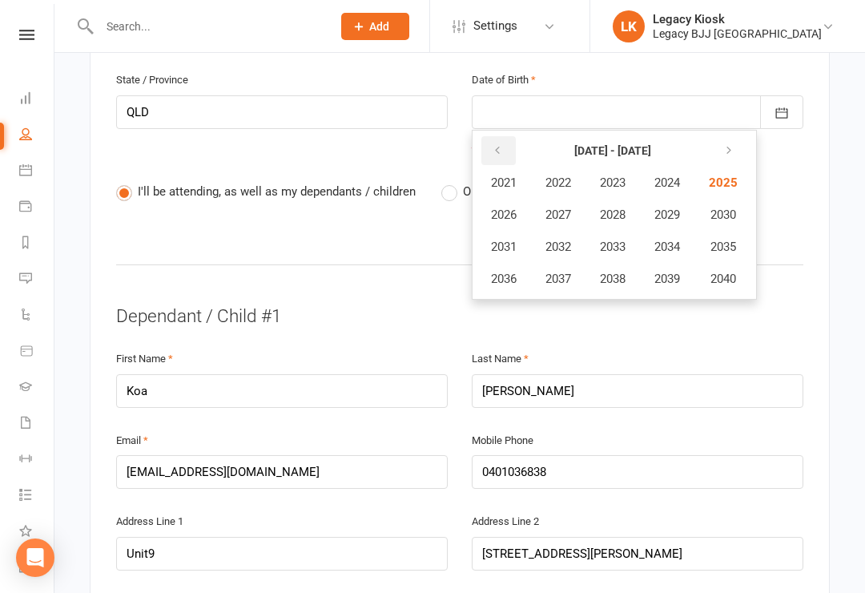
click at [492, 144] on icon "button" at bounding box center [497, 150] width 11 height 13
click at [679, 178] on span "1984" at bounding box center [668, 182] width 26 height 14
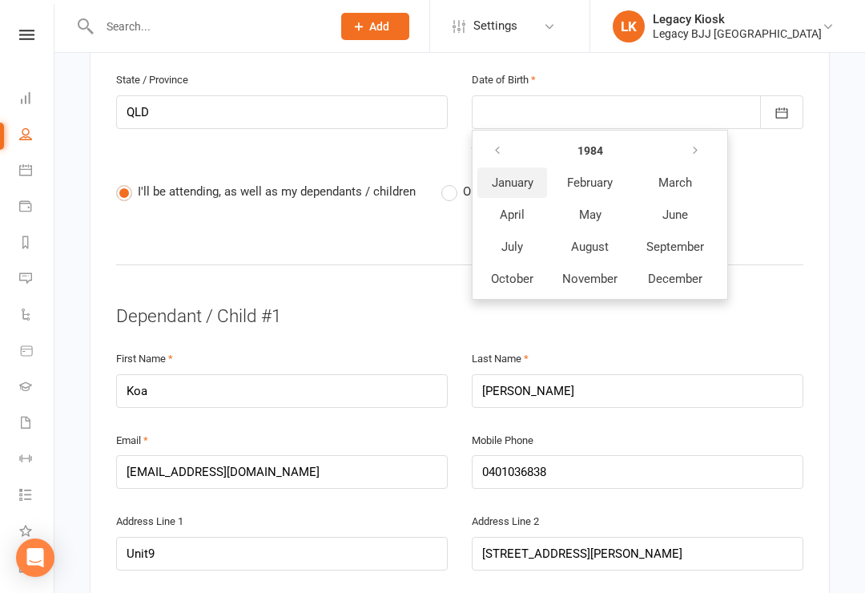
click at [524, 175] on span "January" at bounding box center [513, 182] width 42 height 14
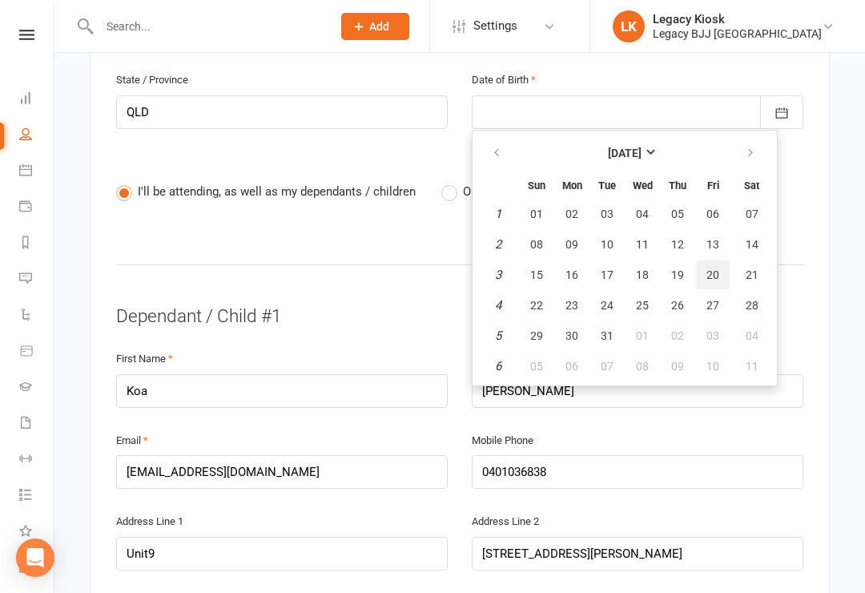
click at [715, 268] on span "20" at bounding box center [713, 274] width 13 height 13
type input "20 Jan 1984"
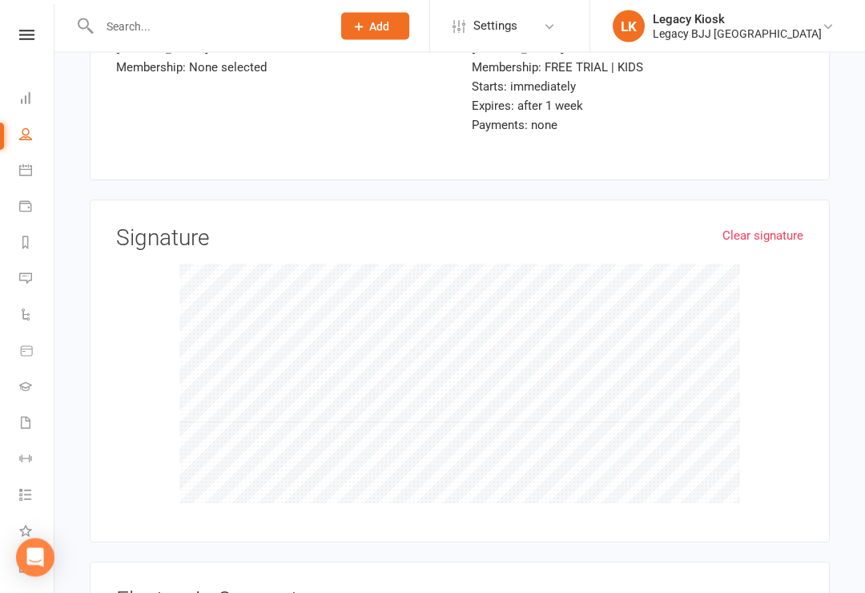
scroll to position [2823, 0]
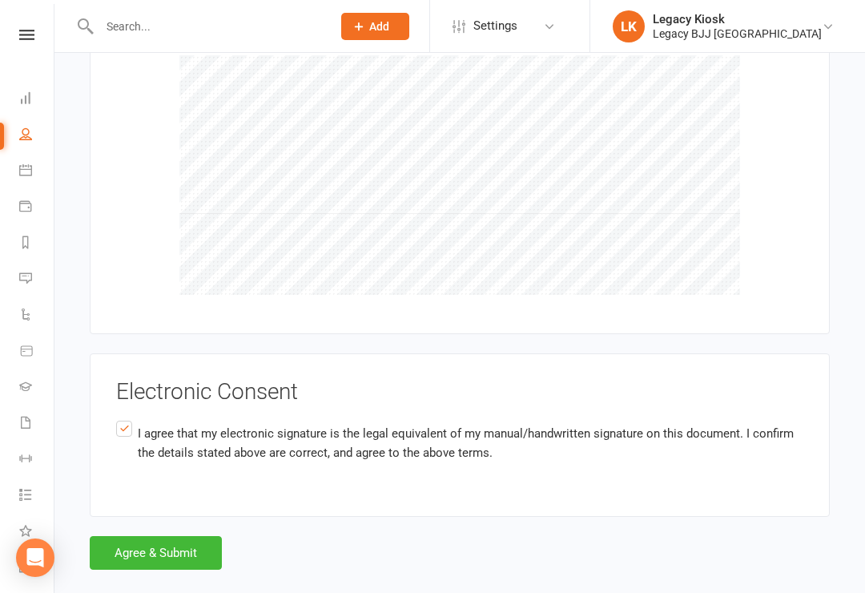
click at [165, 536] on button "Agree & Submit" at bounding box center [156, 553] width 132 height 34
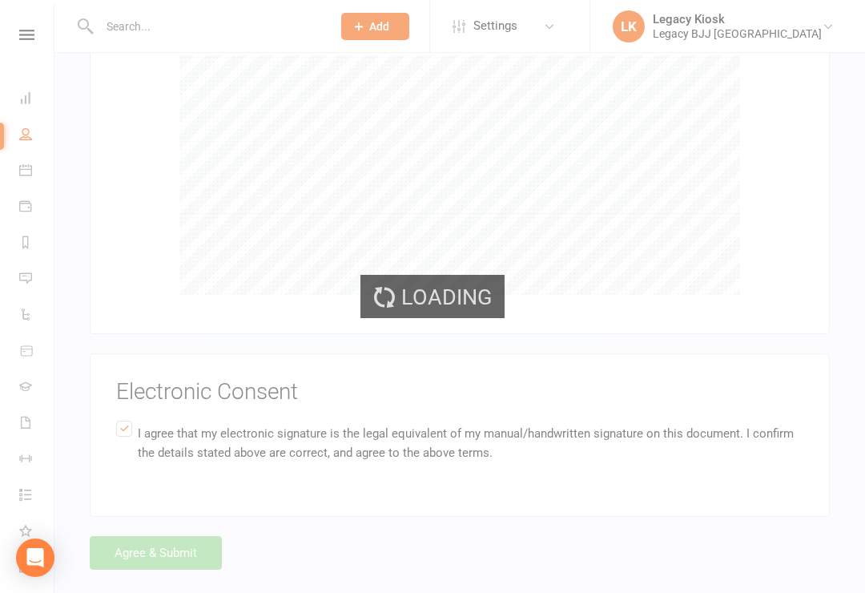
scroll to position [2792, 0]
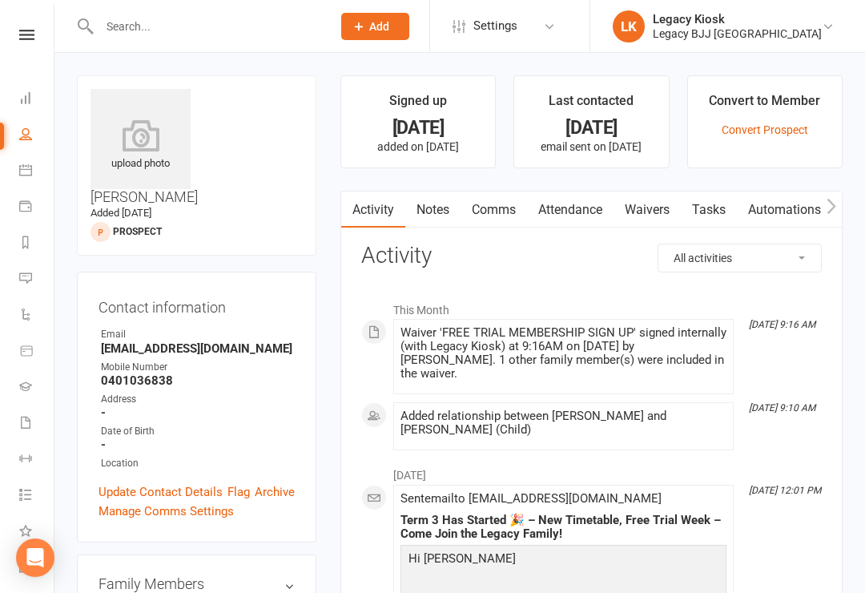
click at [831, 40] on link "LK Legacy Kiosk Legacy BJJ Sunshine Coast" at bounding box center [726, 26] width 227 height 32
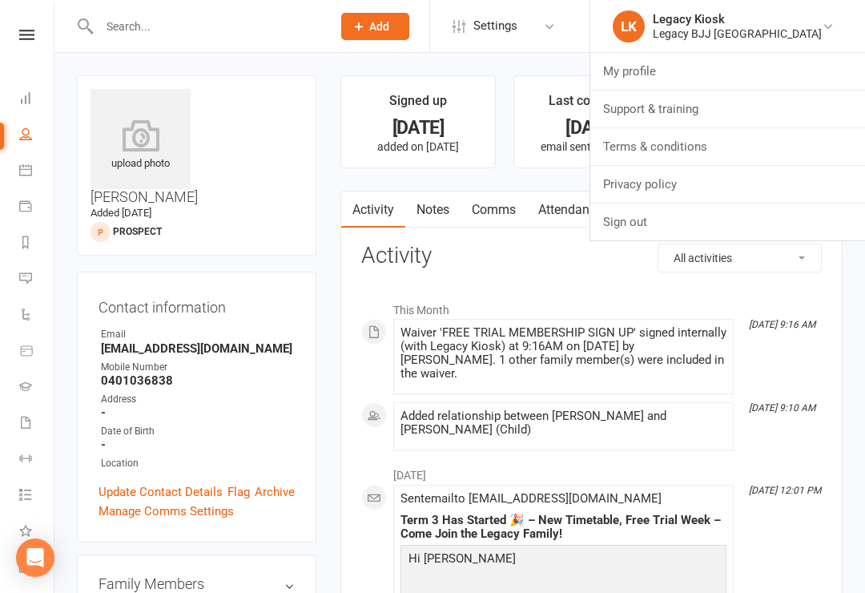
click at [21, 39] on icon at bounding box center [26, 35] width 15 height 10
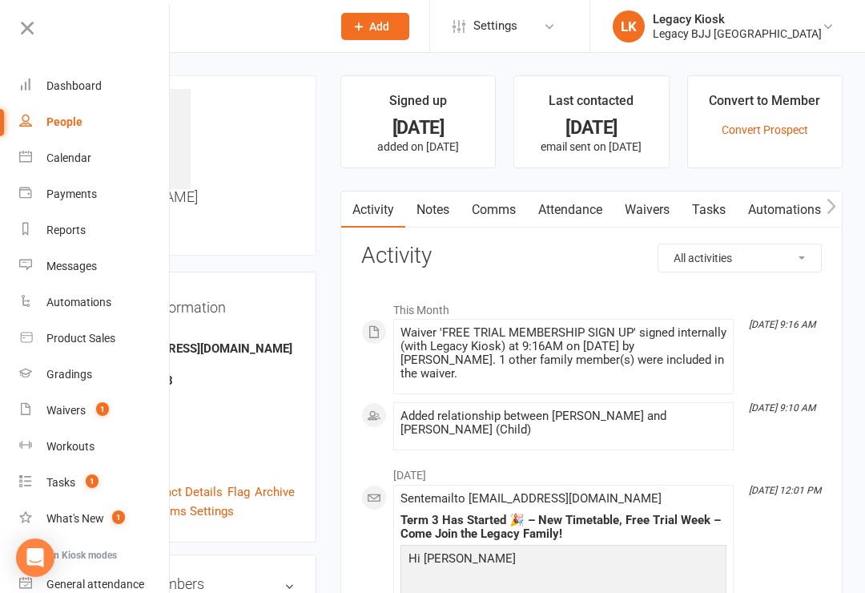
click at [53, 550] on div "Open Intercom Messenger" at bounding box center [35, 557] width 38 height 38
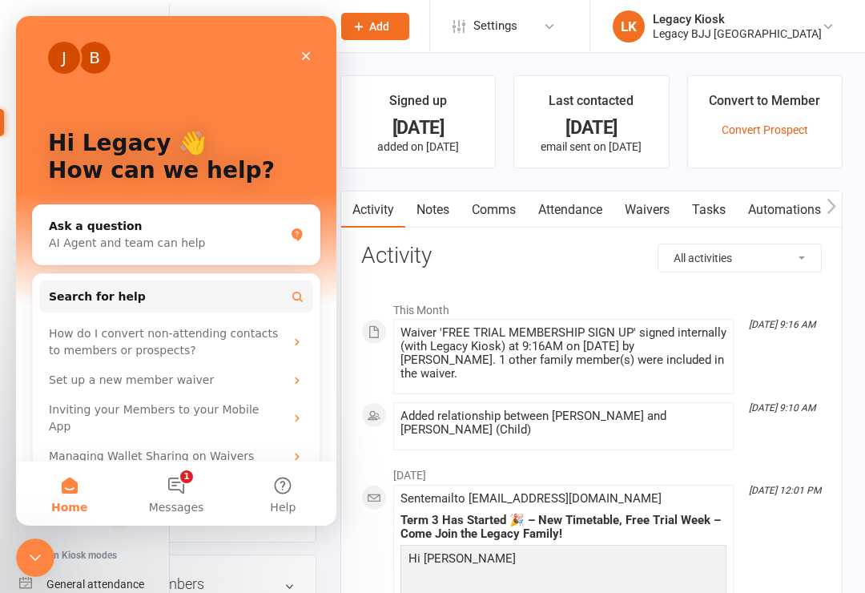
click at [48, 552] on div "Close Intercom Messenger" at bounding box center [35, 557] width 38 height 38
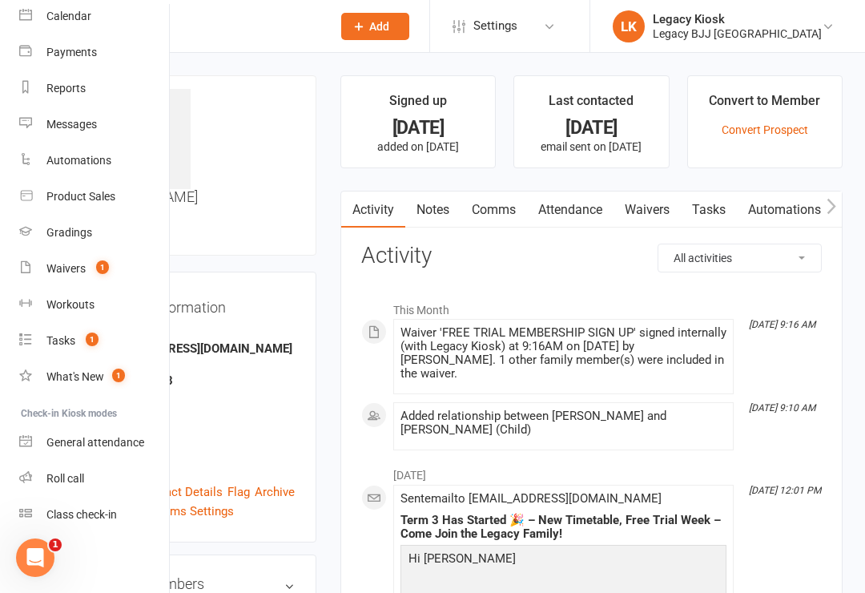
scroll to position [142, 0]
click at [91, 509] on div "Class check-in" at bounding box center [81, 514] width 71 height 13
